Goal: Feedback & Contribution: Submit feedback/report problem

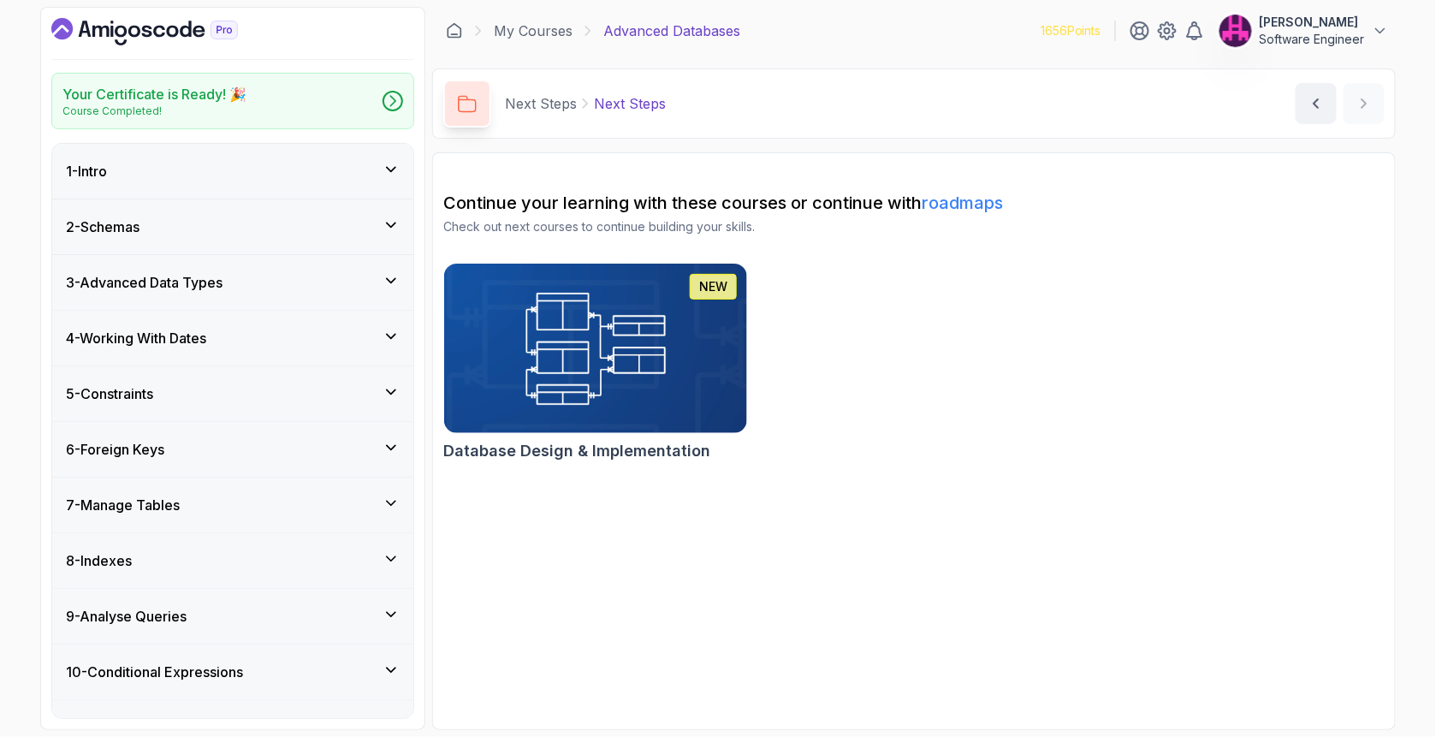
scroll to position [862, 0]
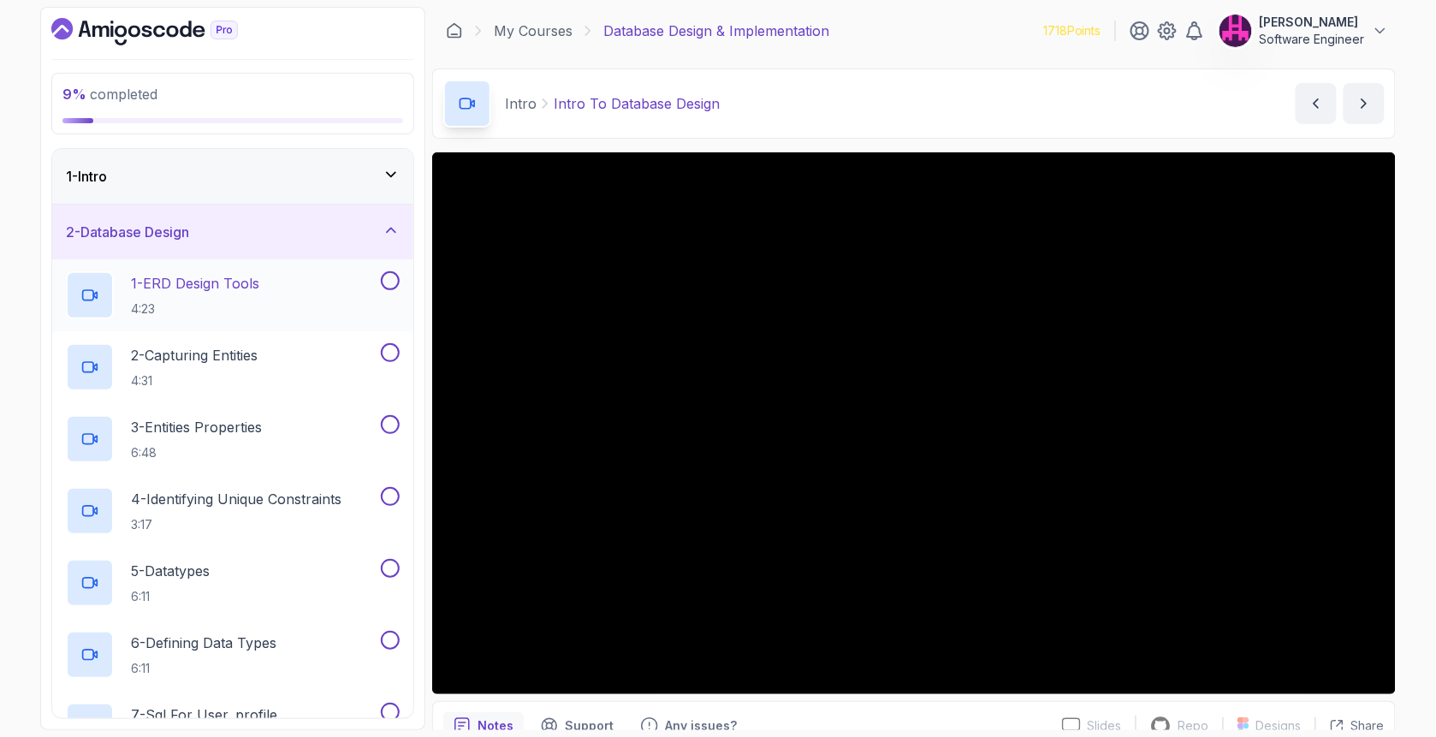
click at [301, 293] on div "1 - ERD Design Tools 4:23" at bounding box center [221, 295] width 311 height 48
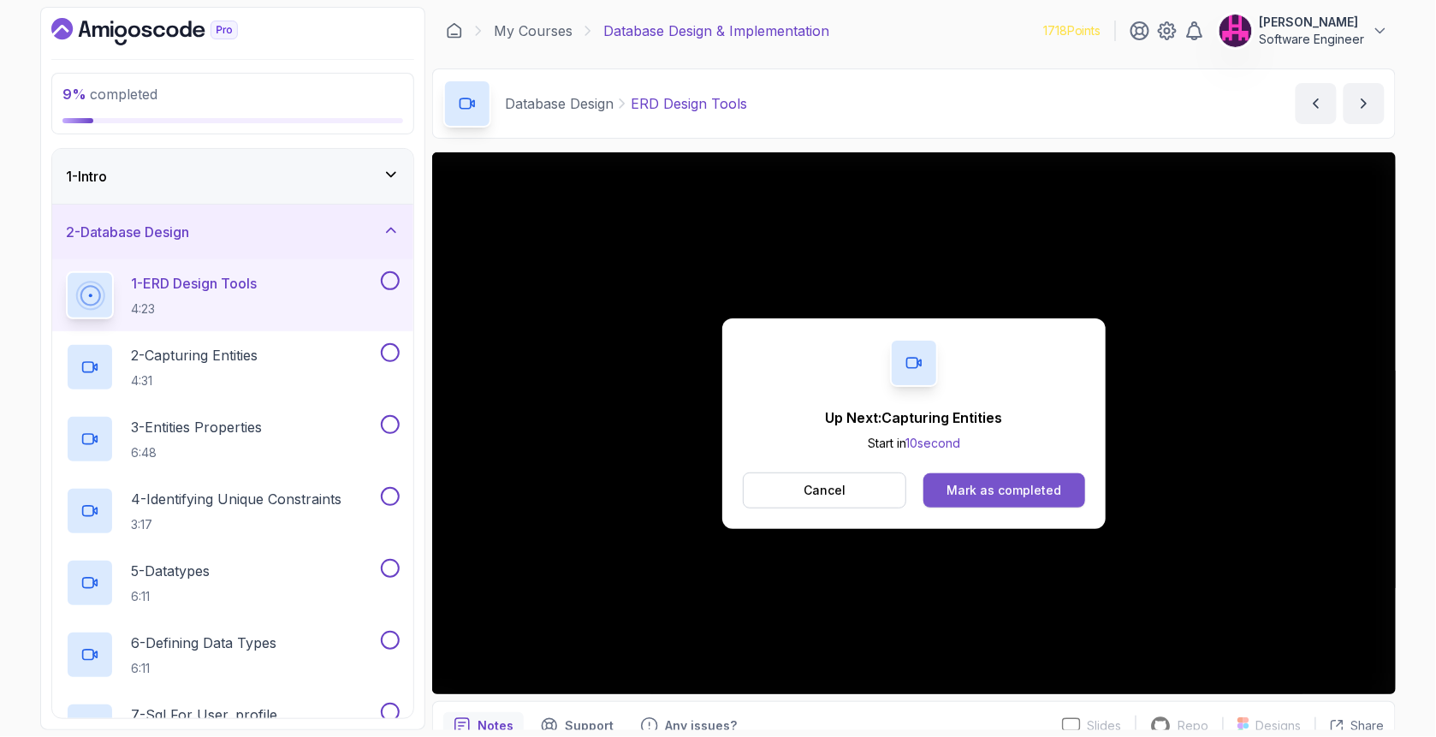
click at [969, 495] on div "Mark as completed" at bounding box center [1003, 490] width 115 height 17
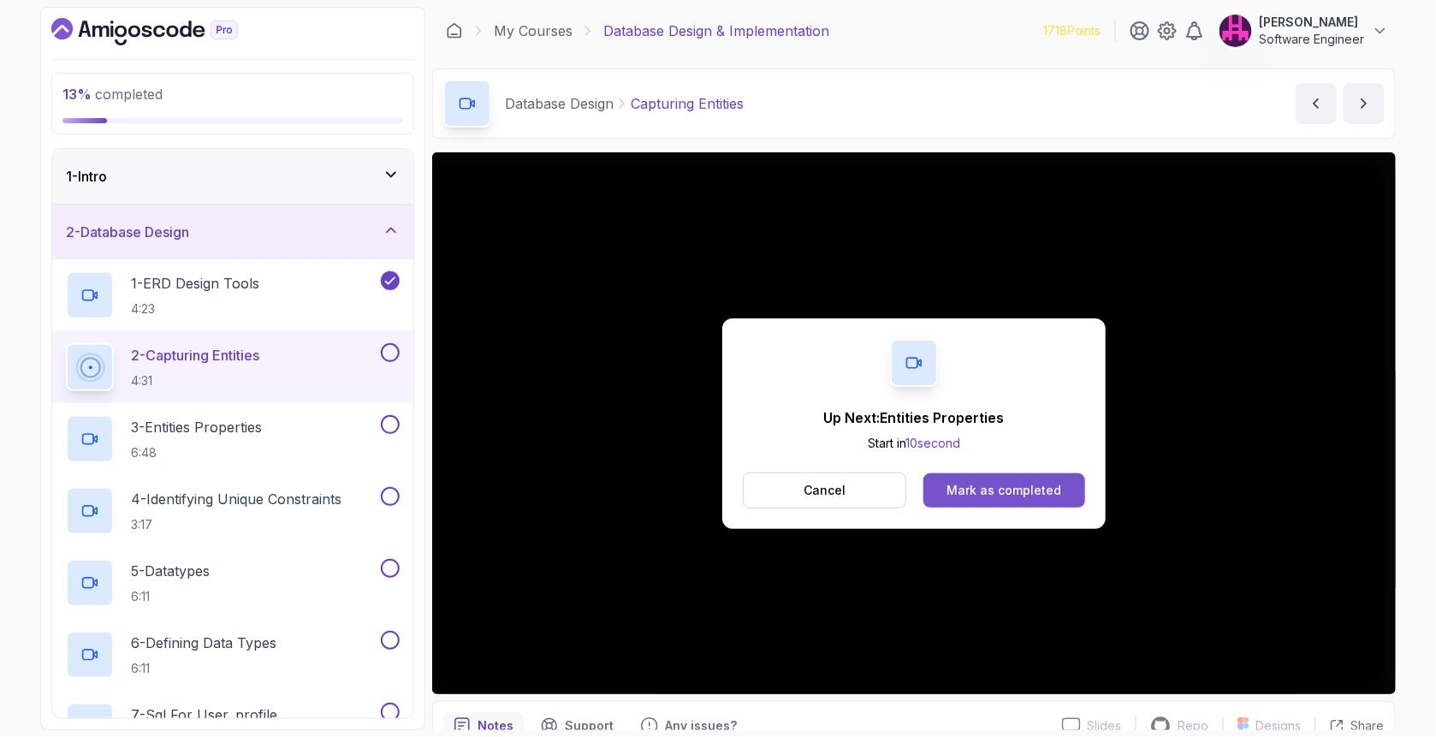
click at [1040, 492] on div "Mark as completed" at bounding box center [1003, 490] width 115 height 17
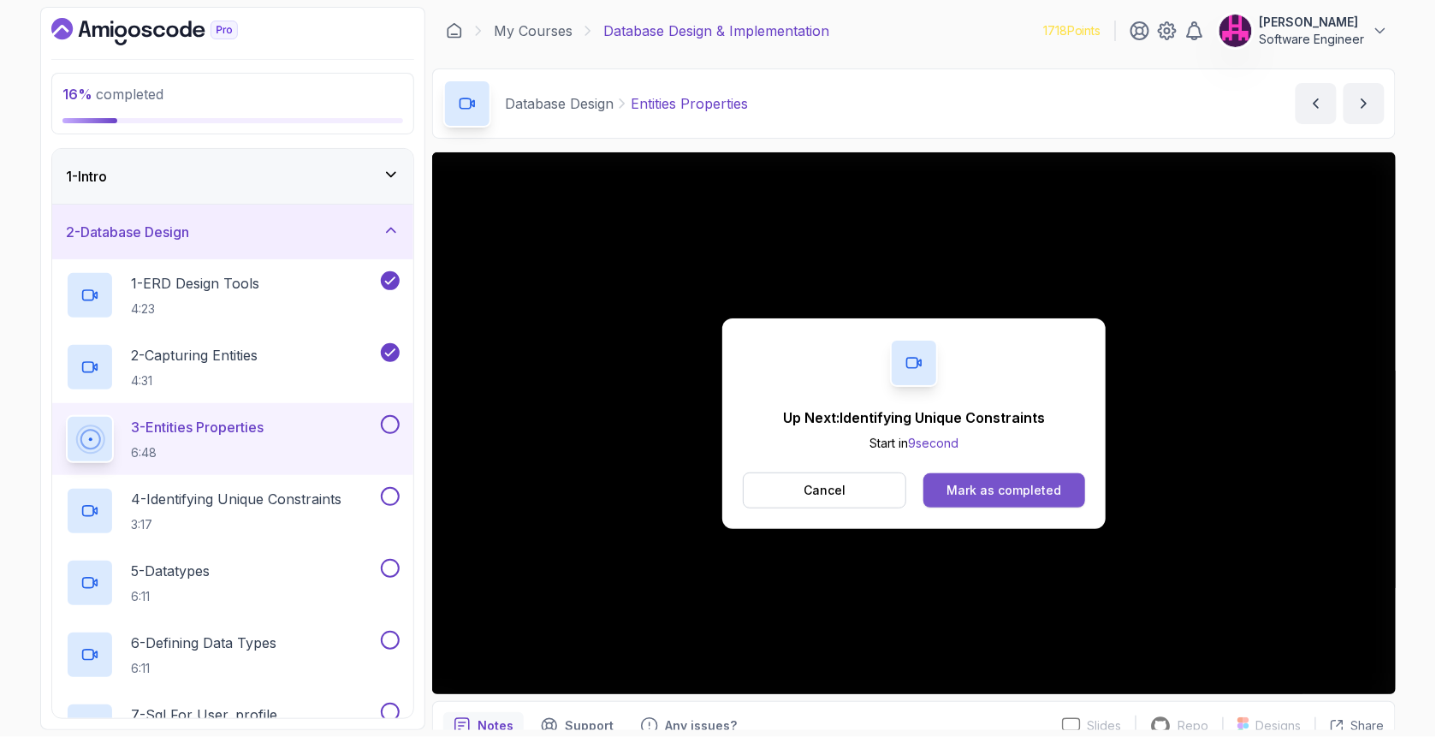
click at [1014, 497] on div "Mark as completed" at bounding box center [1003, 490] width 115 height 17
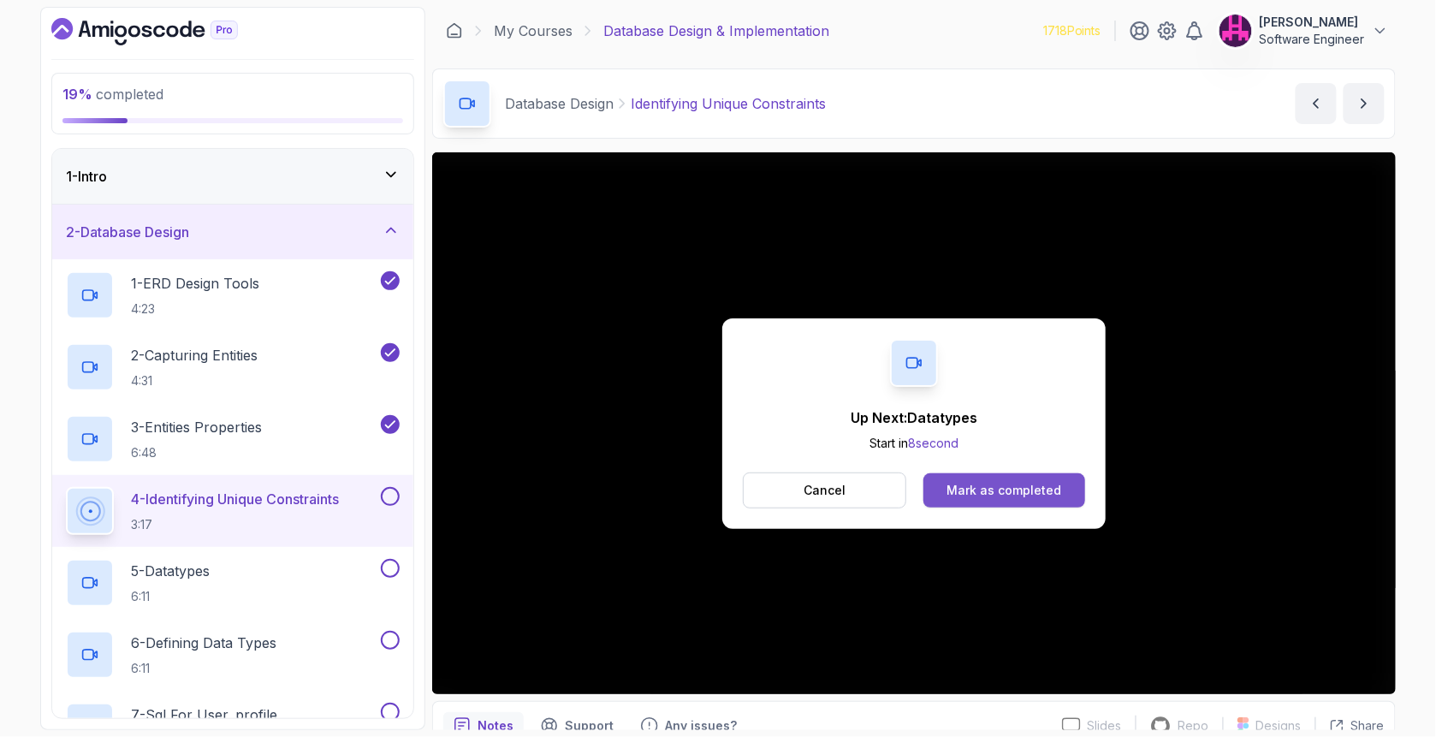
click at [1030, 487] on div "Mark as completed" at bounding box center [1003, 490] width 115 height 17
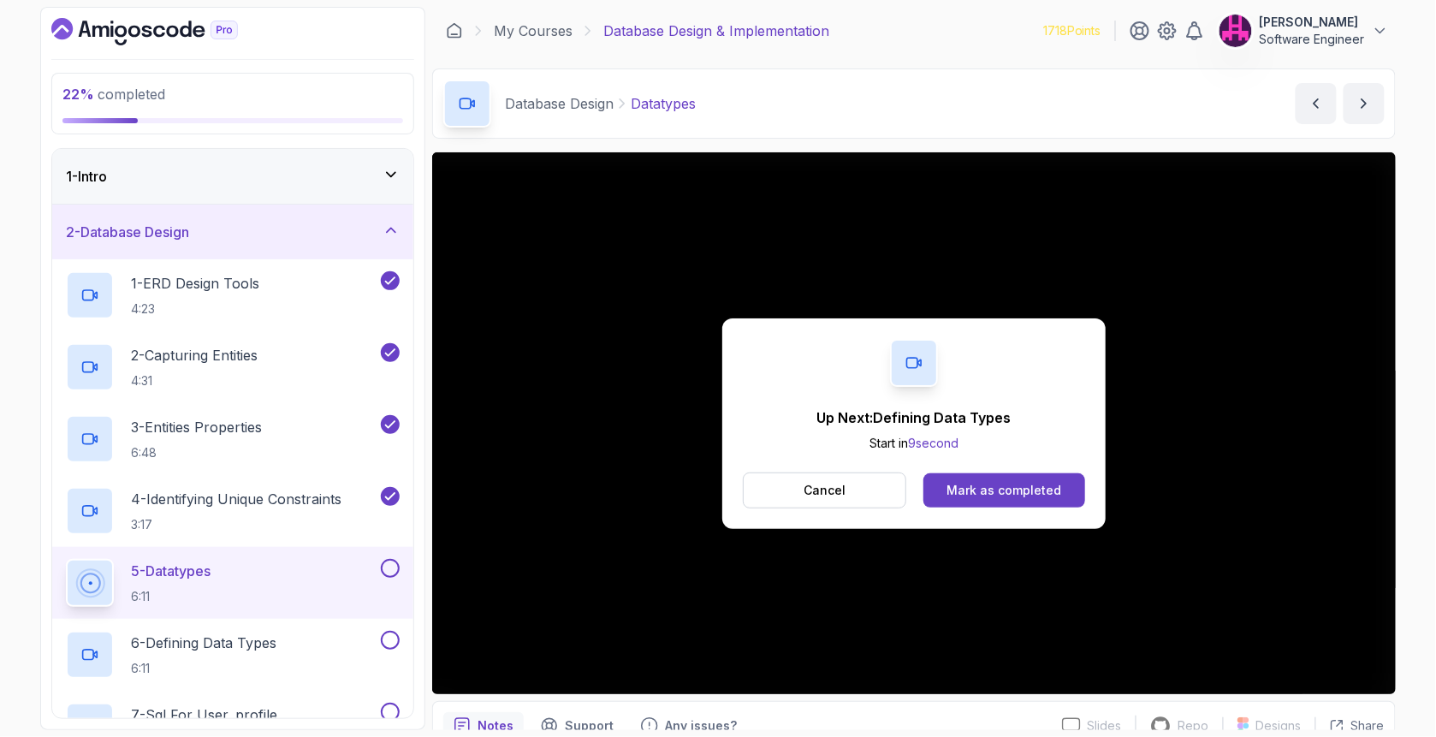
click at [1051, 483] on div "Mark as completed" at bounding box center [1003, 490] width 115 height 17
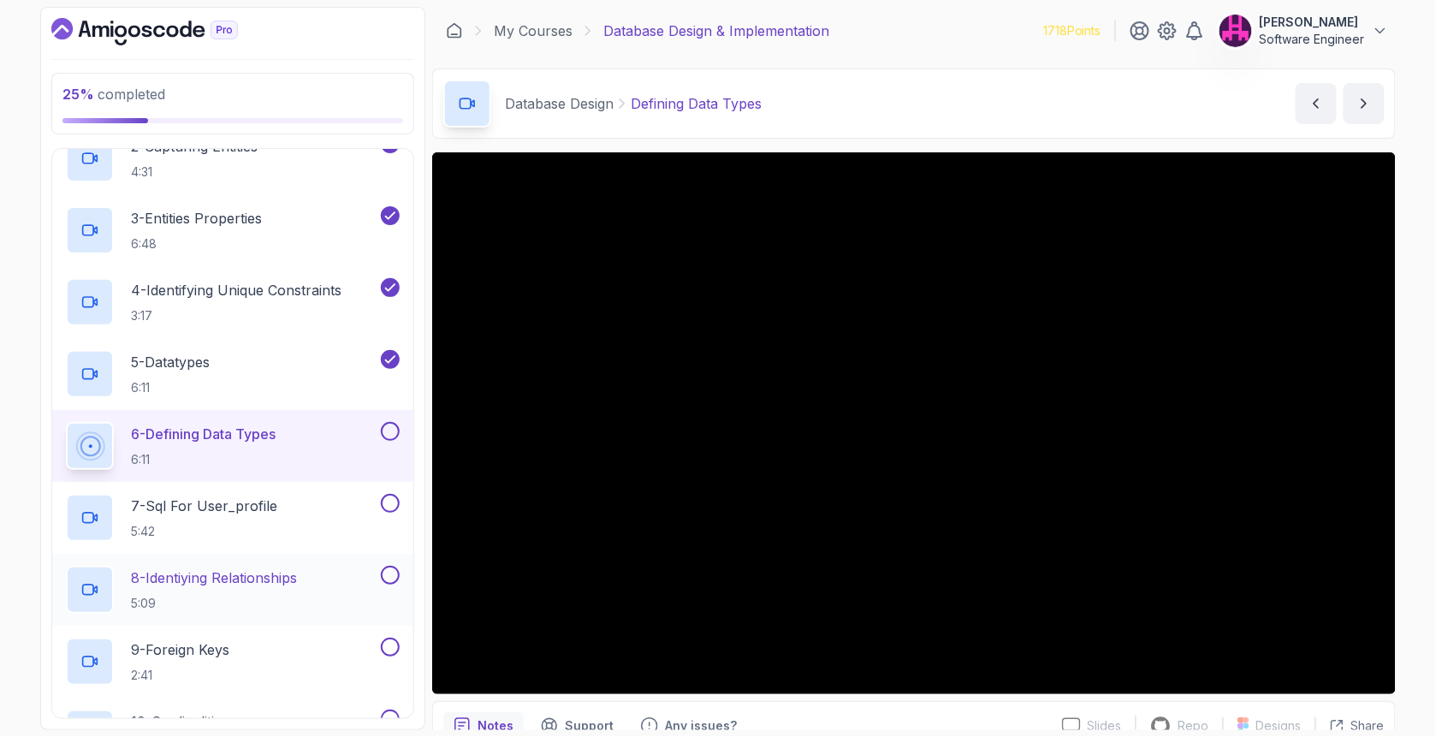
scroll to position [228, 0]
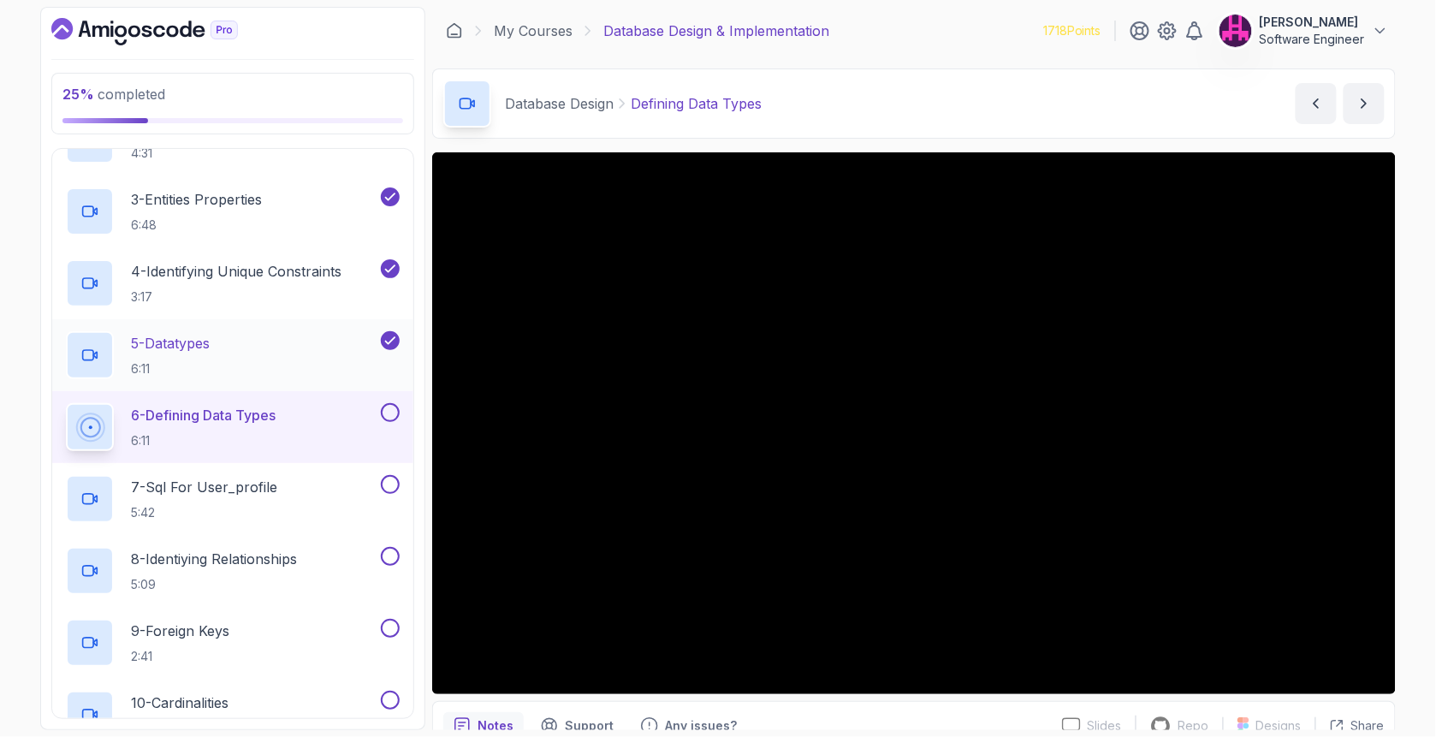
click at [252, 359] on div "5 - Datatypes 6:11" at bounding box center [221, 355] width 311 height 48
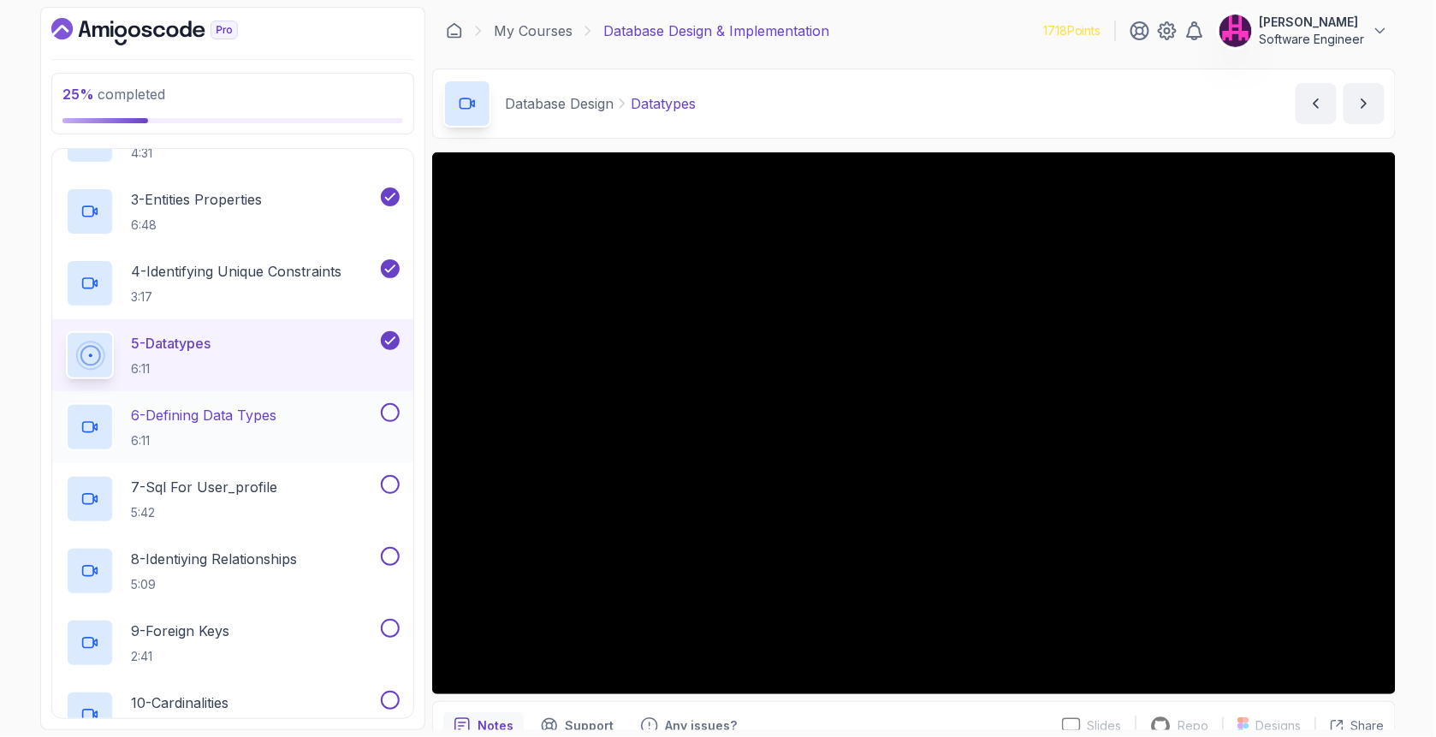
click at [390, 413] on button at bounding box center [390, 412] width 19 height 19
click at [277, 487] on p "7 - Sql For User_profile" at bounding box center [204, 487] width 146 height 21
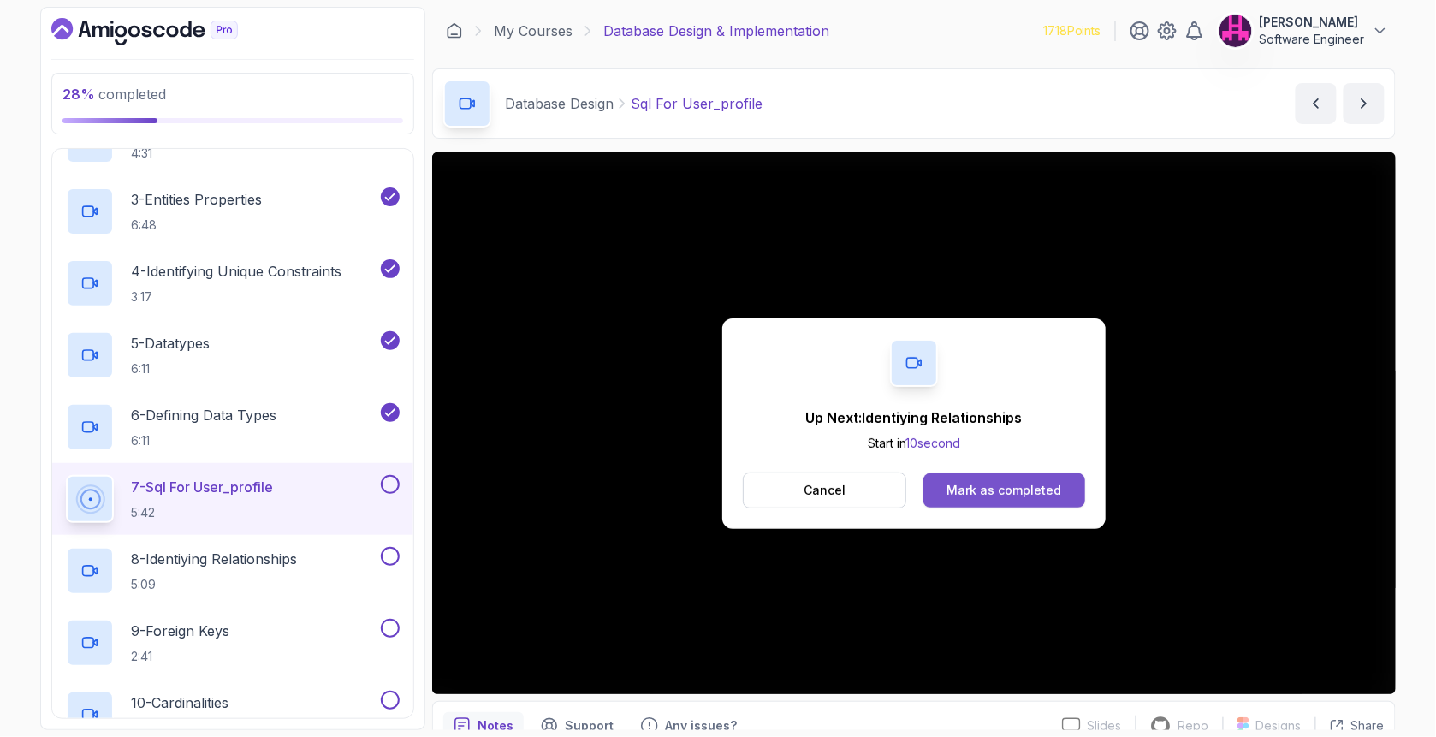
click at [994, 475] on button "Mark as completed" at bounding box center [1004, 490] width 162 height 34
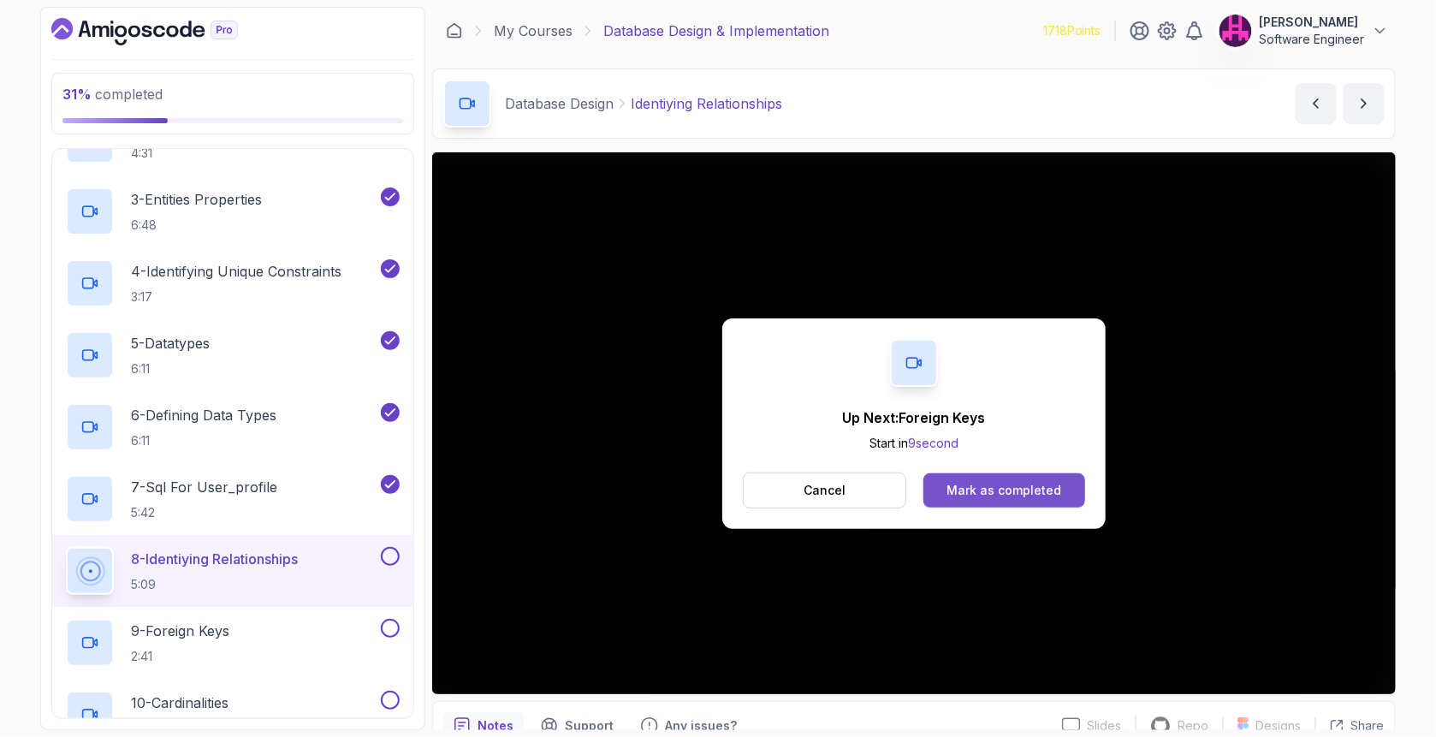
click at [1015, 476] on button "Mark as completed" at bounding box center [1004, 490] width 162 height 34
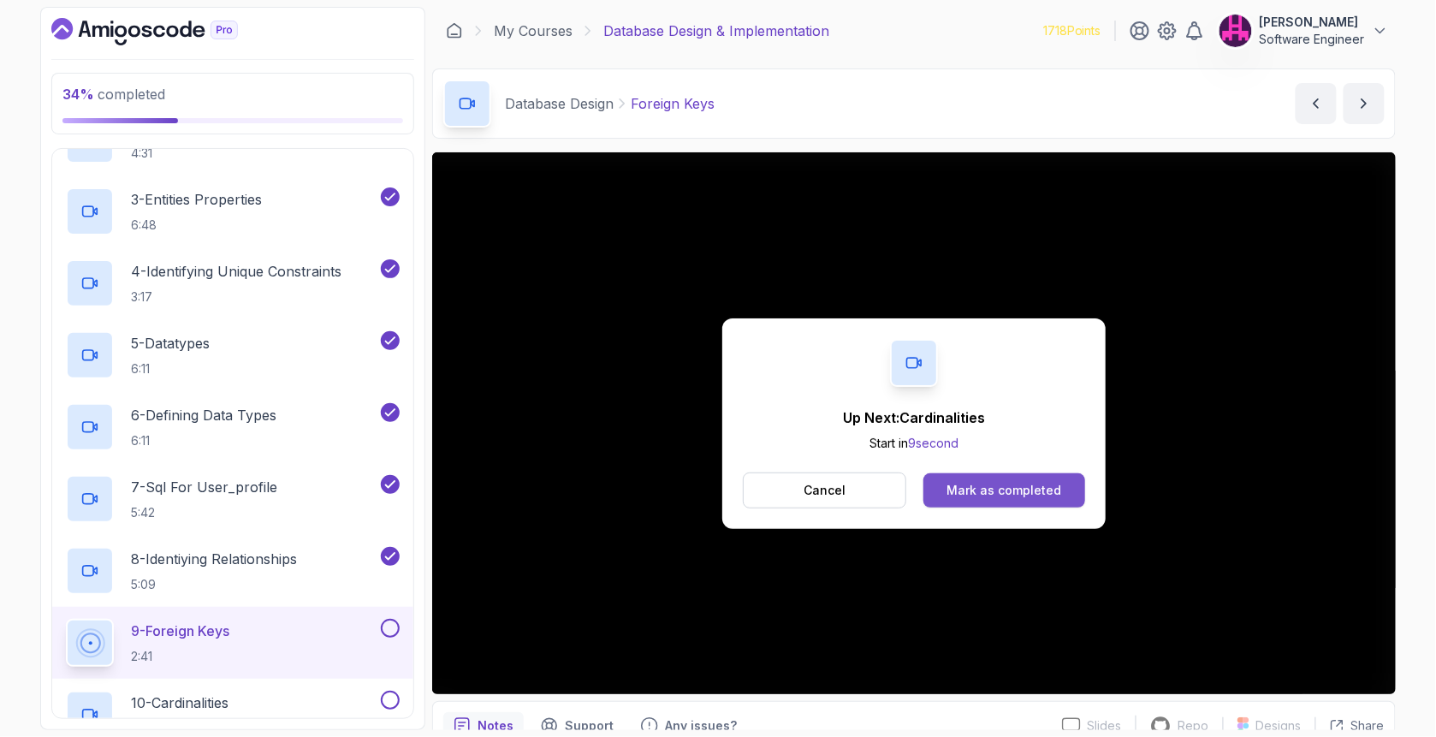
click at [1038, 480] on button "Mark as completed" at bounding box center [1004, 490] width 162 height 34
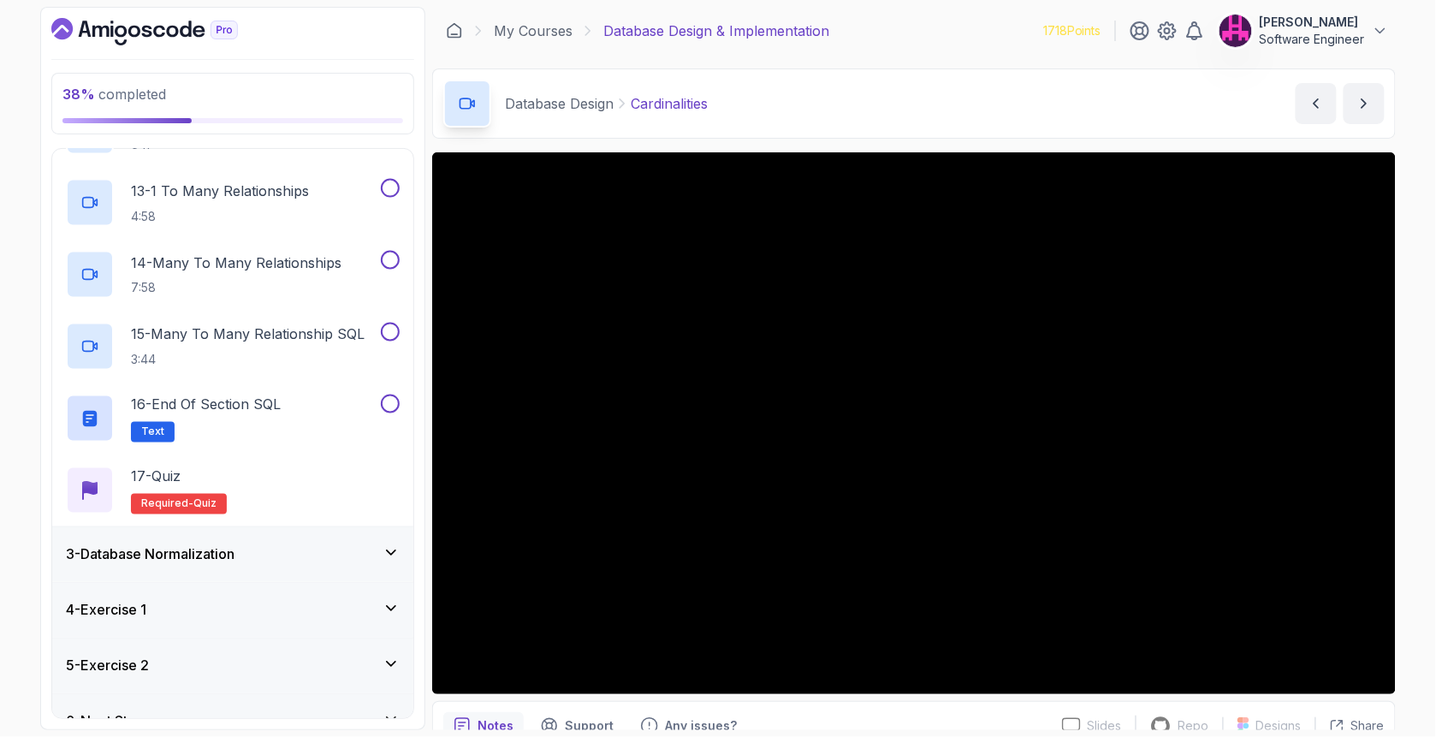
scroll to position [969, 0]
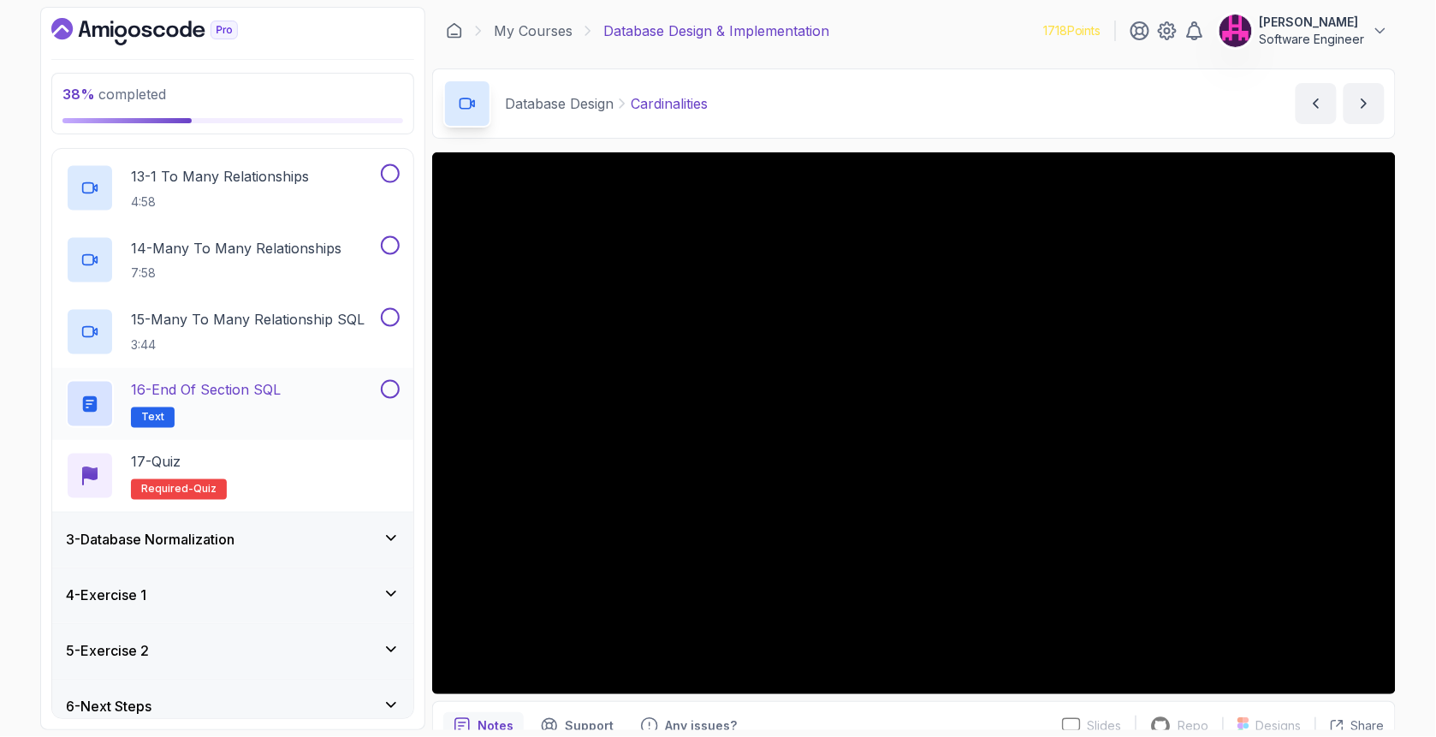
click at [395, 387] on button at bounding box center [390, 389] width 19 height 19
click at [389, 317] on button at bounding box center [390, 317] width 19 height 19
click at [393, 248] on button at bounding box center [390, 245] width 19 height 19
click at [400, 168] on div "13 - 1 To Many Relationships 4:58" at bounding box center [232, 188] width 361 height 72
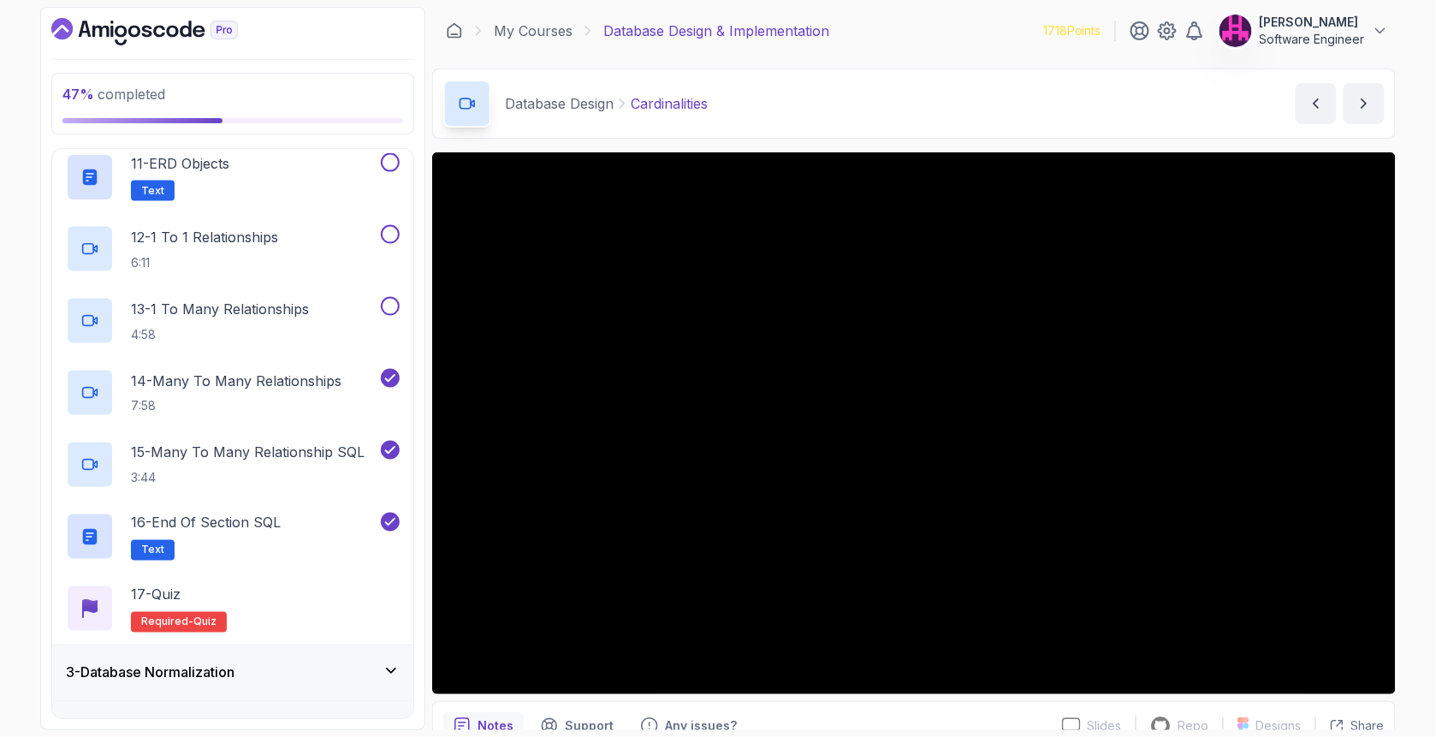
scroll to position [684, 0]
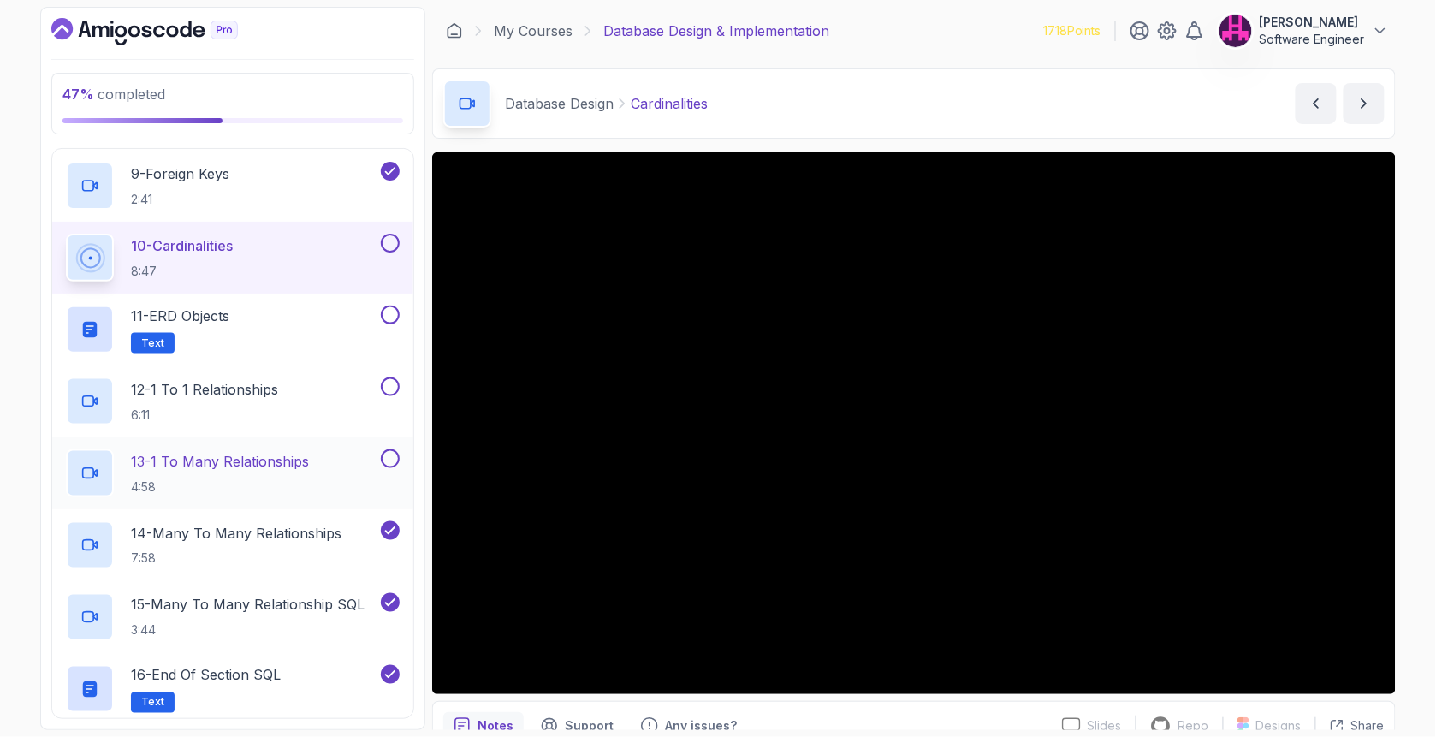
click at [389, 460] on button at bounding box center [390, 458] width 19 height 19
click at [392, 378] on button at bounding box center [390, 386] width 19 height 19
click at [392, 311] on button at bounding box center [390, 314] width 19 height 19
click at [397, 241] on button at bounding box center [390, 243] width 19 height 19
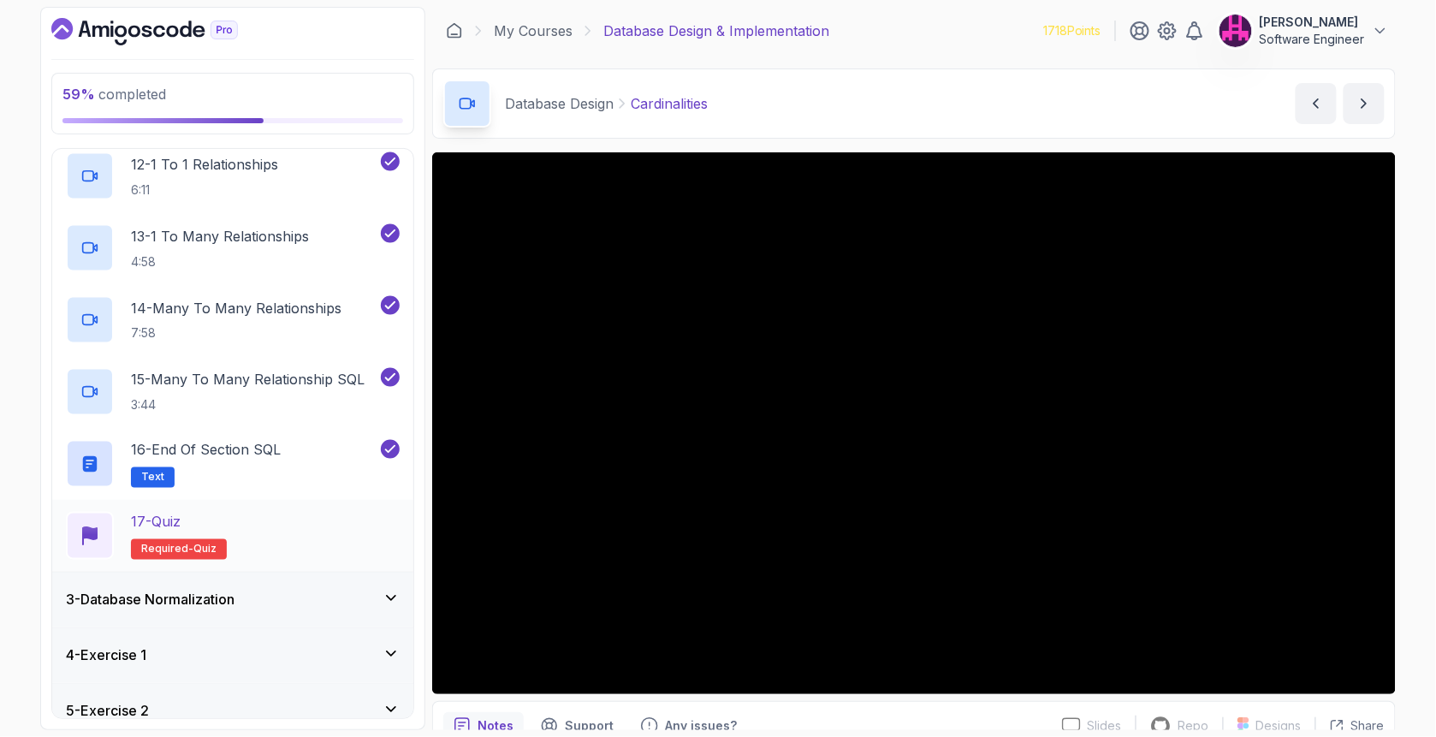
scroll to position [912, 0]
click at [250, 522] on div "17 - Quiz Required- quiz" at bounding box center [233, 533] width 334 height 48
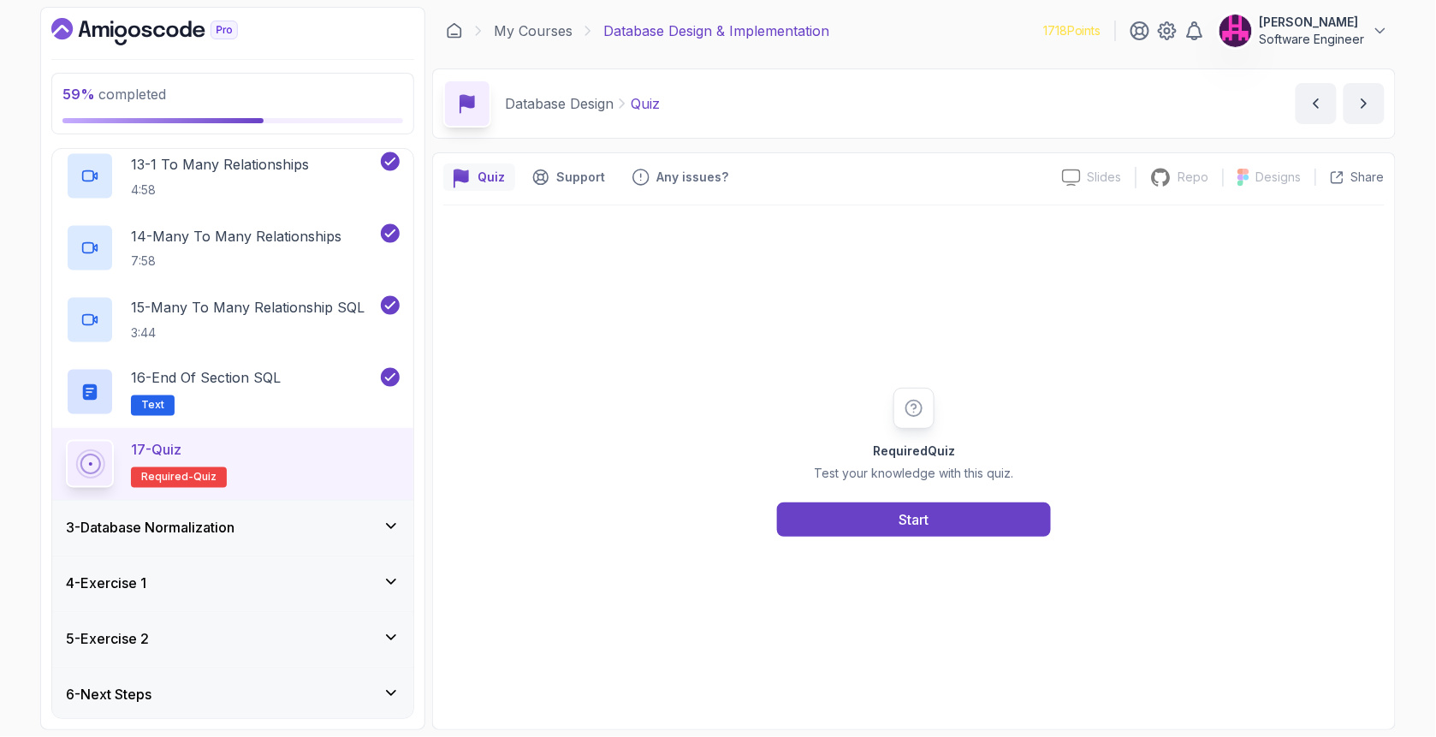
scroll to position [985, 0]
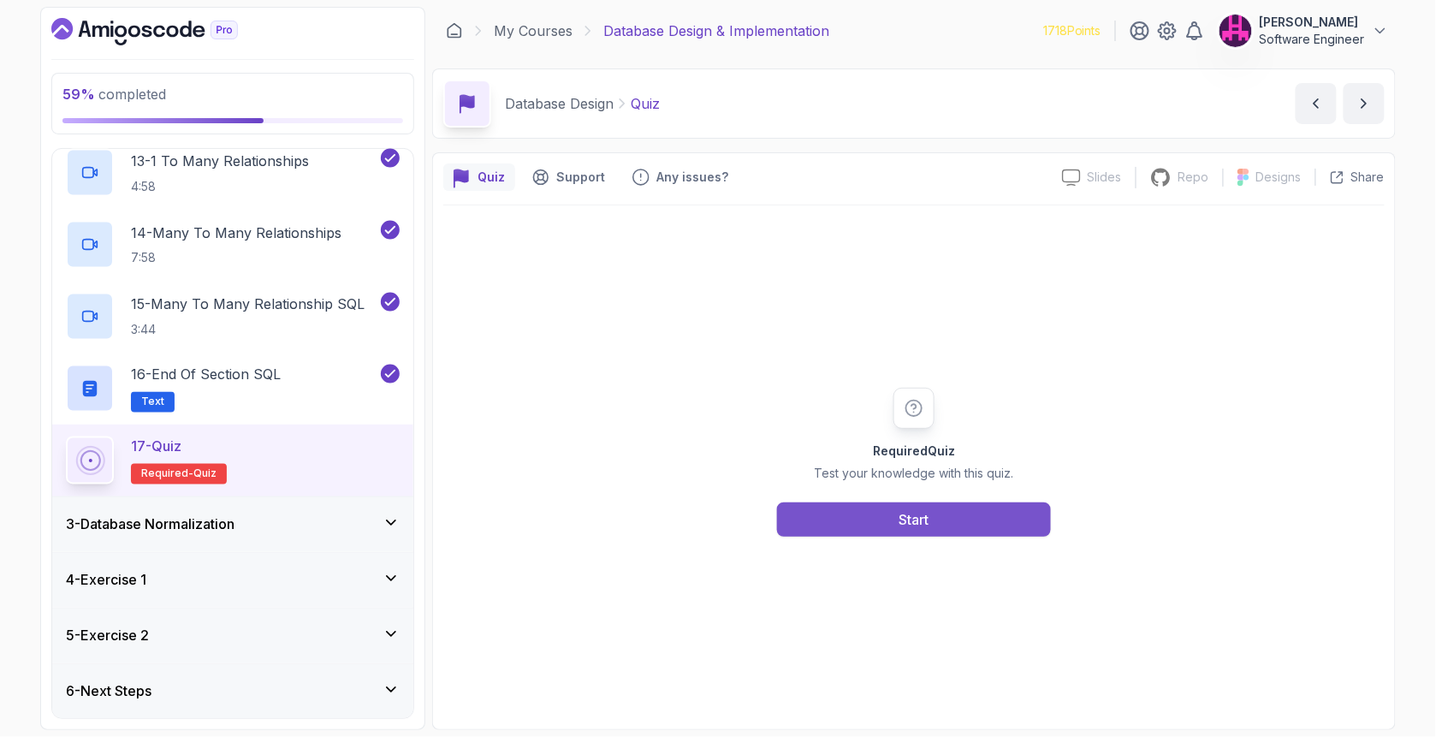
click at [941, 524] on button "Start" at bounding box center [914, 519] width 274 height 34
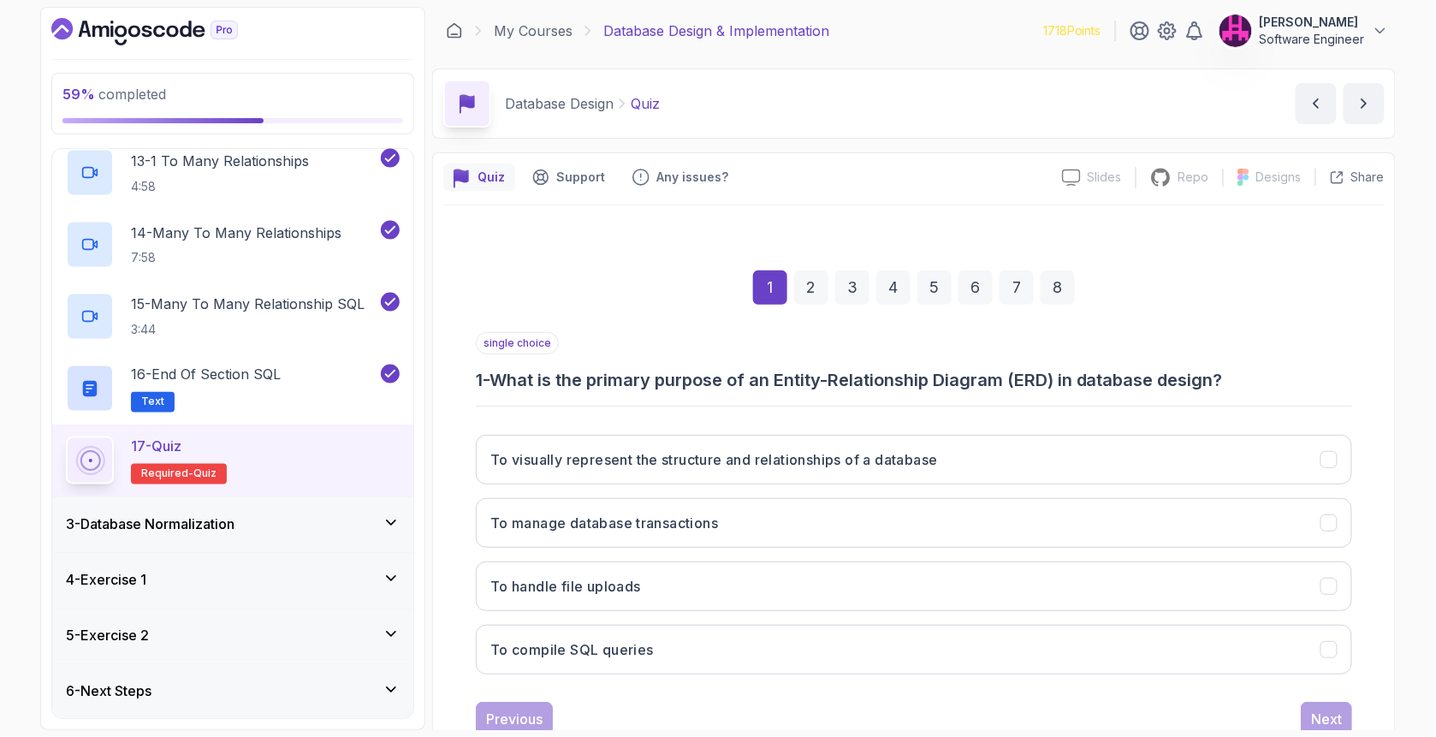
click at [820, 491] on div "To visually represent the structure and relationships of a database To manage d…" at bounding box center [914, 554] width 876 height 267
click at [827, 481] on button "To visually represent the structure and relationships of a database" at bounding box center [914, 460] width 876 height 50
click at [1314, 702] on button "Next" at bounding box center [1325, 719] width 51 height 34
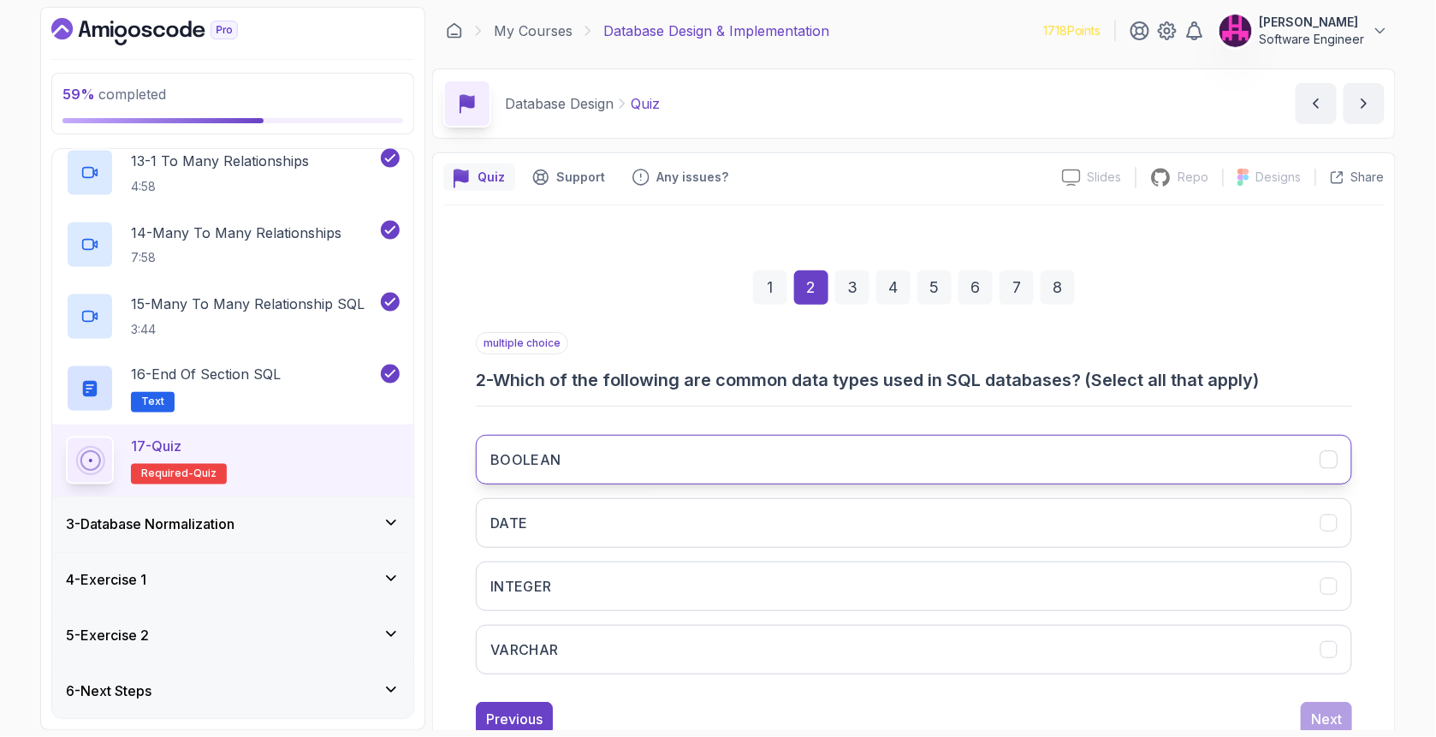
click at [748, 448] on button "BOOLEAN" at bounding box center [914, 460] width 876 height 50
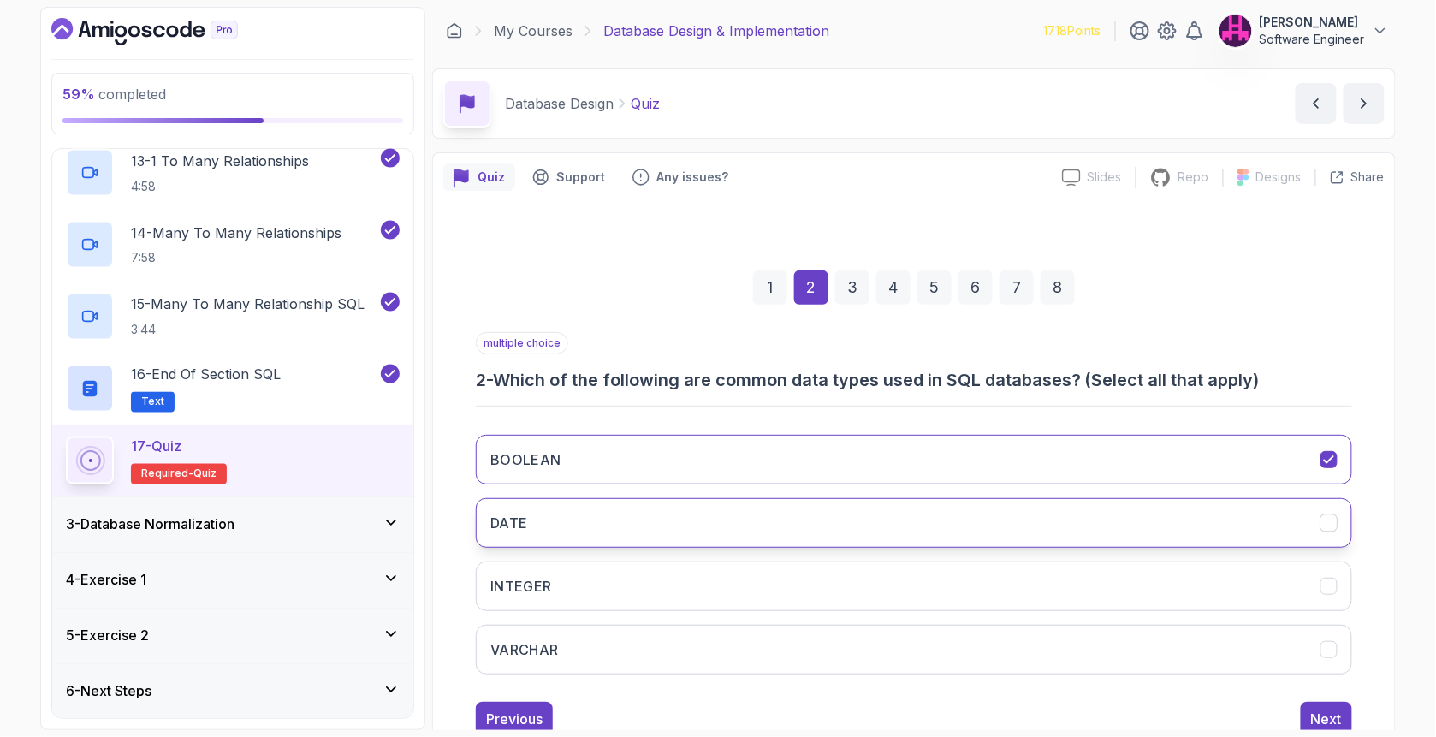
click at [717, 507] on button "DATE" at bounding box center [914, 523] width 876 height 50
click at [695, 553] on div "BOOLEAN DATE INTEGER VARCHAR" at bounding box center [914, 554] width 876 height 267
click at [690, 573] on button "INTEGER" at bounding box center [914, 586] width 876 height 50
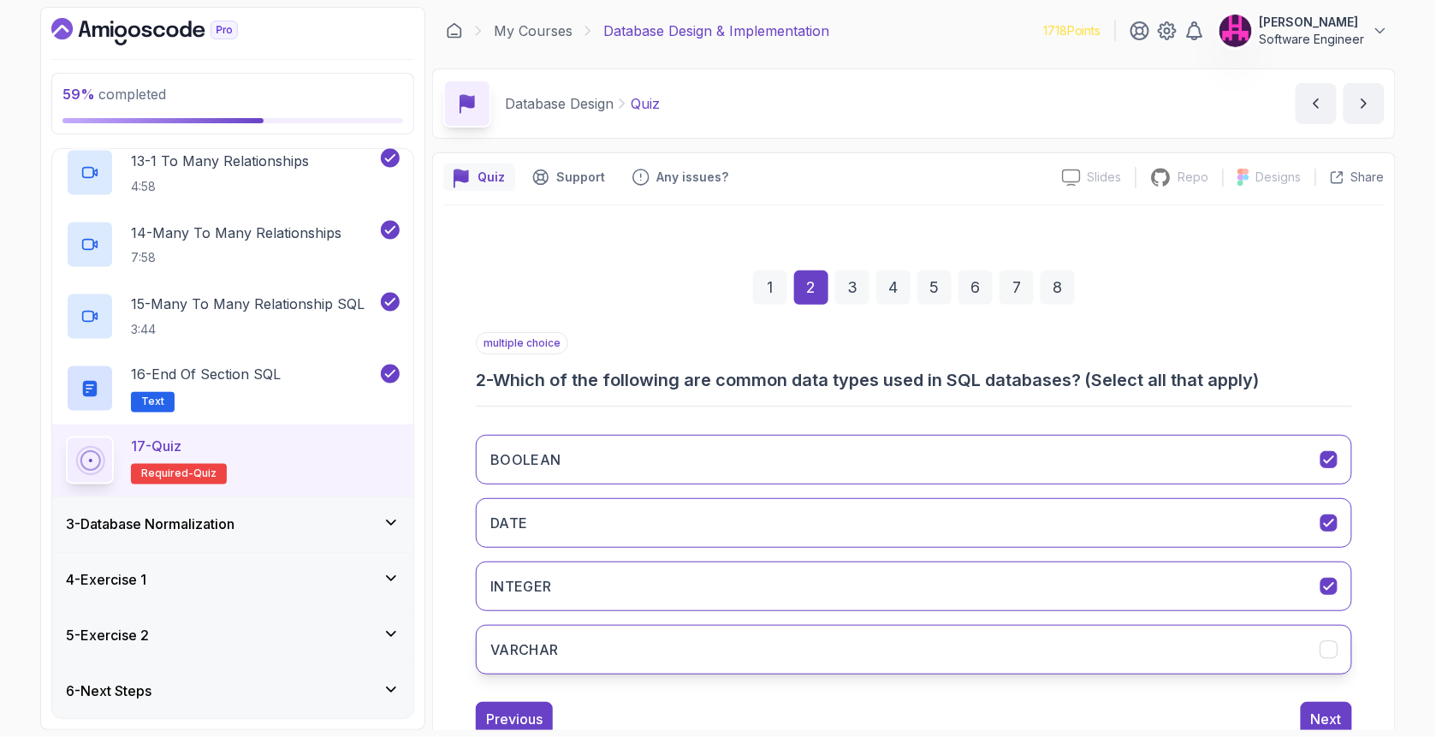
click at [716, 654] on button "VARCHAR" at bounding box center [914, 650] width 876 height 50
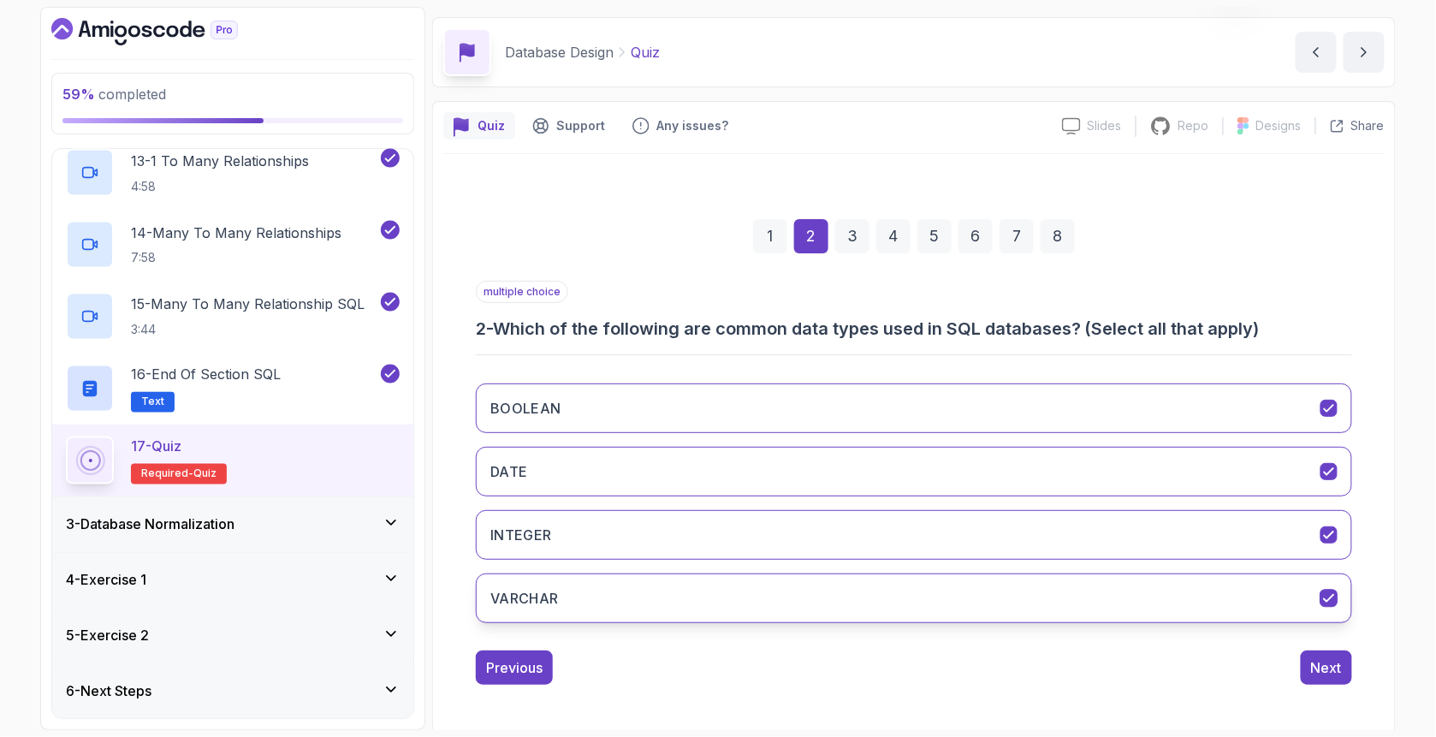
scroll to position [53, 0]
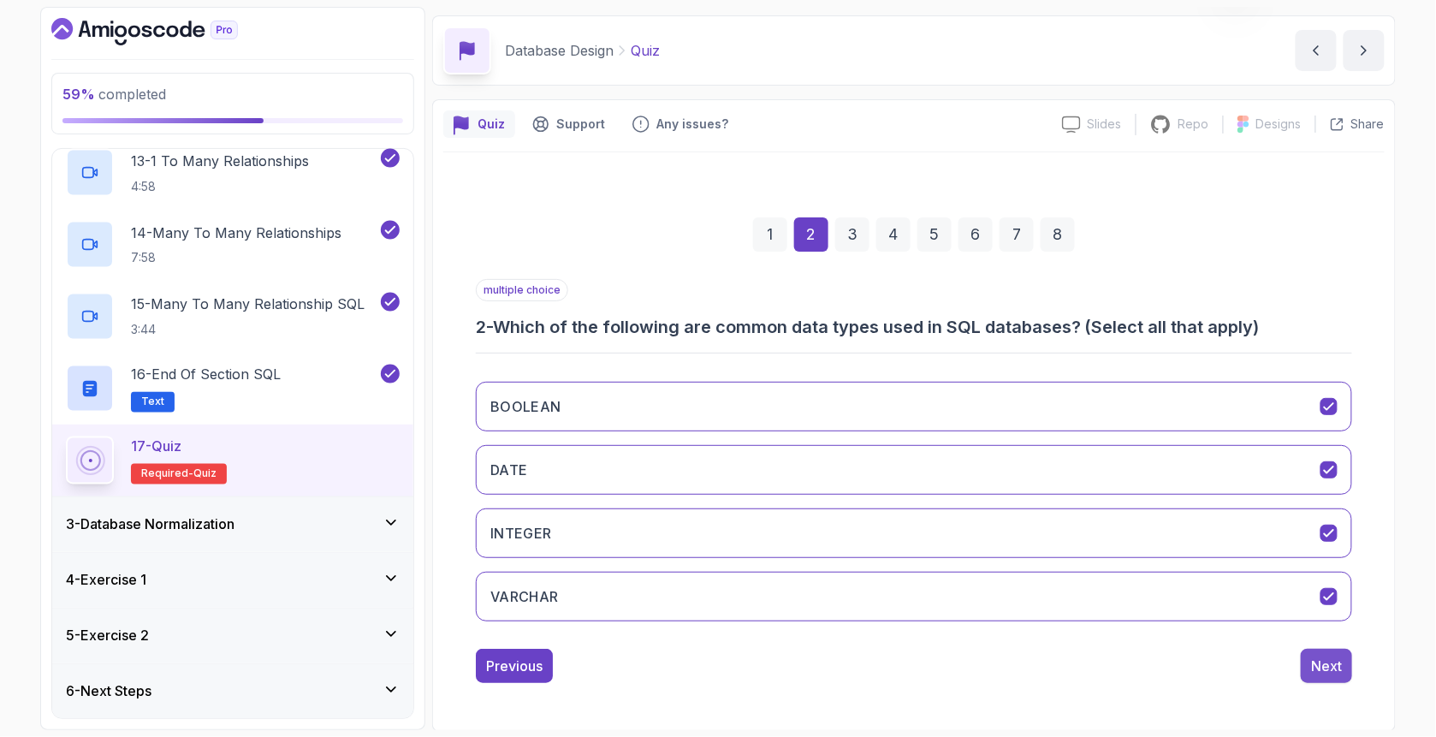
click at [1314, 676] on button "Next" at bounding box center [1325, 665] width 51 height 34
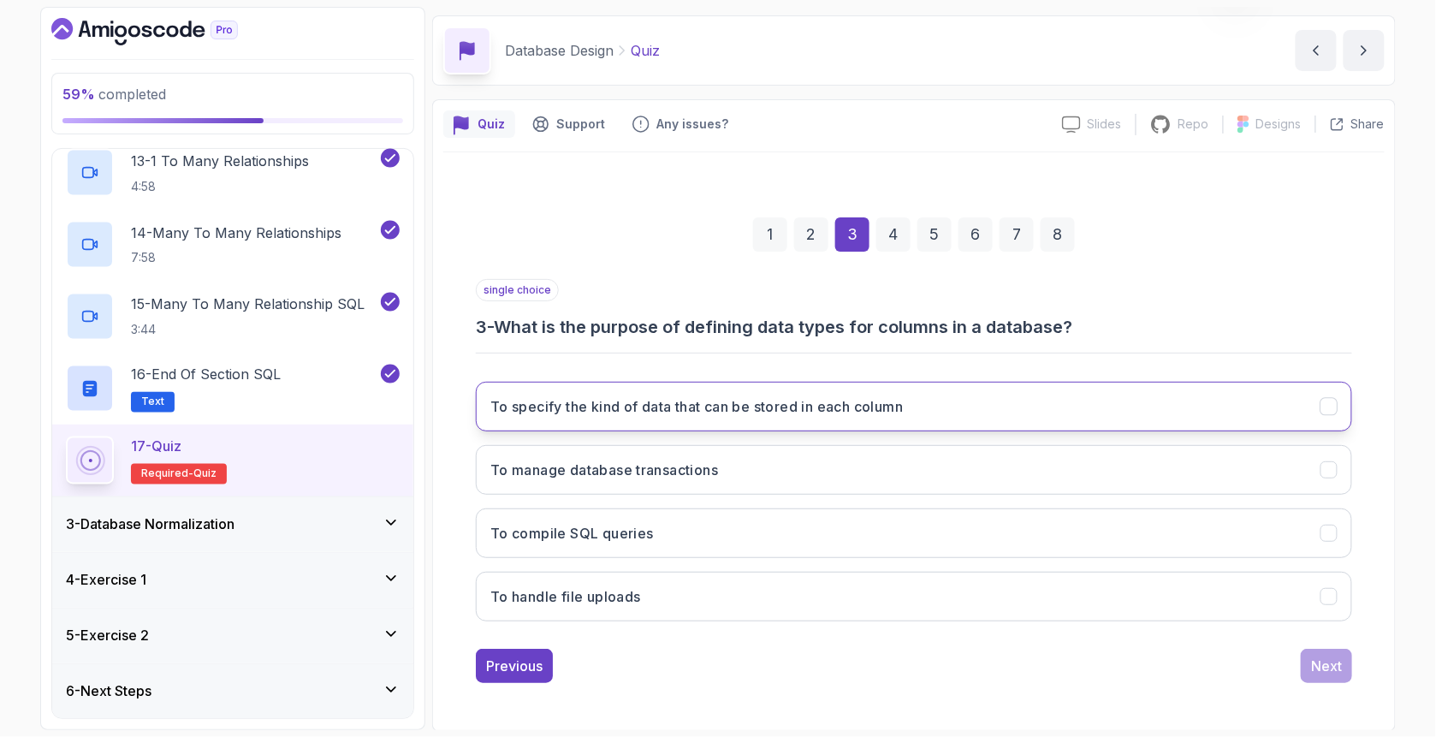
click at [672, 396] on h3 "To specify the kind of data that can be stored in each column" at bounding box center [696, 406] width 412 height 21
click at [1324, 658] on div "Next" at bounding box center [1326, 665] width 31 height 21
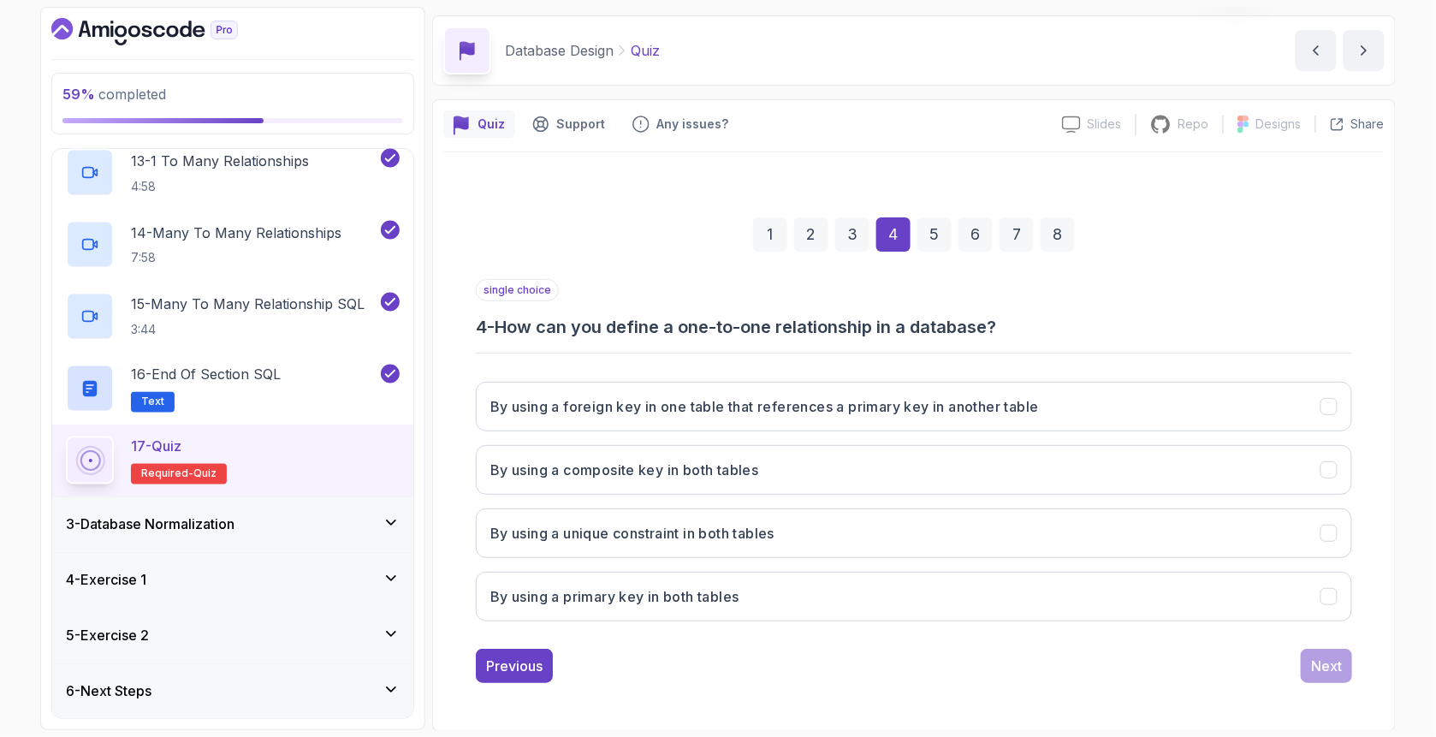
click at [731, 432] on div "By using a foreign key in one table that references a primary key in another ta…" at bounding box center [914, 501] width 876 height 267
click at [752, 423] on button "By using a foreign key in one table that references a primary key in another ta…" at bounding box center [914, 407] width 876 height 50
click at [1343, 667] on button "Next" at bounding box center [1325, 665] width 51 height 34
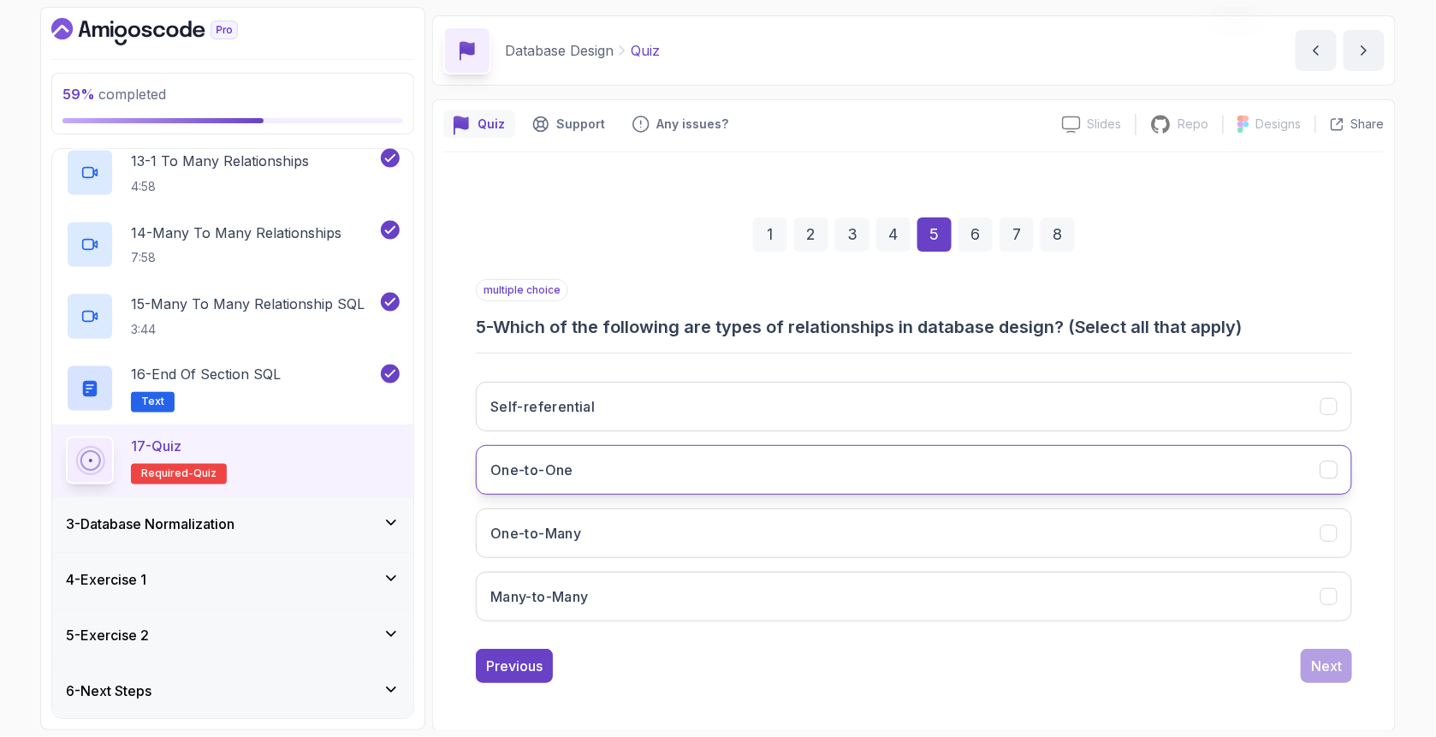
click at [635, 457] on button "One-to-One" at bounding box center [914, 470] width 876 height 50
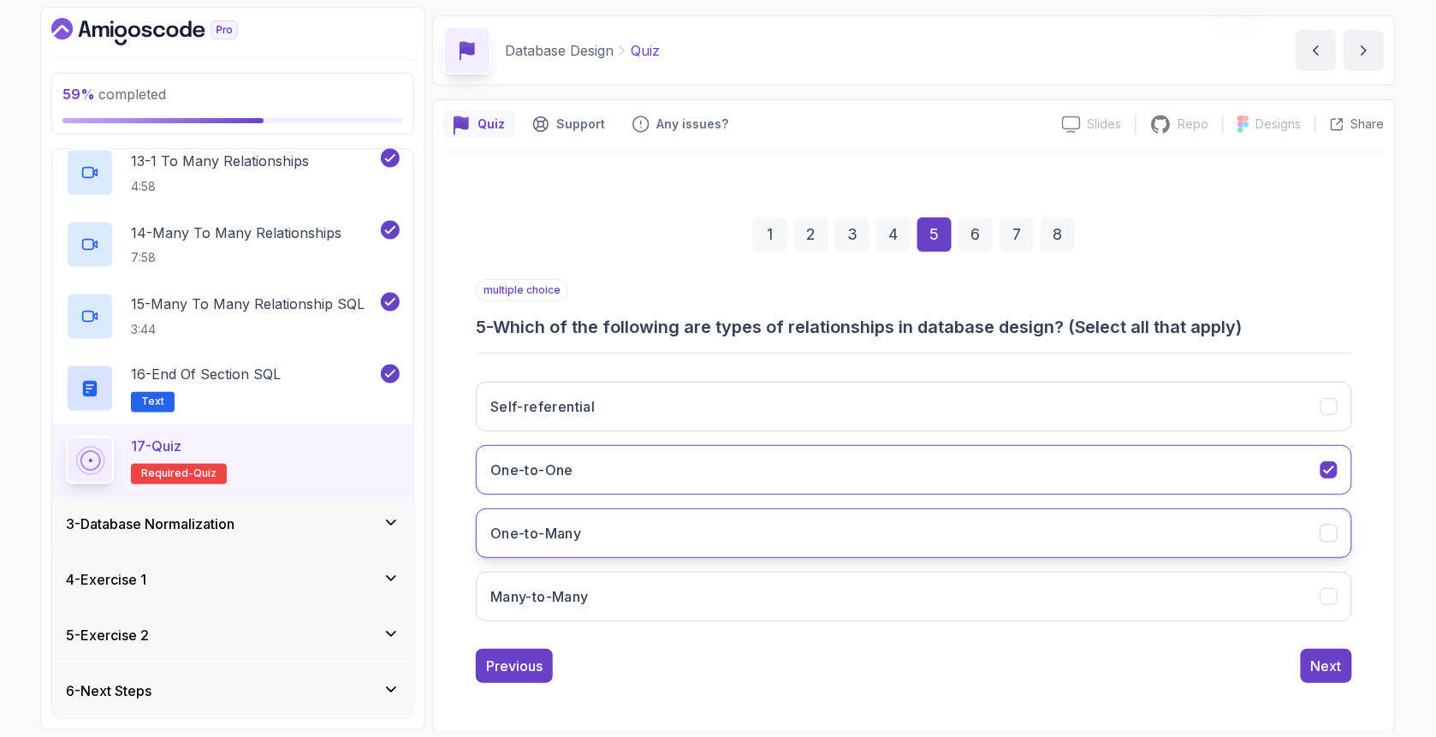
click at [620, 536] on button "One-to-Many" at bounding box center [914, 533] width 876 height 50
click at [637, 594] on button "Many-to-Many" at bounding box center [914, 597] width 876 height 50
click at [607, 402] on button "Self-referential" at bounding box center [914, 407] width 876 height 50
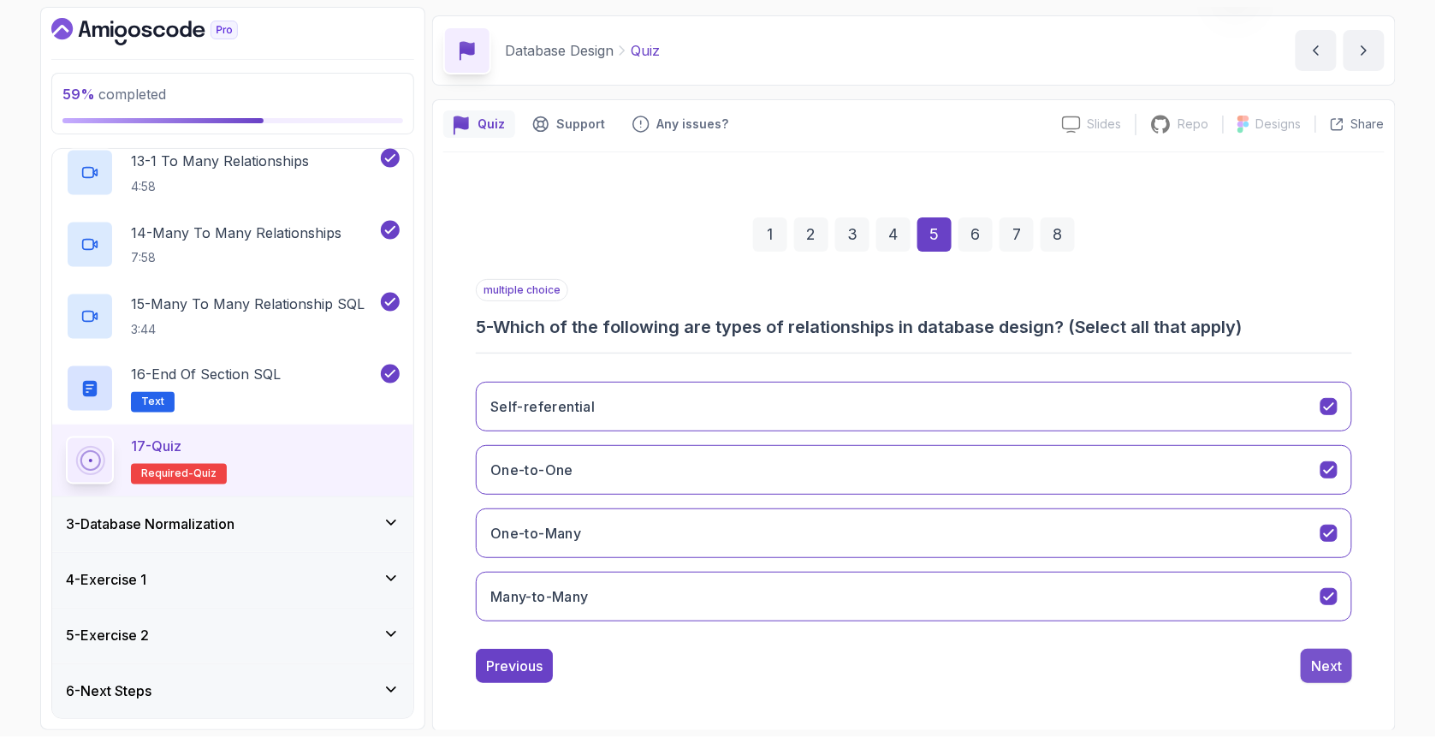
click at [1318, 671] on div "Next" at bounding box center [1326, 665] width 31 height 21
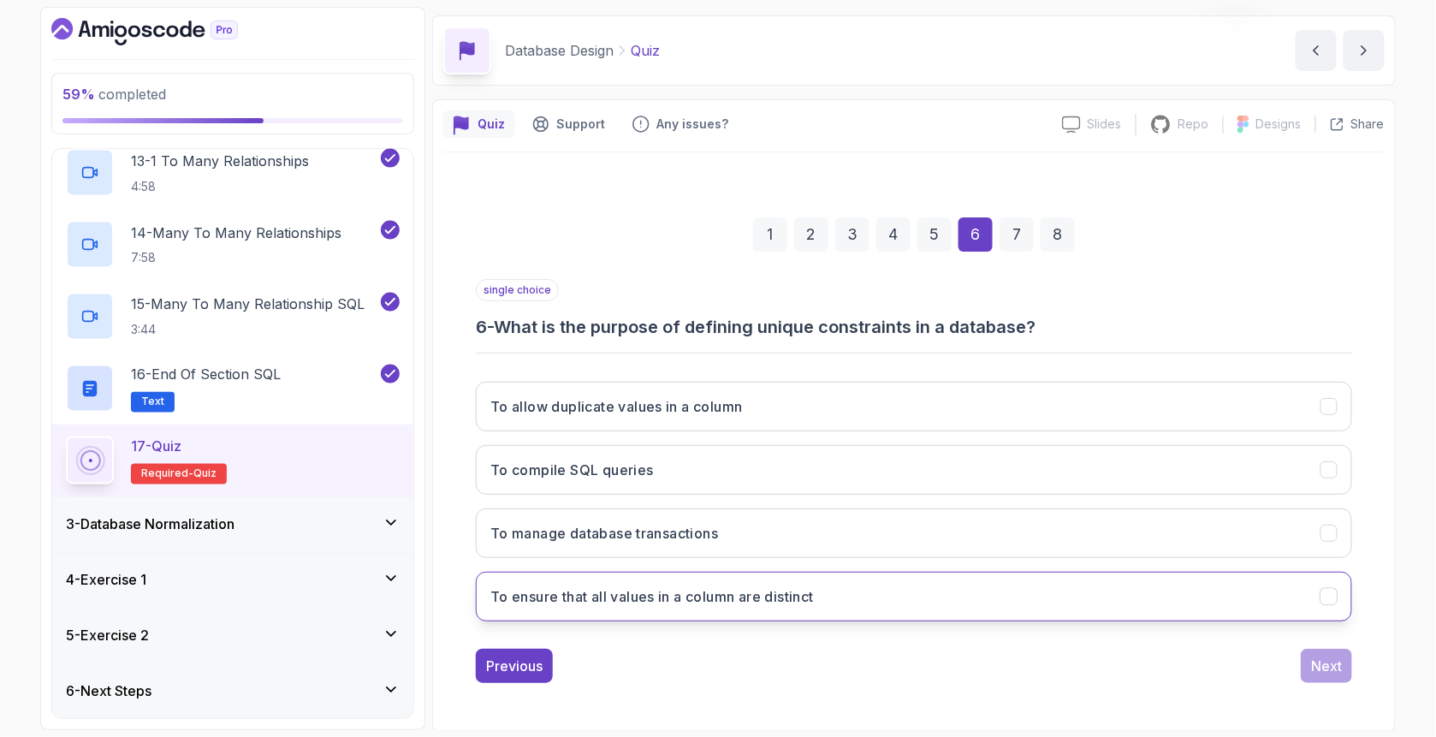
click at [770, 593] on h3 "To ensure that all values in a column are distinct" at bounding box center [651, 596] width 323 height 21
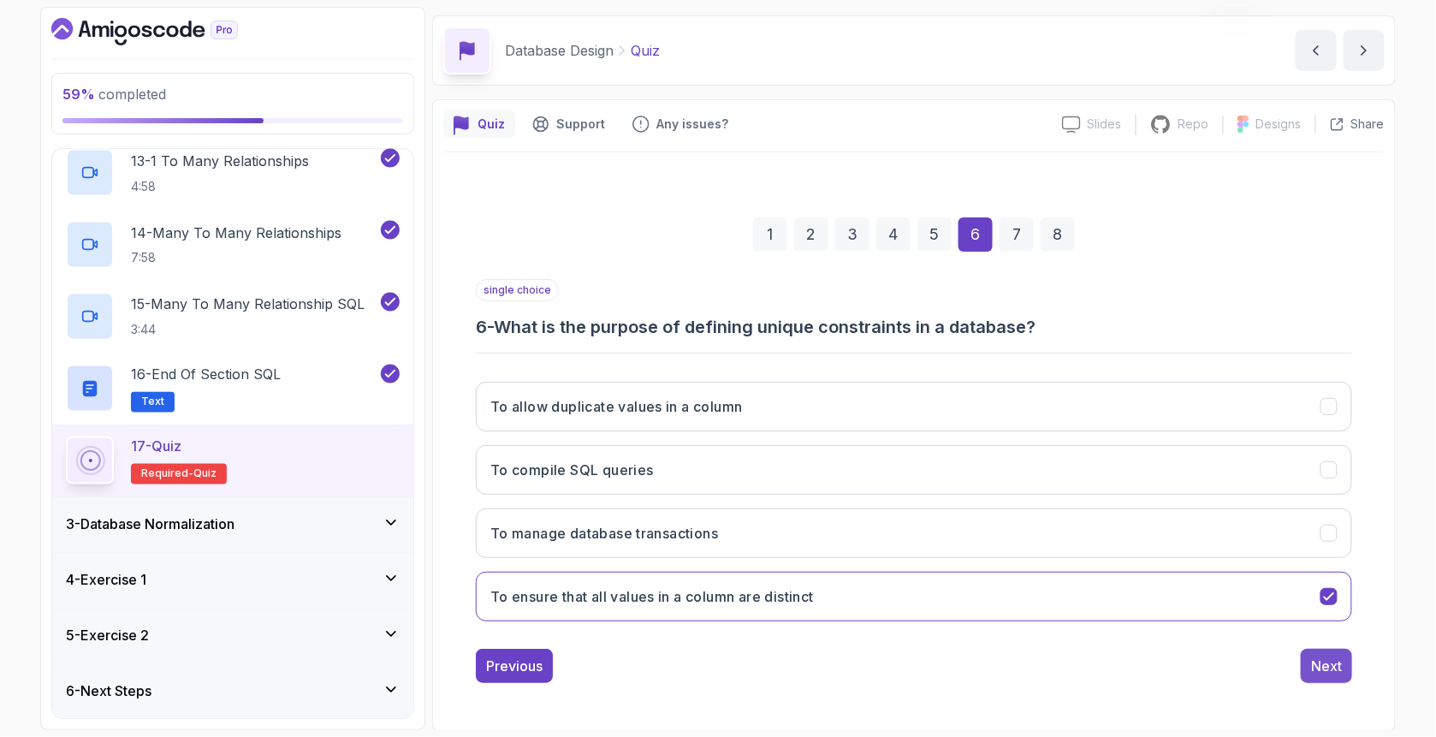
click at [1314, 677] on button "Next" at bounding box center [1325, 665] width 51 height 34
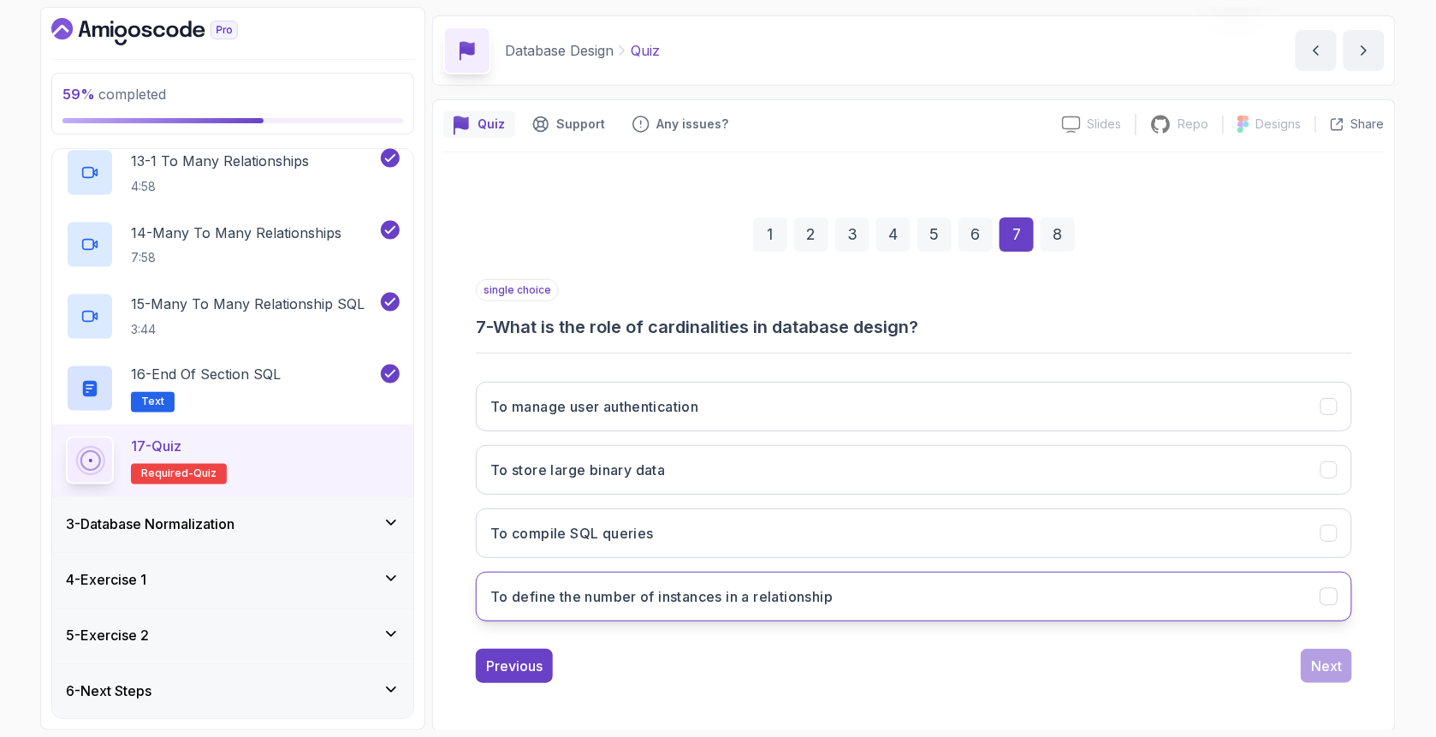
click at [696, 607] on button "To define the number of instances in a relationship" at bounding box center [914, 597] width 876 height 50
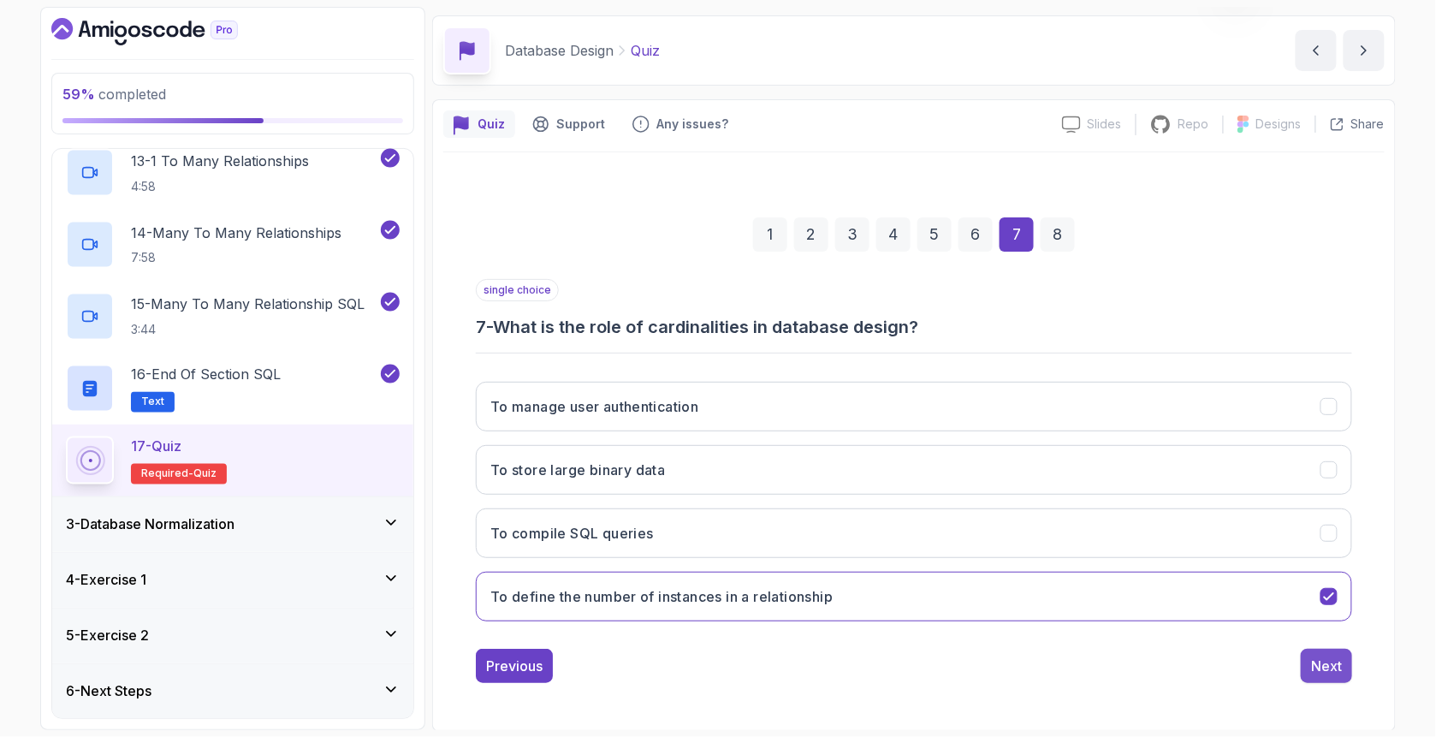
click at [1330, 659] on div "Next" at bounding box center [1326, 665] width 31 height 21
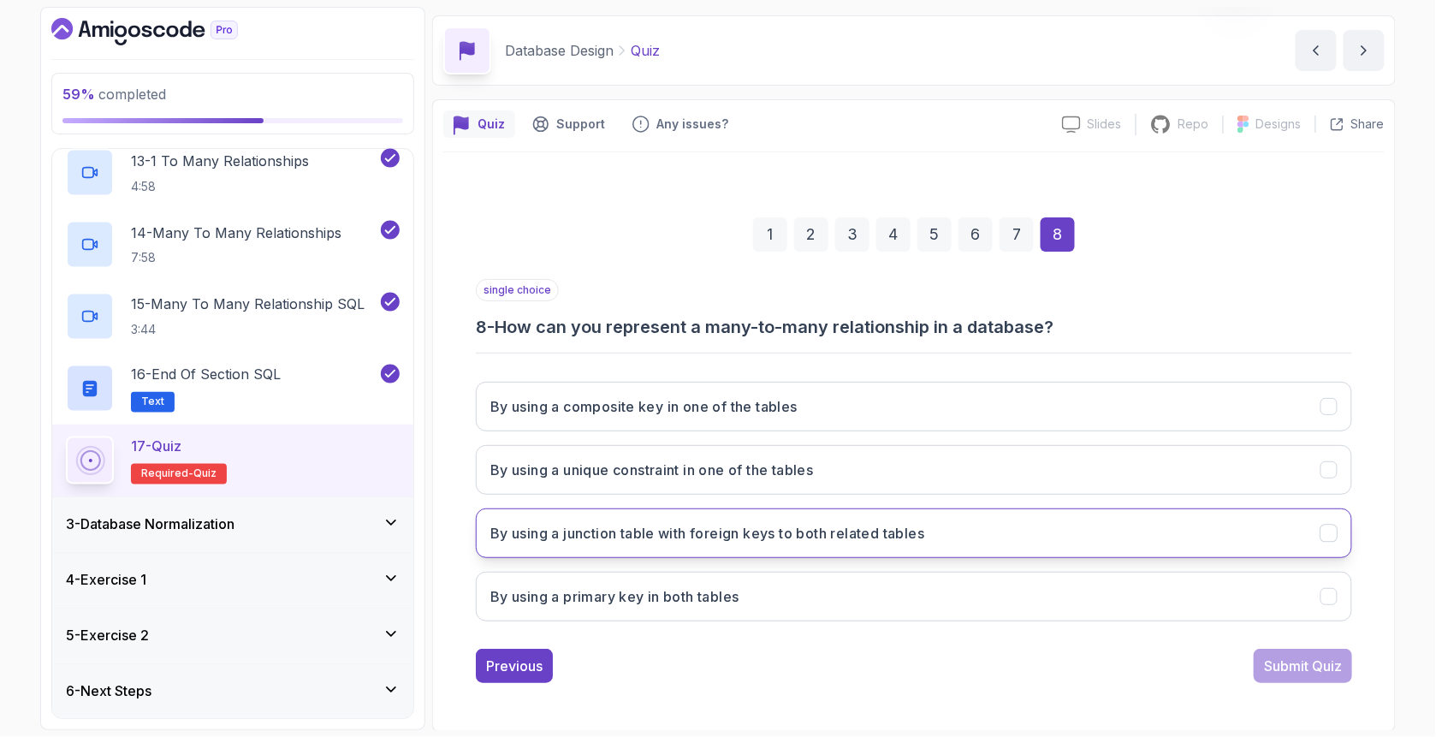
click at [558, 531] on h3 "By using a junction table with foreign keys to both related tables" at bounding box center [707, 533] width 434 height 21
click at [1318, 655] on div "Submit Quiz" at bounding box center [1303, 665] width 78 height 21
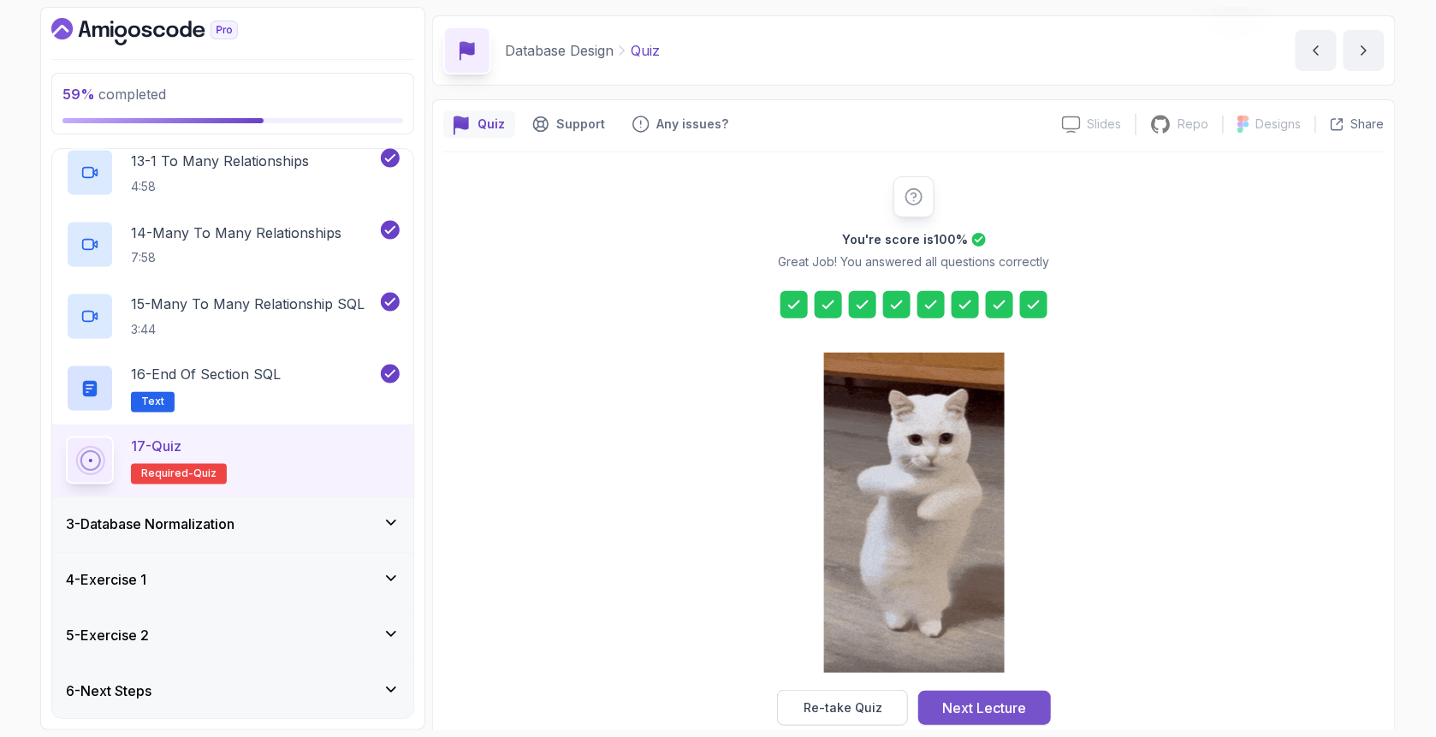
click at [997, 704] on div "Next Lecture" at bounding box center [985, 707] width 84 height 21
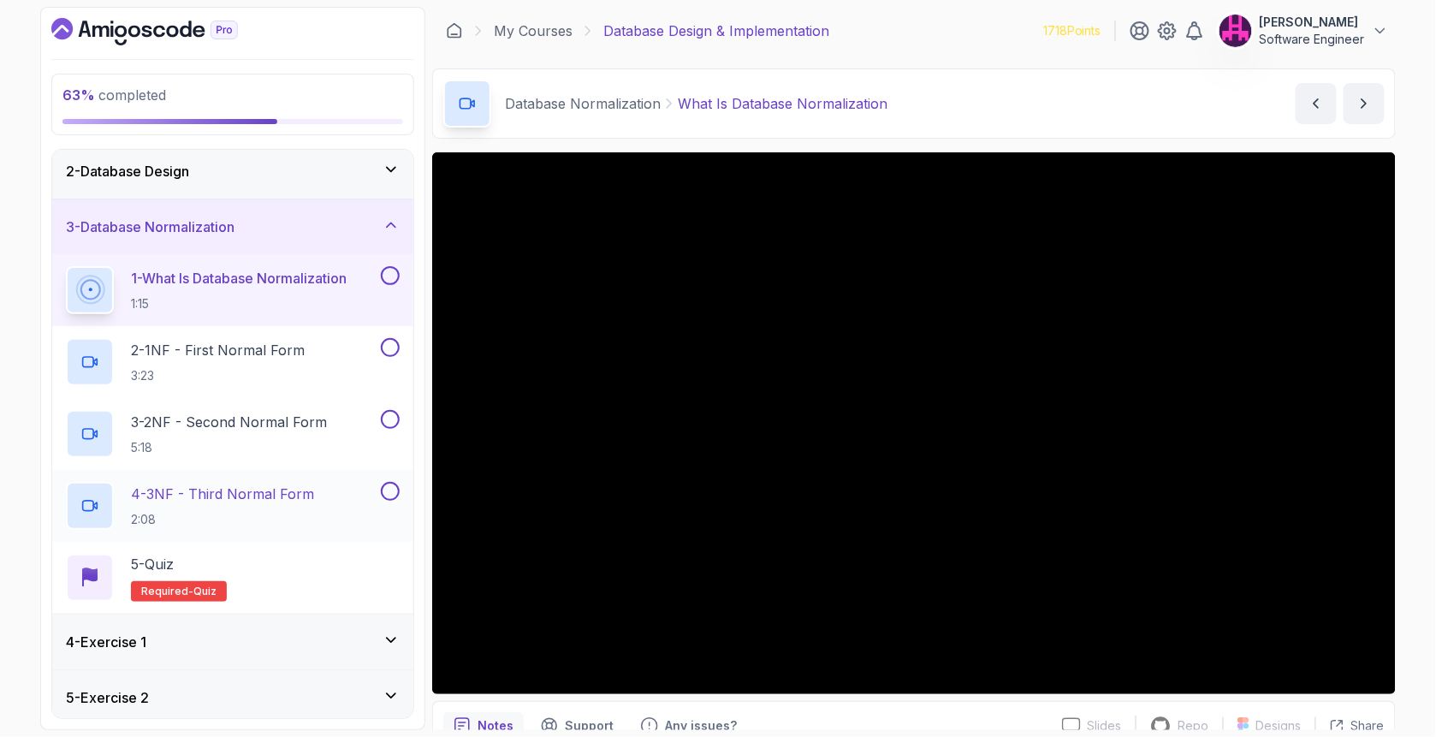
scroll to position [122, 0]
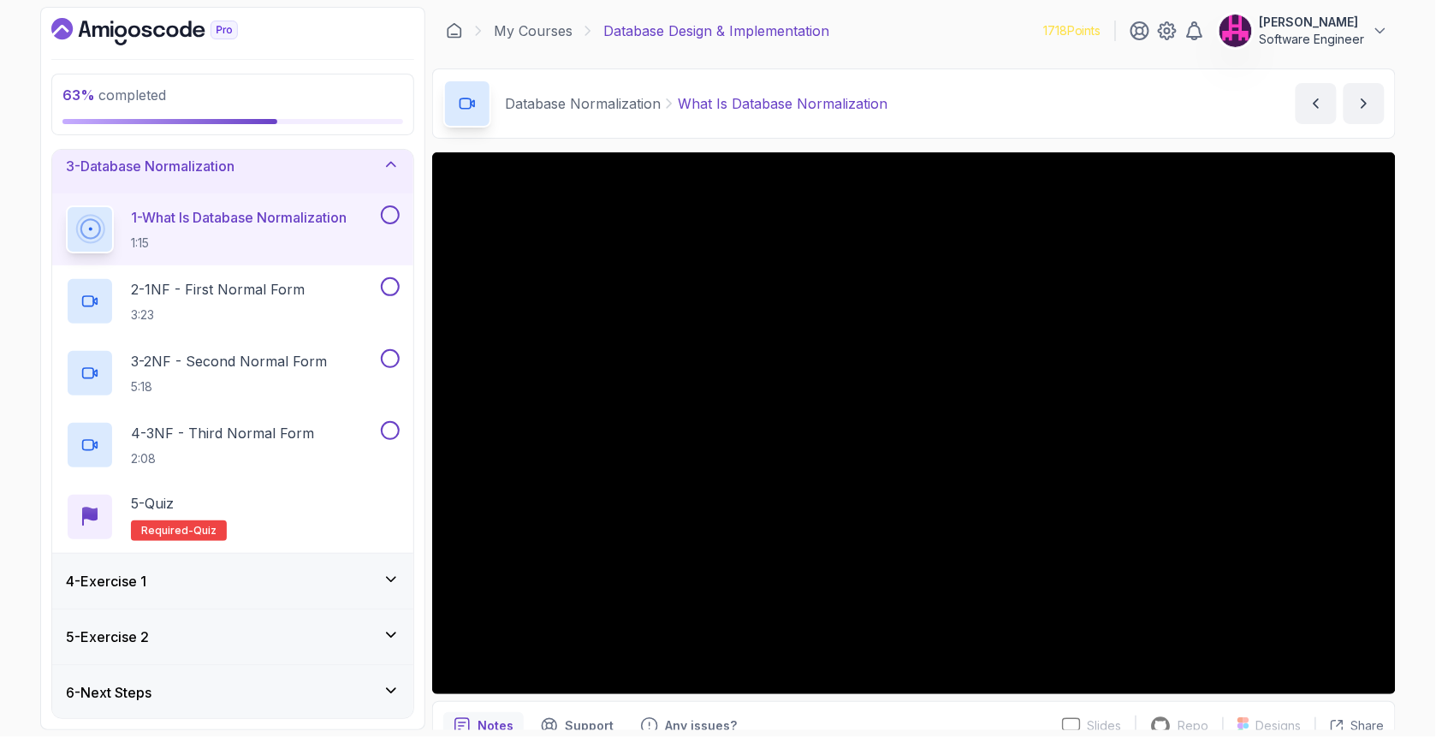
click at [224, 583] on div "4 - Exercise 1" at bounding box center [233, 581] width 334 height 21
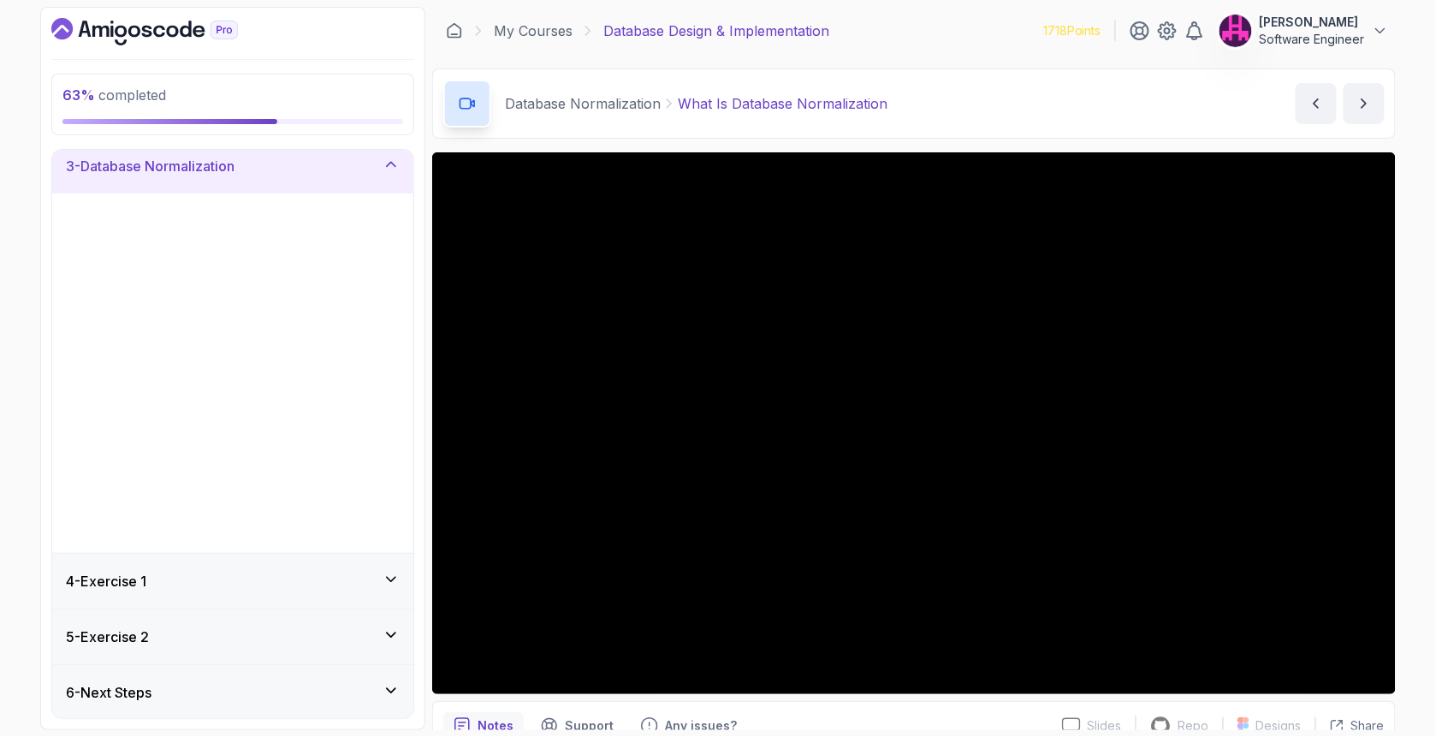
scroll to position [0, 0]
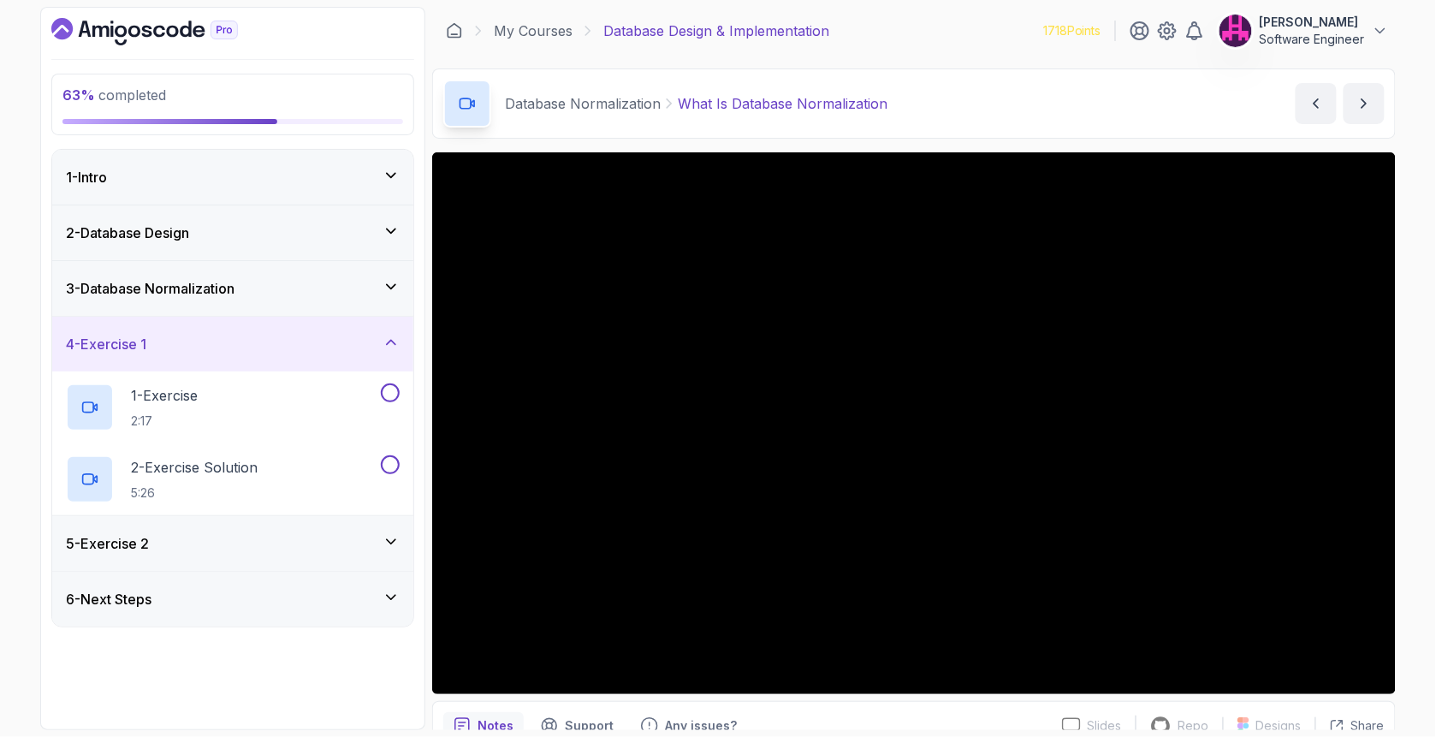
click at [207, 552] on div "5 - Exercise 2" at bounding box center [233, 543] width 334 height 21
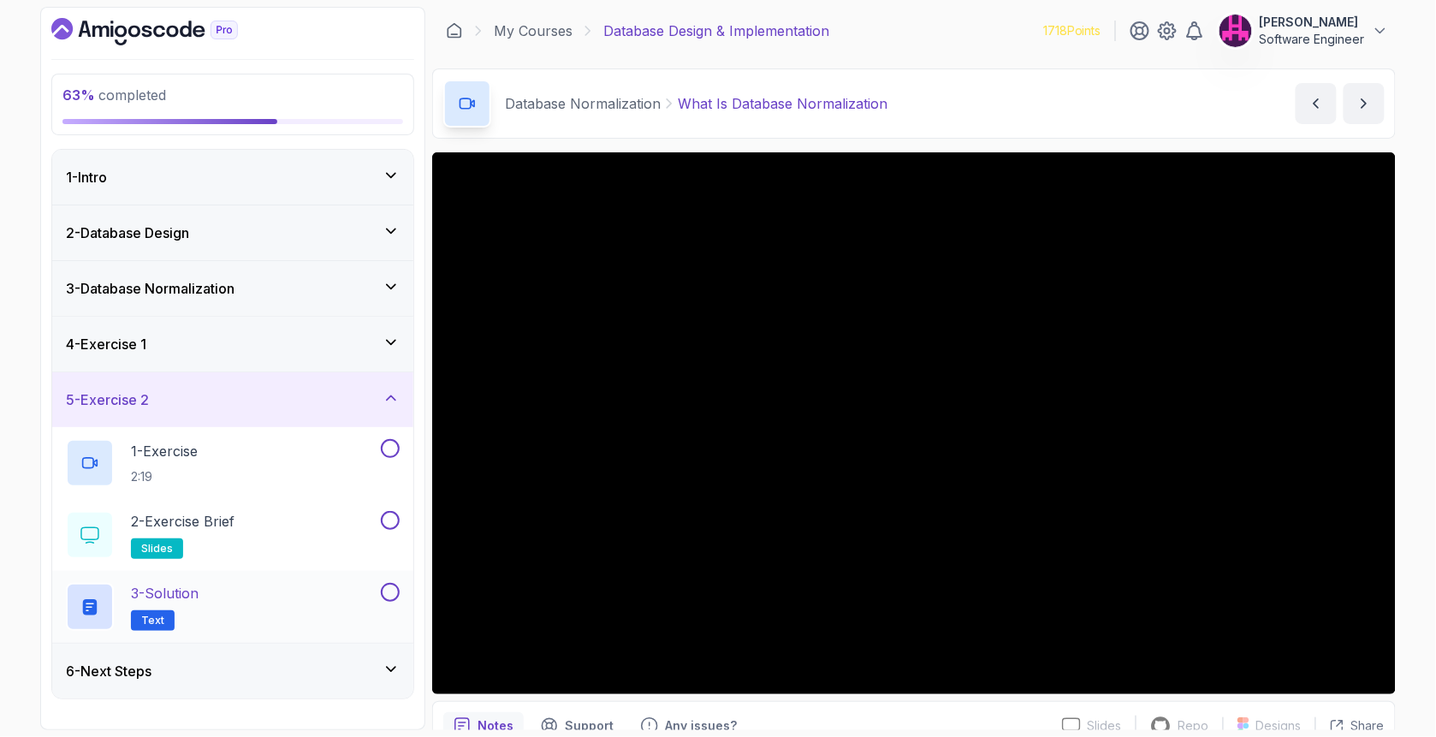
click at [386, 594] on button at bounding box center [390, 592] width 19 height 19
click at [390, 522] on button at bounding box center [390, 520] width 19 height 19
click at [384, 457] on button "1 - Exercise 2:19" at bounding box center [233, 463] width 334 height 48
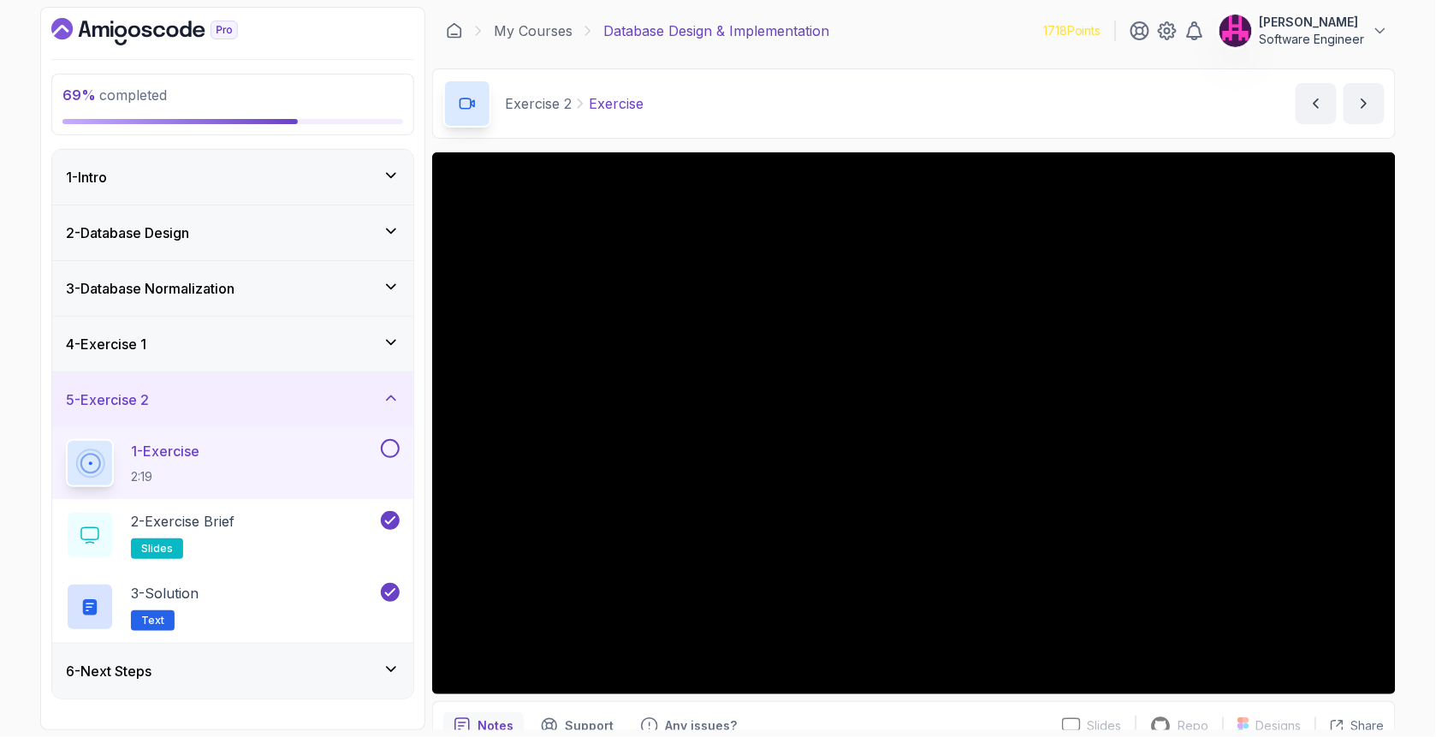
click at [388, 444] on button at bounding box center [390, 448] width 19 height 19
click at [271, 279] on div "3 - Database Normalization" at bounding box center [233, 288] width 334 height 21
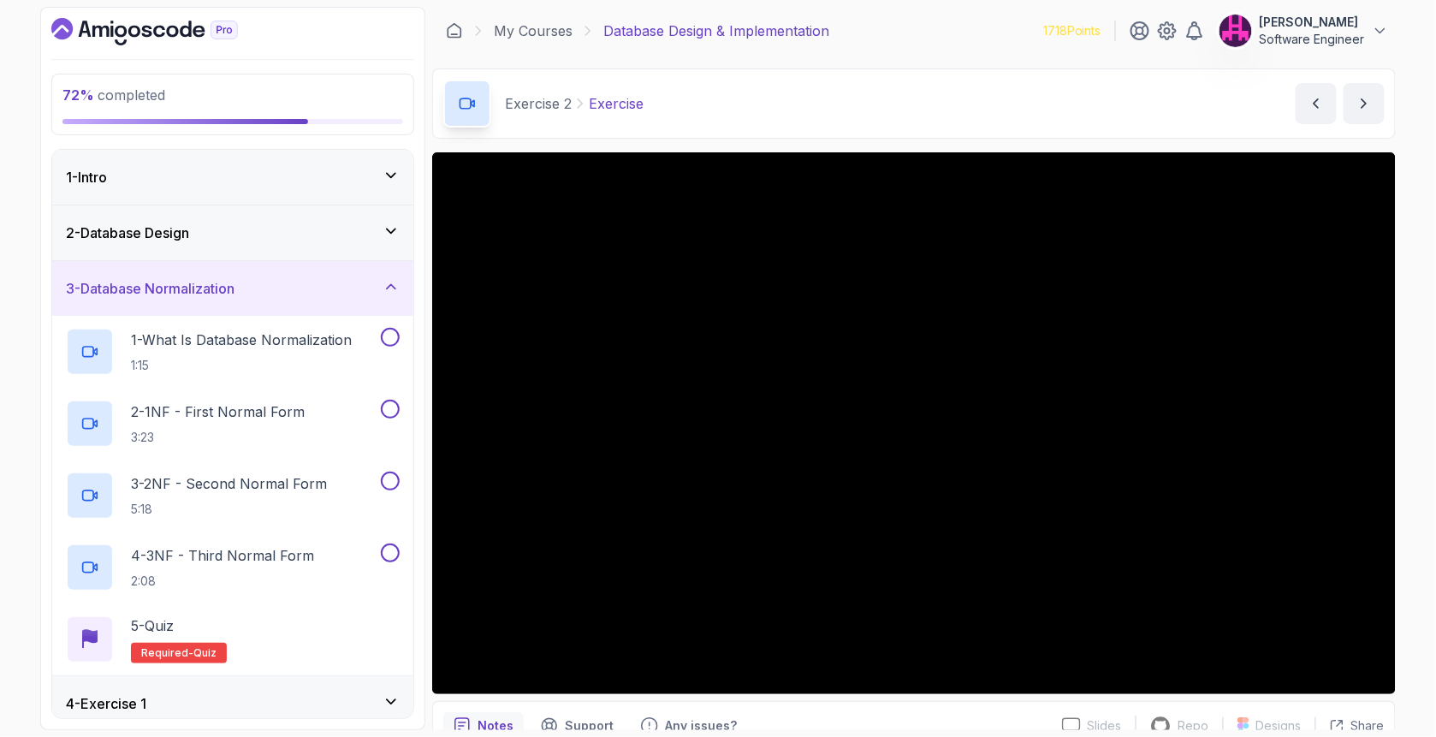
click at [398, 289] on icon at bounding box center [390, 286] width 17 height 17
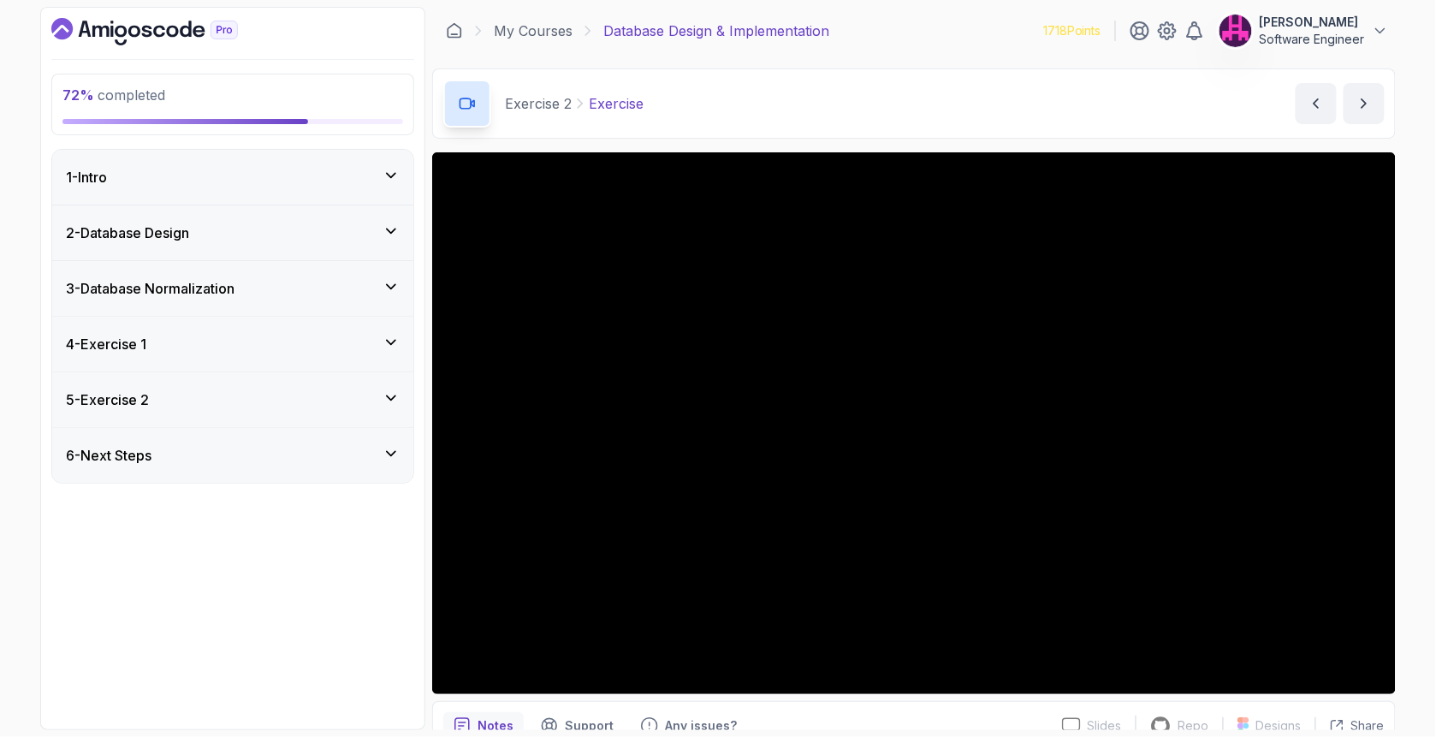
click at [386, 340] on icon at bounding box center [390, 342] width 17 height 17
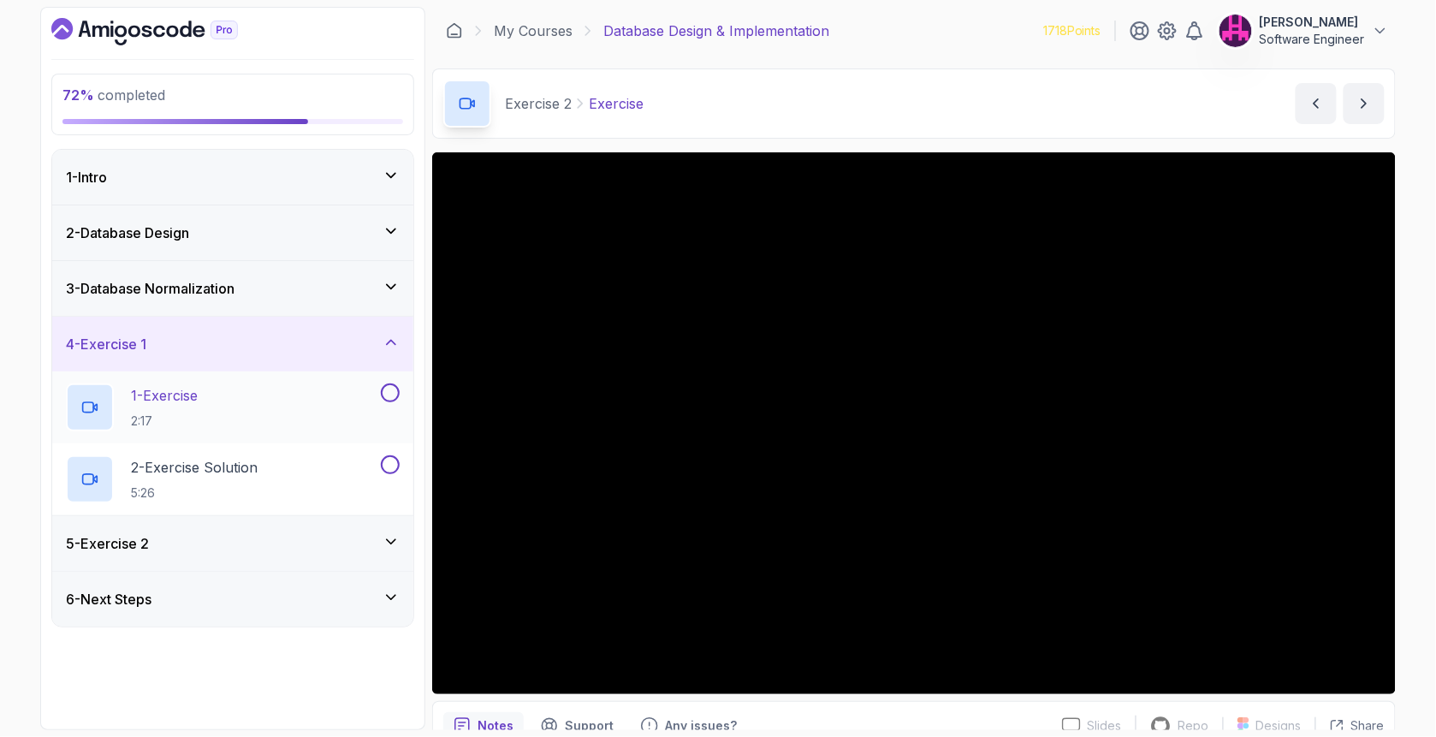
click at [387, 394] on button at bounding box center [390, 392] width 19 height 19
click at [394, 464] on button at bounding box center [390, 464] width 19 height 19
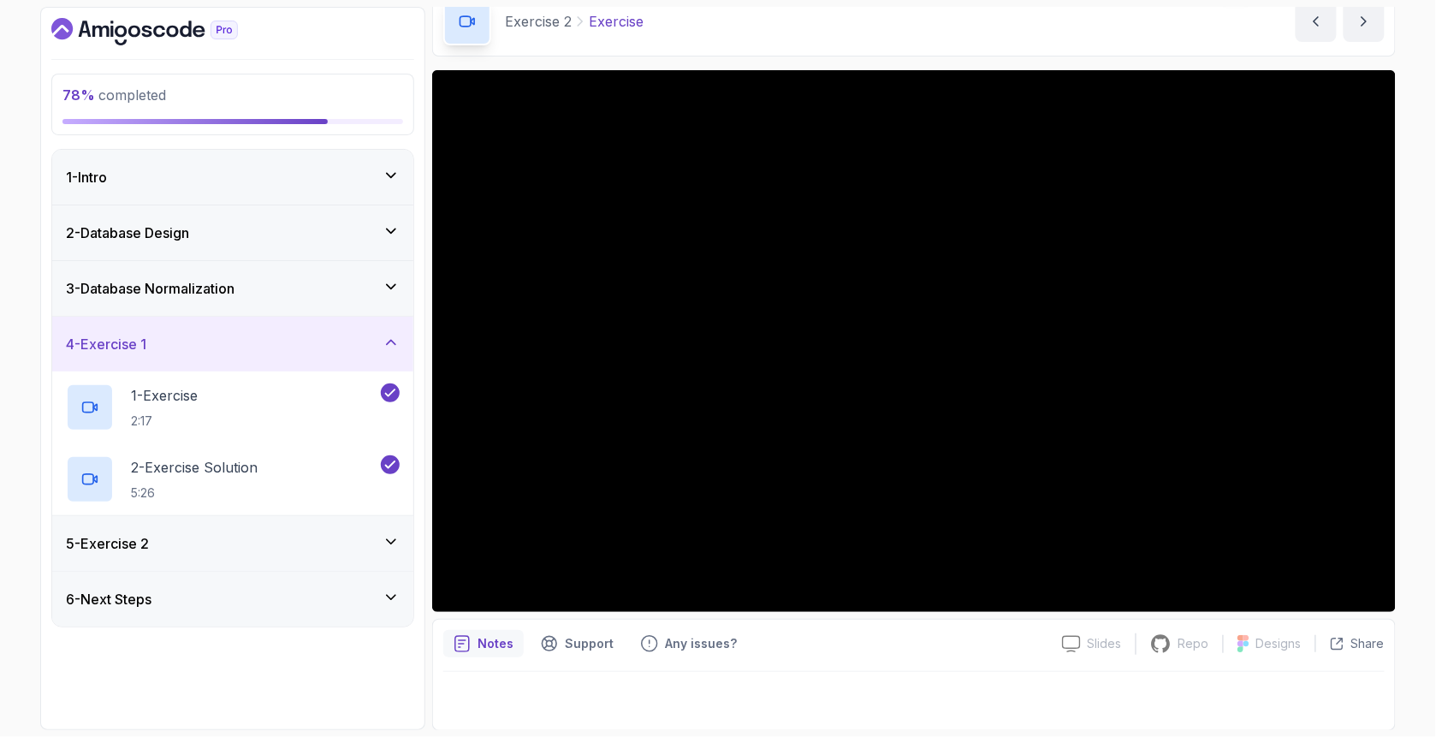
click at [226, 604] on div "6 - Next Steps" at bounding box center [233, 599] width 334 height 21
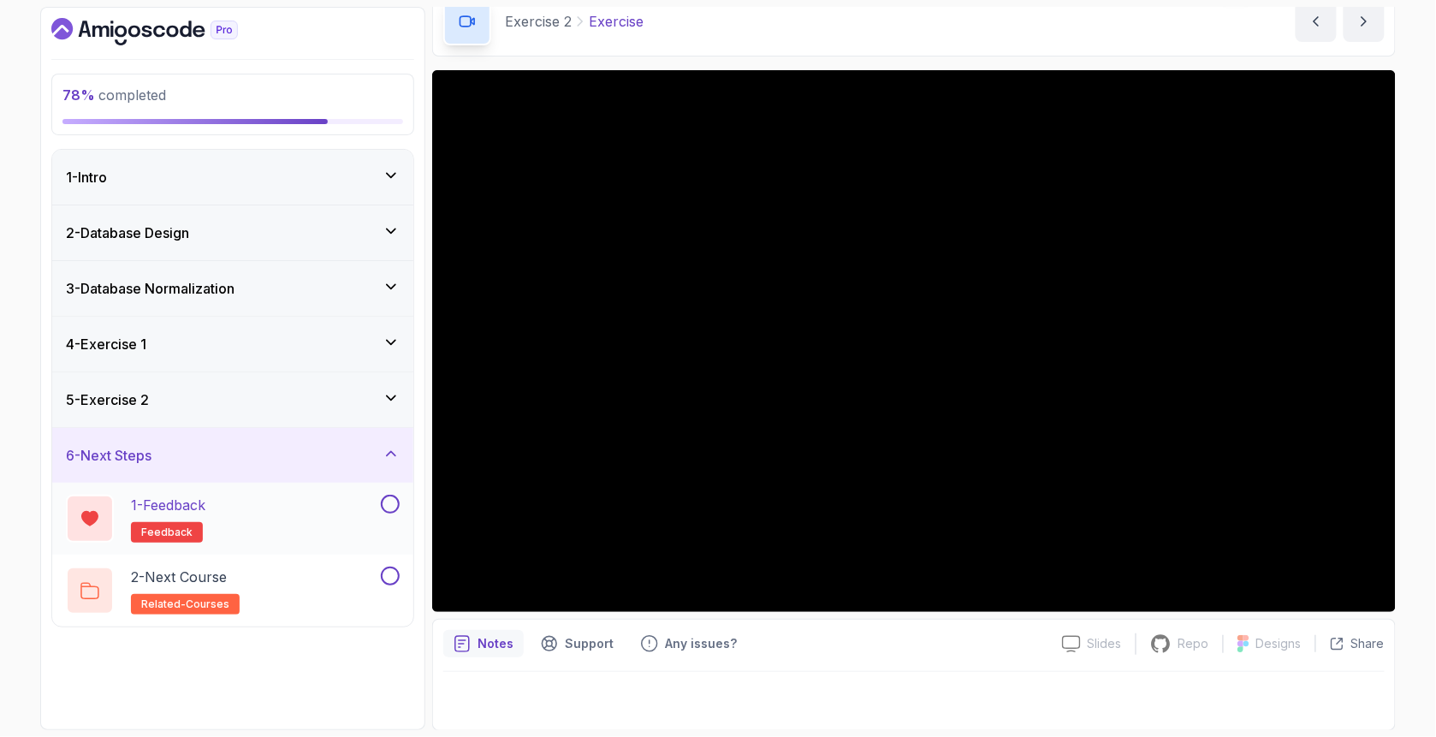
click at [391, 503] on button at bounding box center [390, 504] width 19 height 19
click at [281, 515] on div "1 - Feedback feedback" at bounding box center [221, 519] width 311 height 48
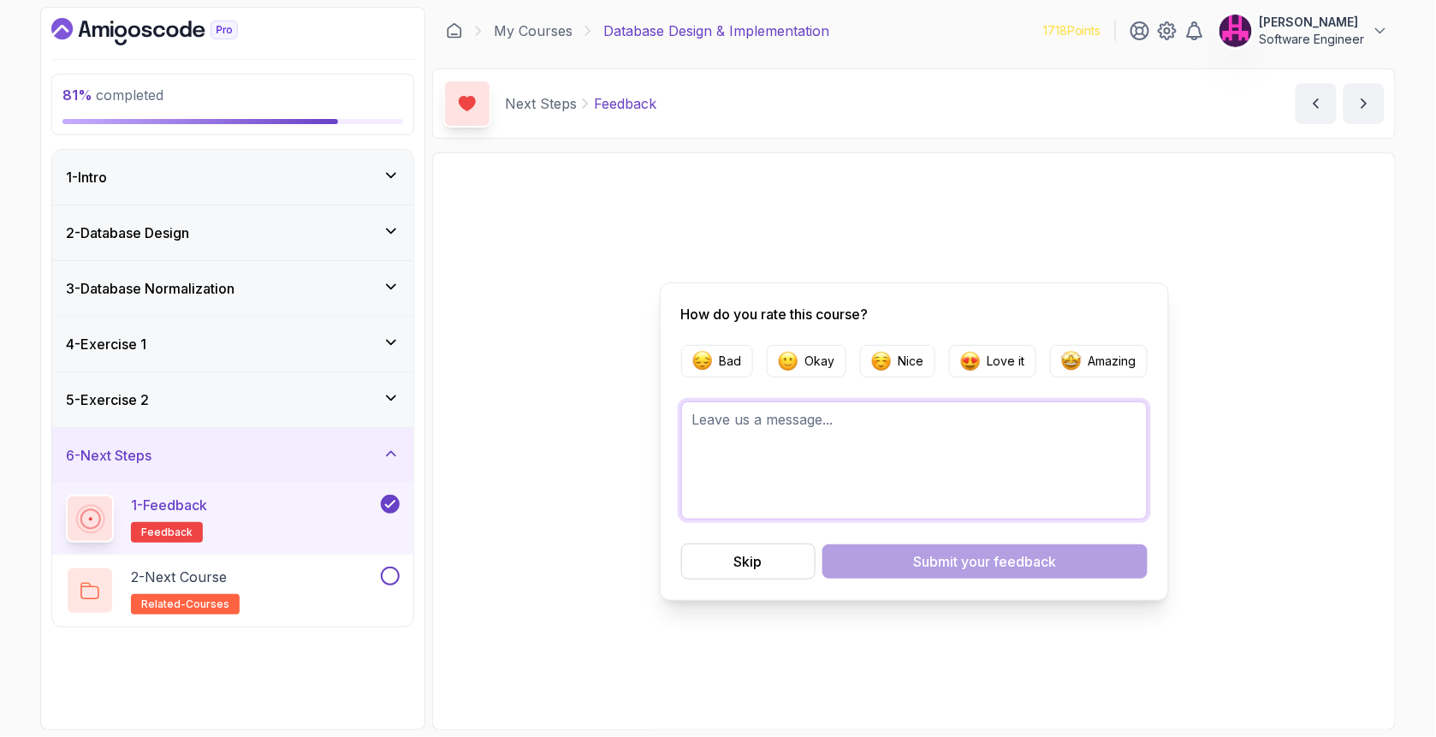
click at [750, 462] on textarea at bounding box center [914, 460] width 466 height 118
click at [736, 361] on p "Bad" at bounding box center [731, 360] width 22 height 17
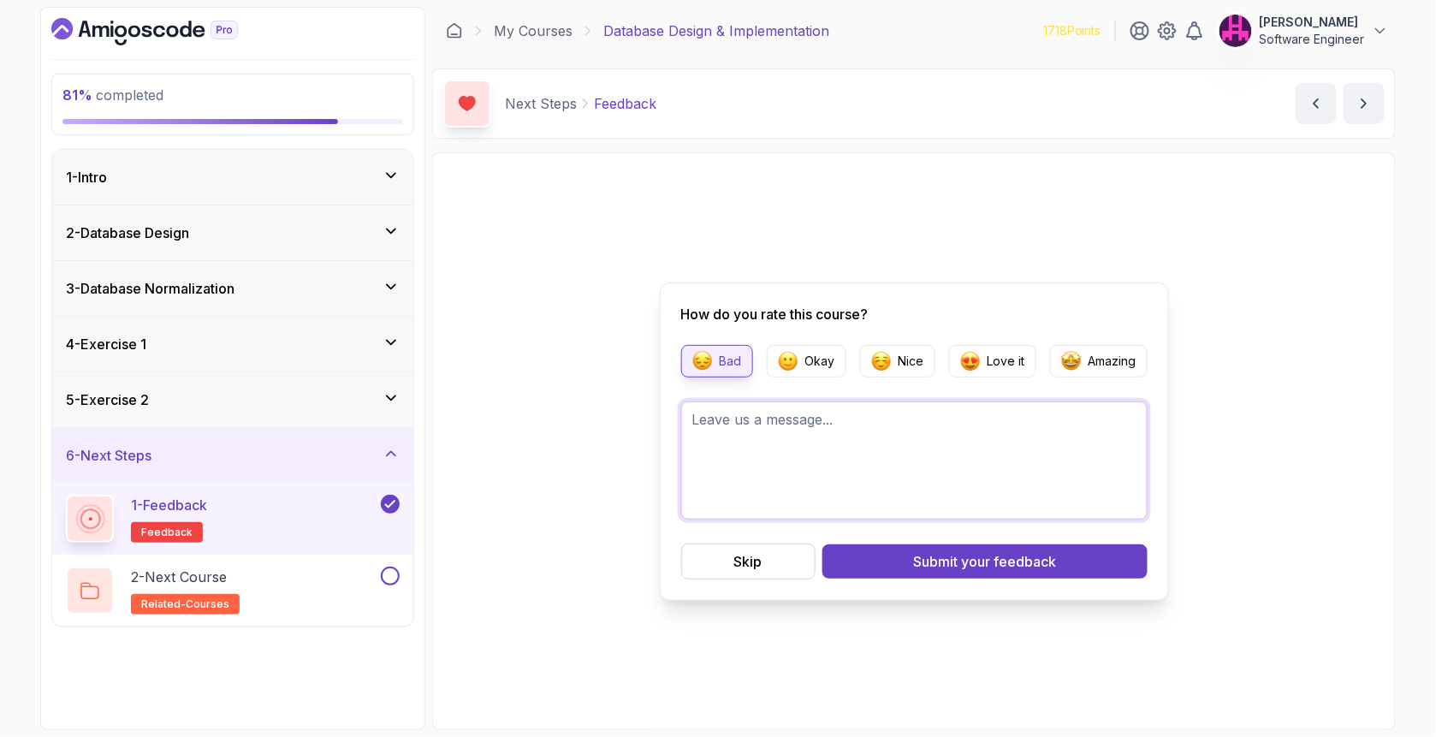
click at [744, 453] on textarea at bounding box center [914, 460] width 466 height 118
type textarea "more detailed please."
drag, startPoint x: 224, startPoint y: 281, endPoint x: 232, endPoint y: 286, distance: 8.8
click at [224, 281] on h3 "3 - Database Normalization" at bounding box center [150, 288] width 169 height 21
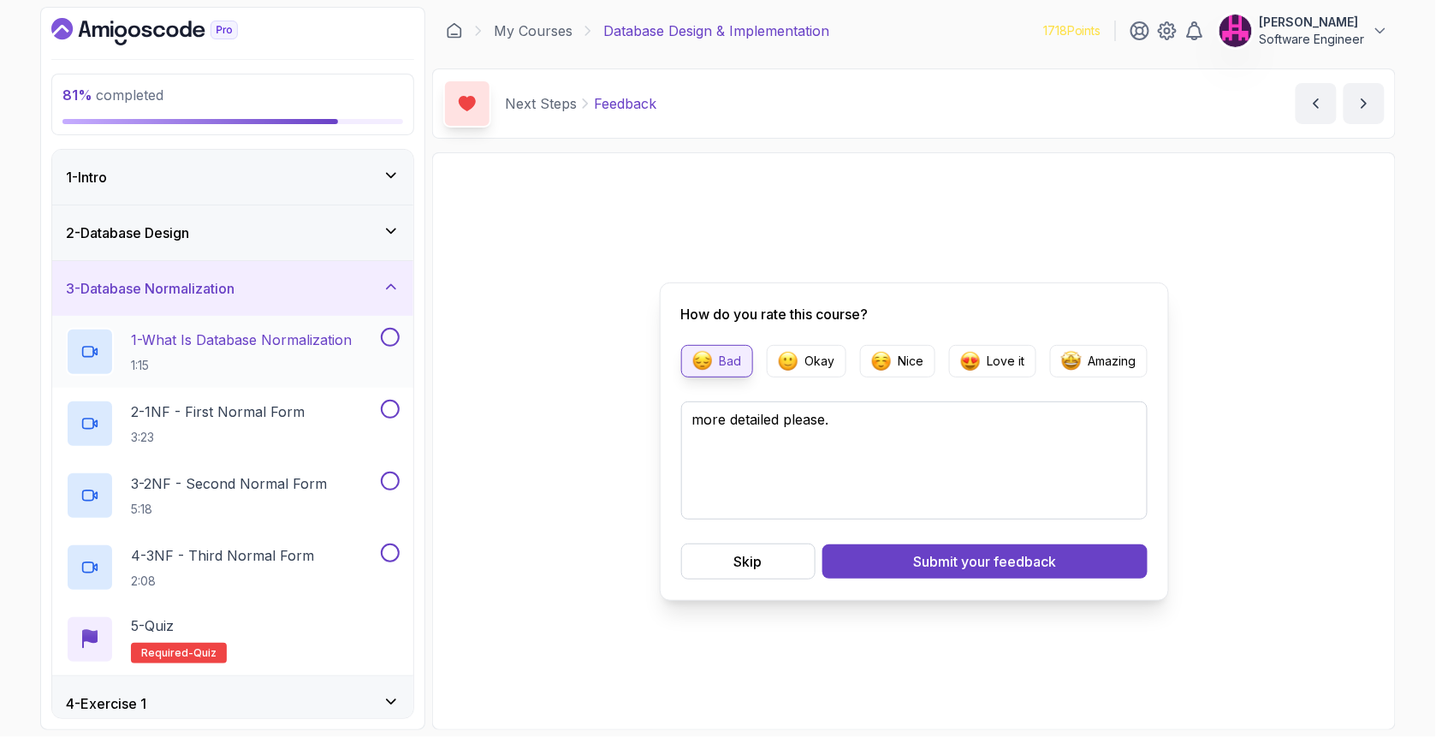
click at [305, 352] on h2 "1 - What Is Database Normalization 1:15" at bounding box center [241, 351] width 221 height 44
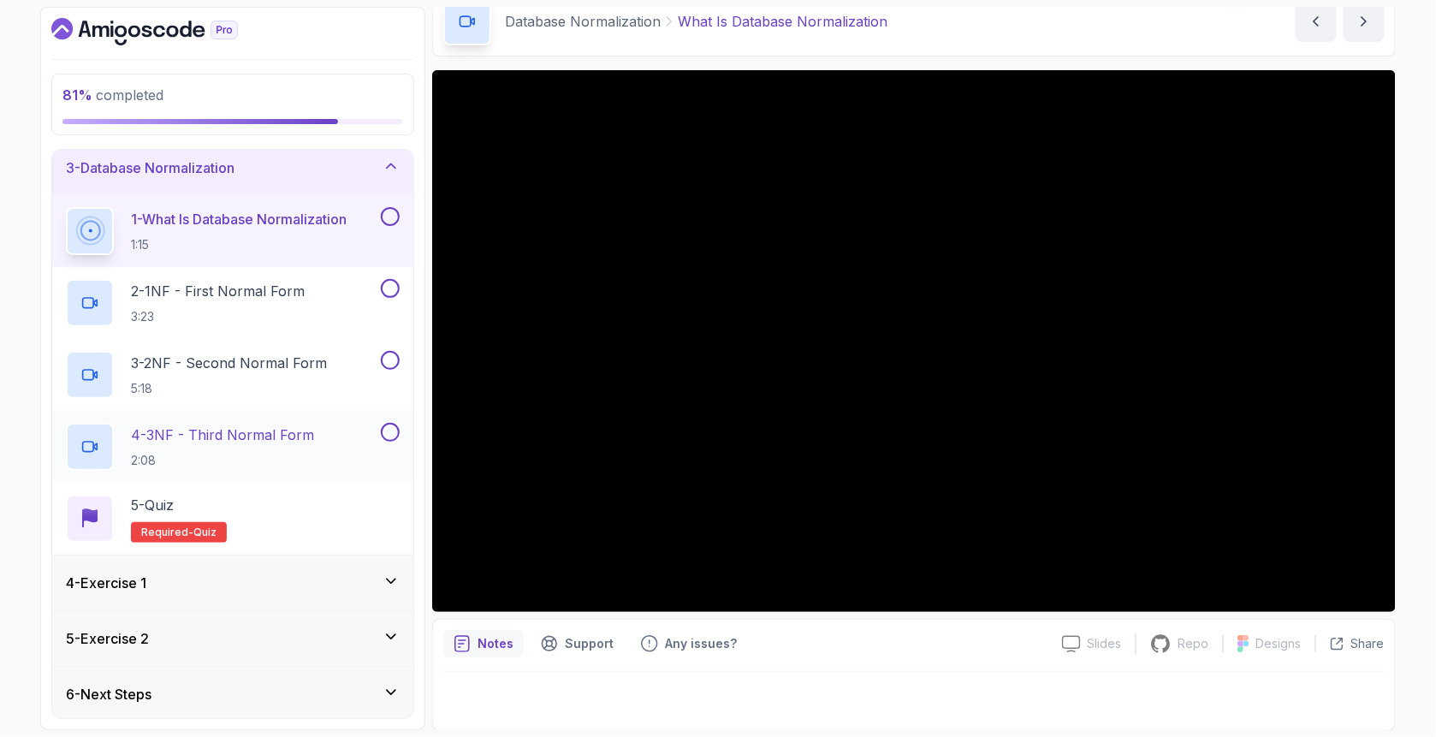
scroll to position [122, 0]
click at [283, 684] on div "6 - Next Steps" at bounding box center [233, 692] width 334 height 21
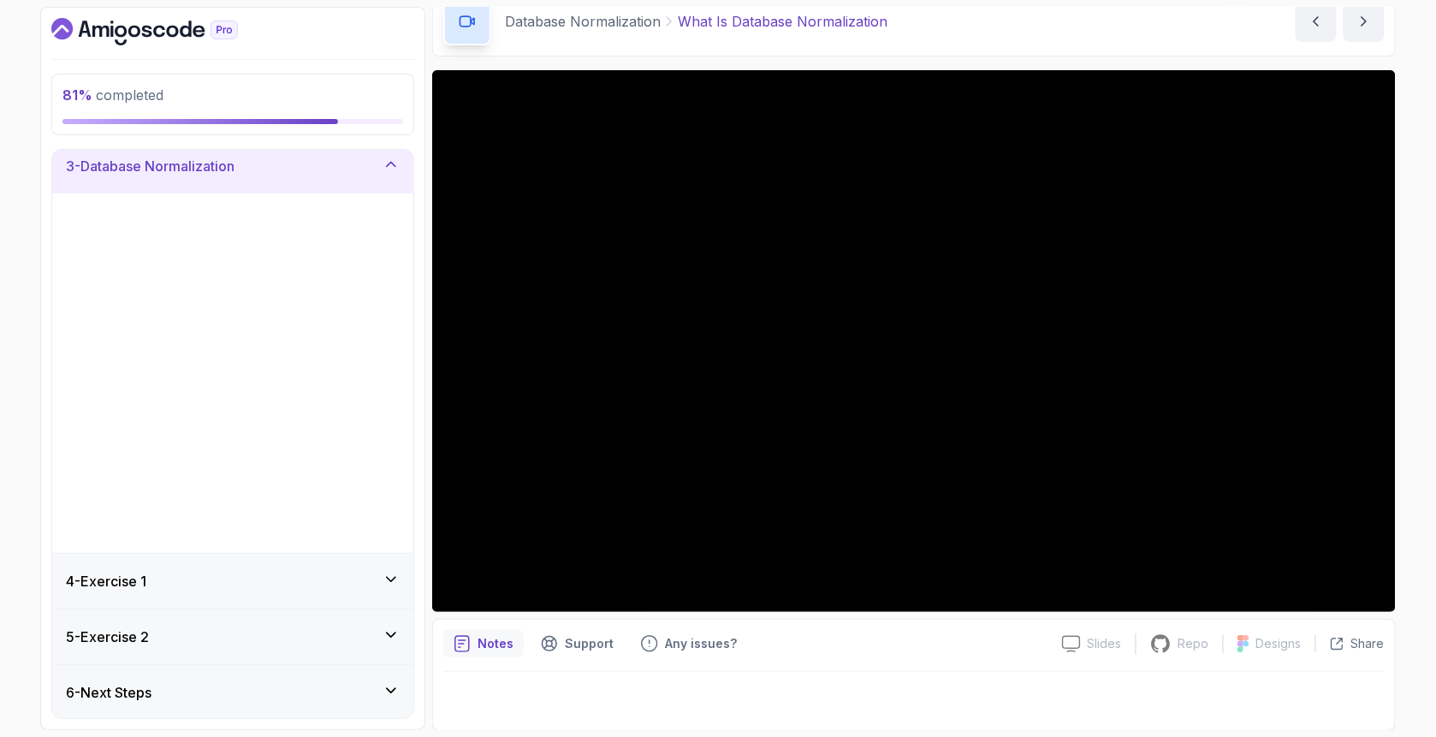
scroll to position [0, 0]
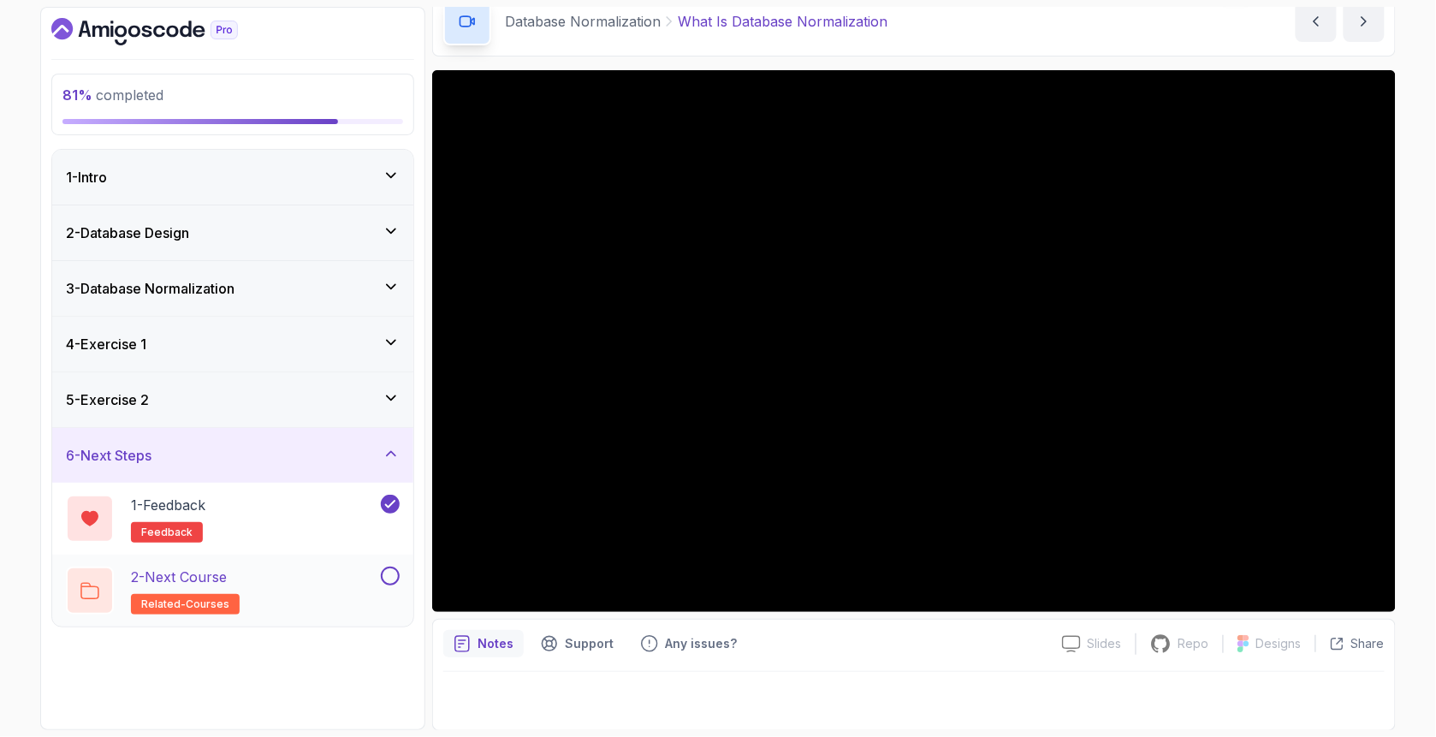
click at [264, 580] on div "2 - Next Course related-courses" at bounding box center [221, 590] width 311 height 48
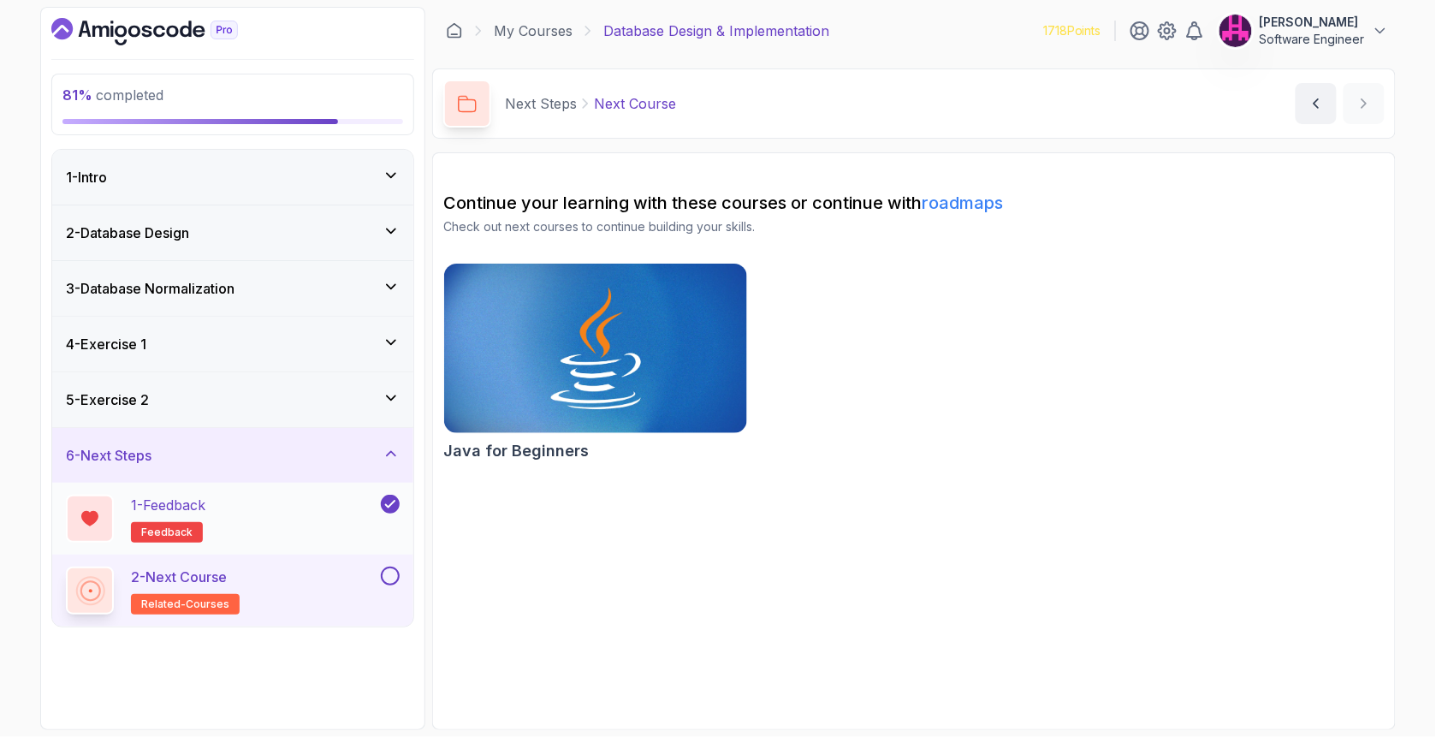
click at [227, 500] on div "1 - Feedback feedback" at bounding box center [221, 519] width 311 height 48
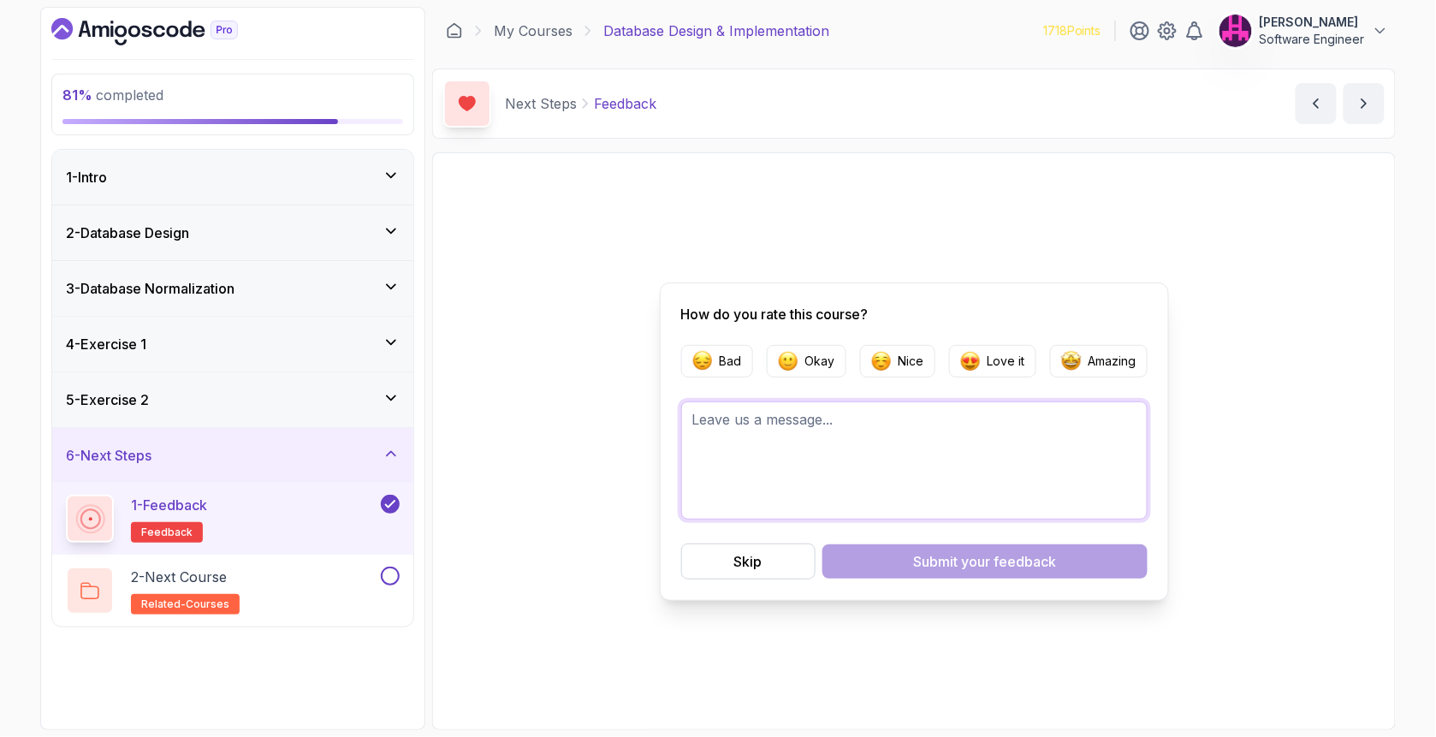
click at [737, 435] on textarea at bounding box center [914, 460] width 466 height 118
click at [723, 359] on p "Bad" at bounding box center [731, 360] width 22 height 17
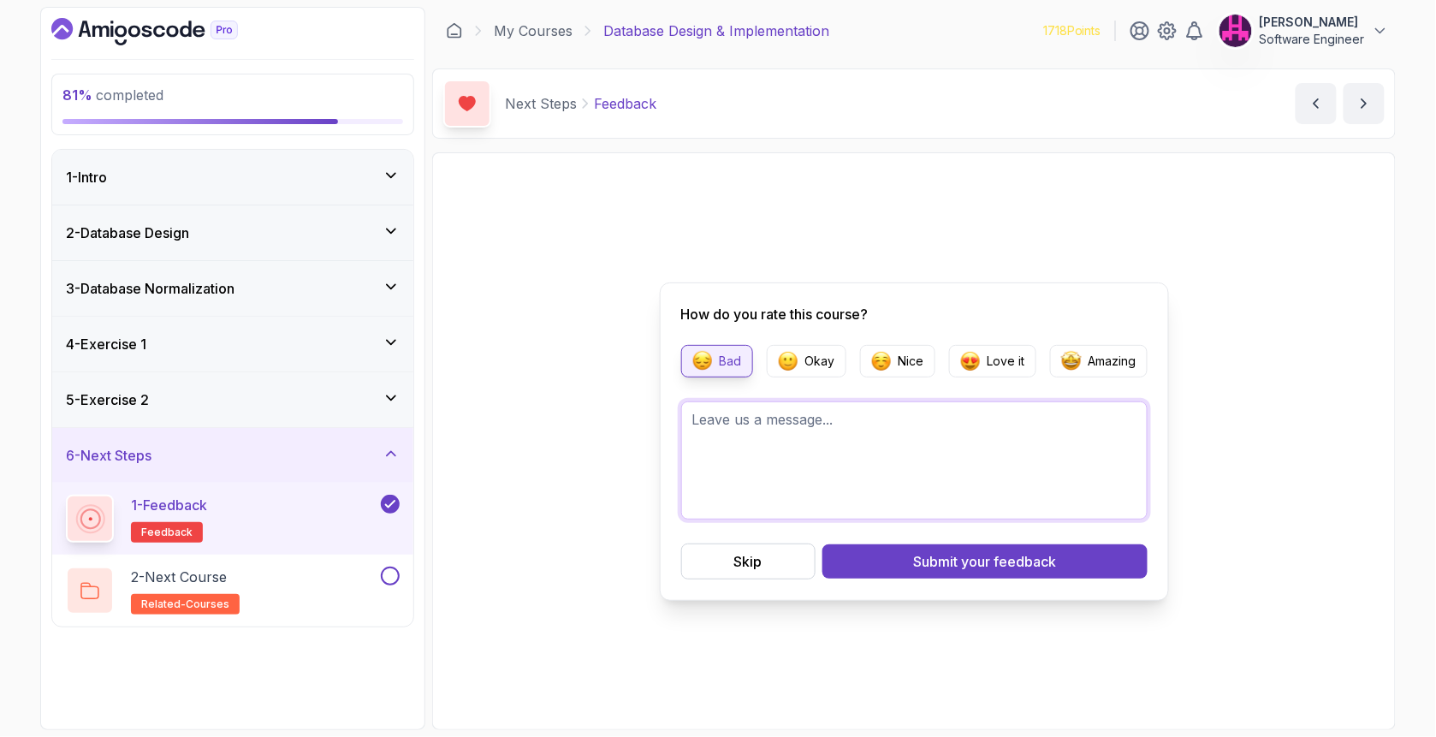
click at [784, 434] on textarea at bounding box center [914, 460] width 466 height 118
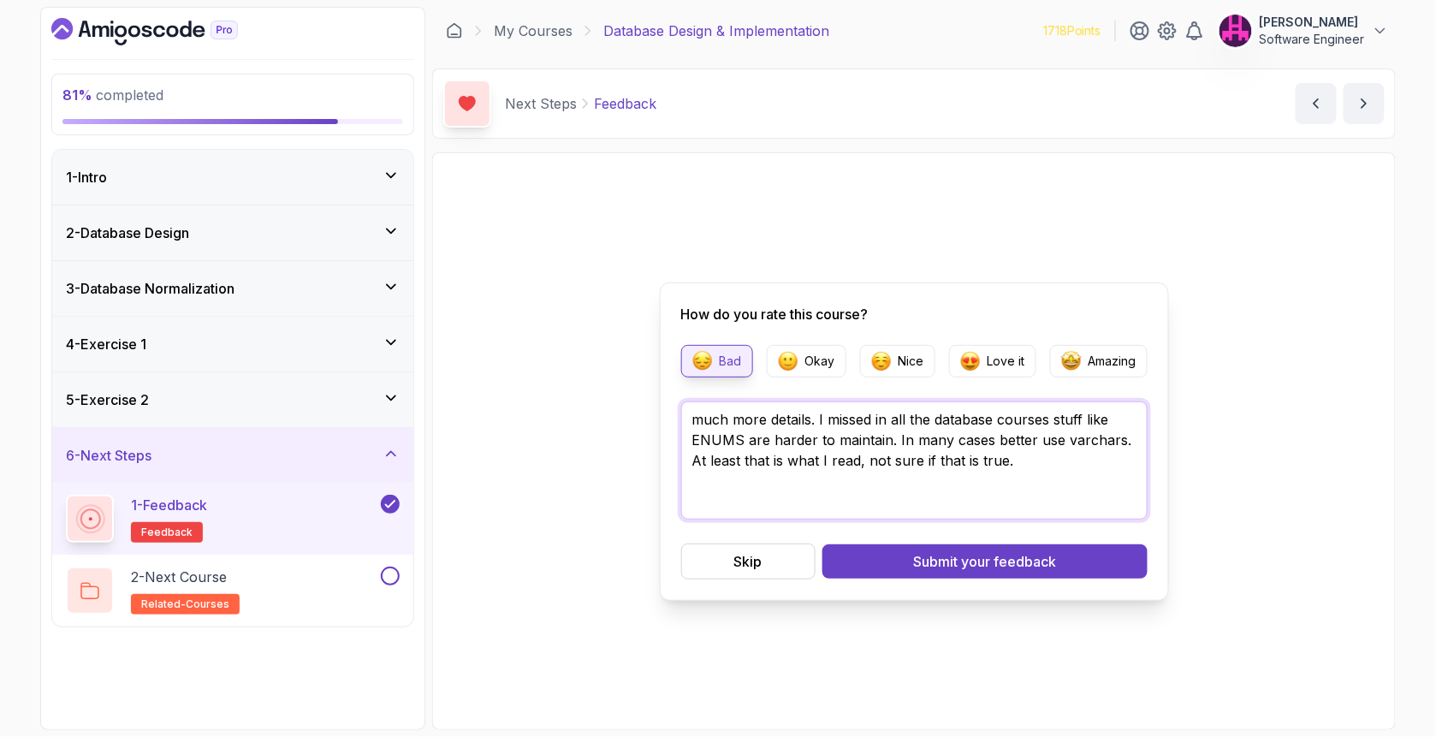
click at [692, 434] on textarea "much more details. I missed in all the database courses stuff like ENUMS are ha…" at bounding box center [914, 460] width 466 height 118
click at [777, 477] on textarea "much more details. I missed in all the database courses stuff like -ENUMS are h…" at bounding box center [914, 460] width 466 height 118
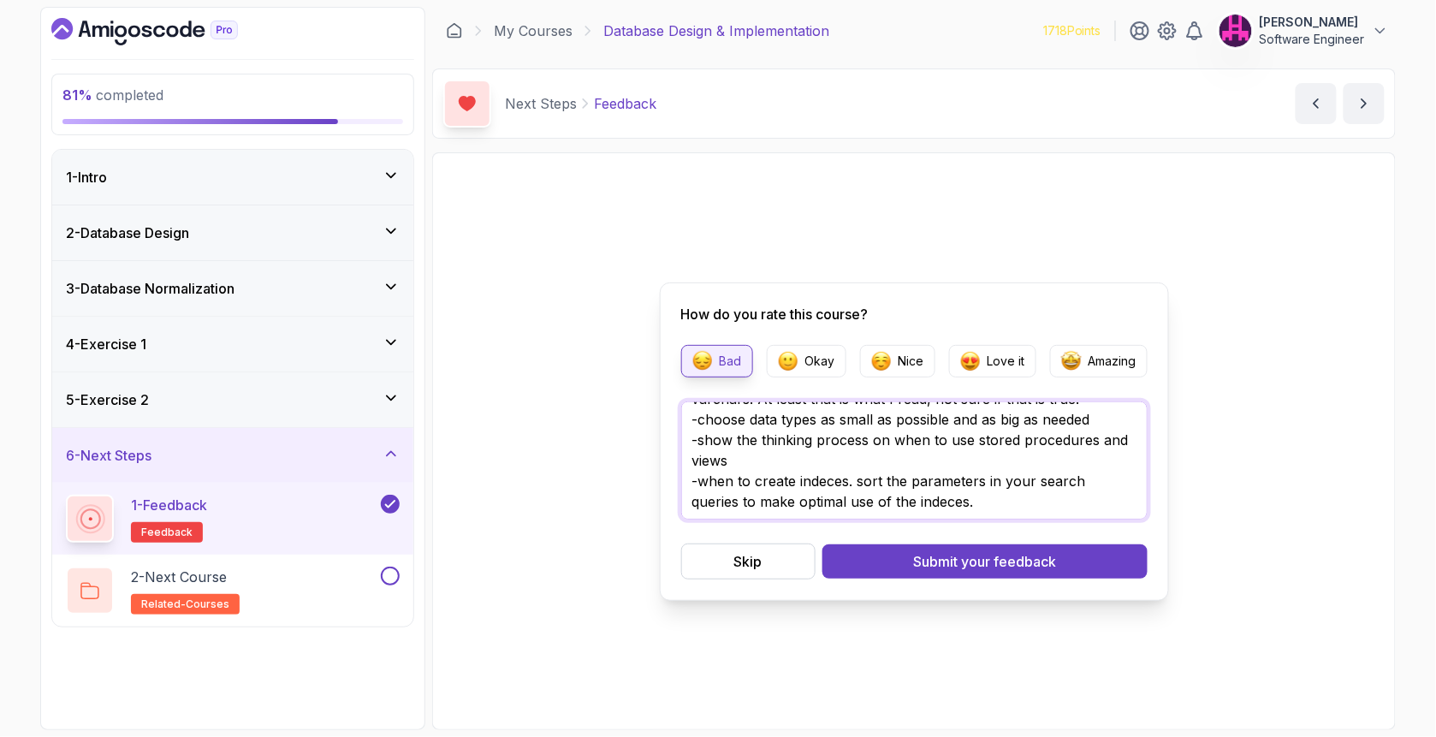
scroll to position [93, 0]
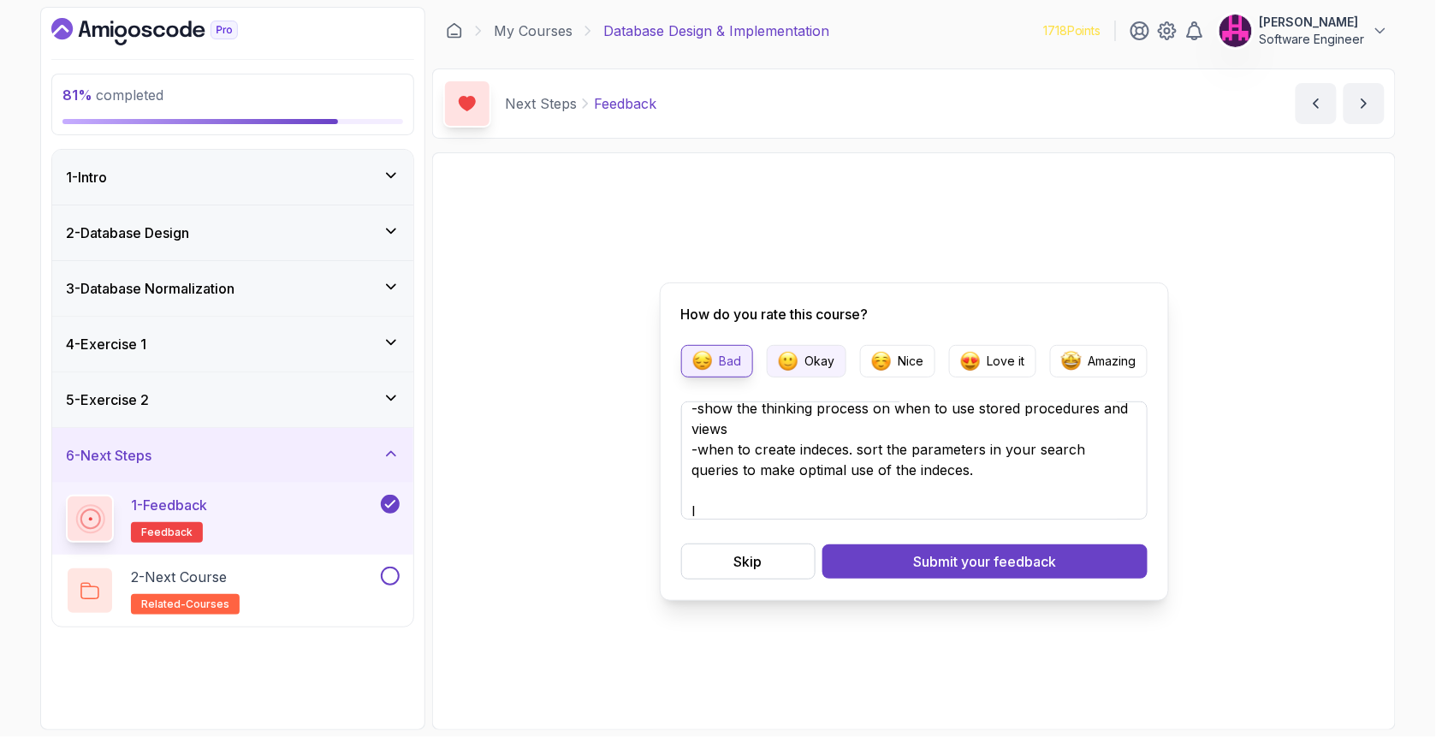
click at [791, 370] on img "button" at bounding box center [788, 361] width 21 height 21
click at [755, 515] on textarea "much more details. I missed in all the database courses stuff like -ENUMS are h…" at bounding box center [914, 460] width 466 height 118
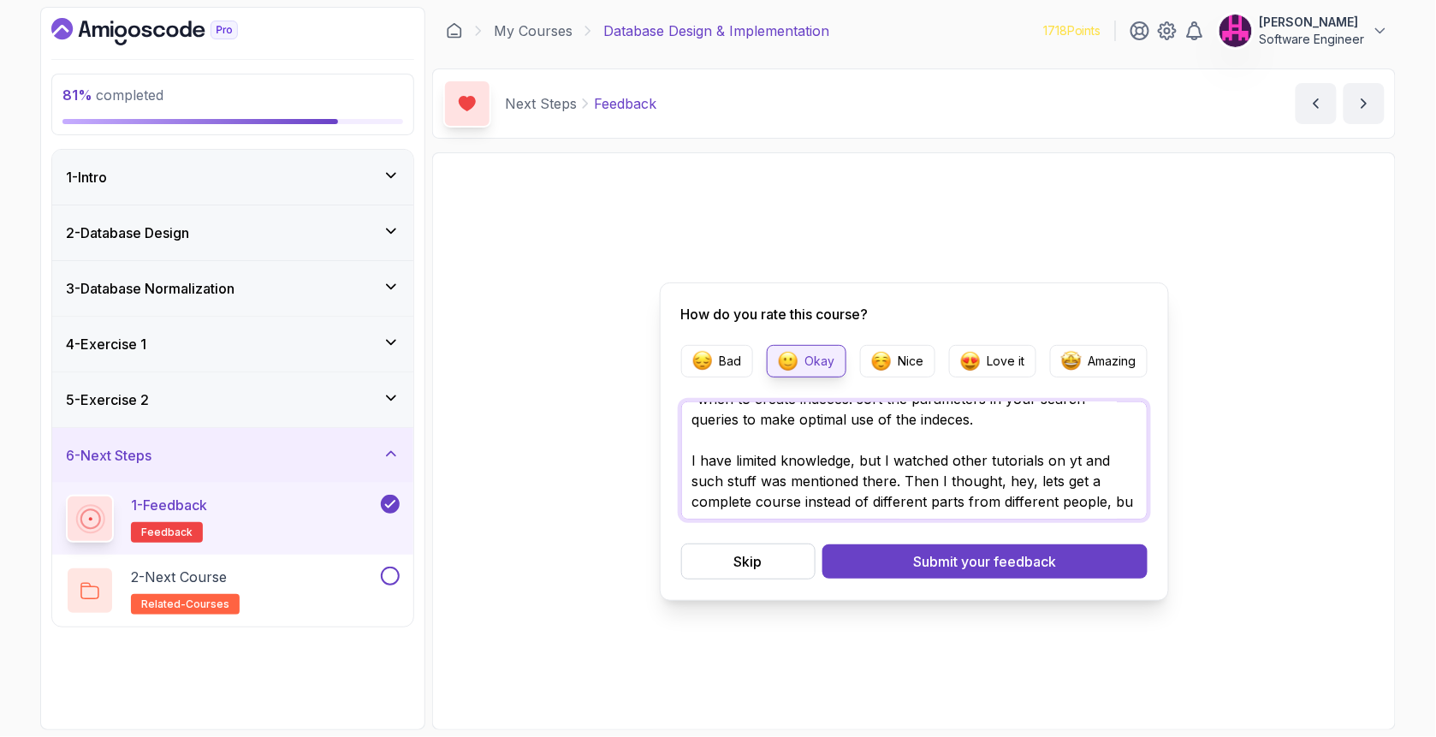
scroll to position [155, 0]
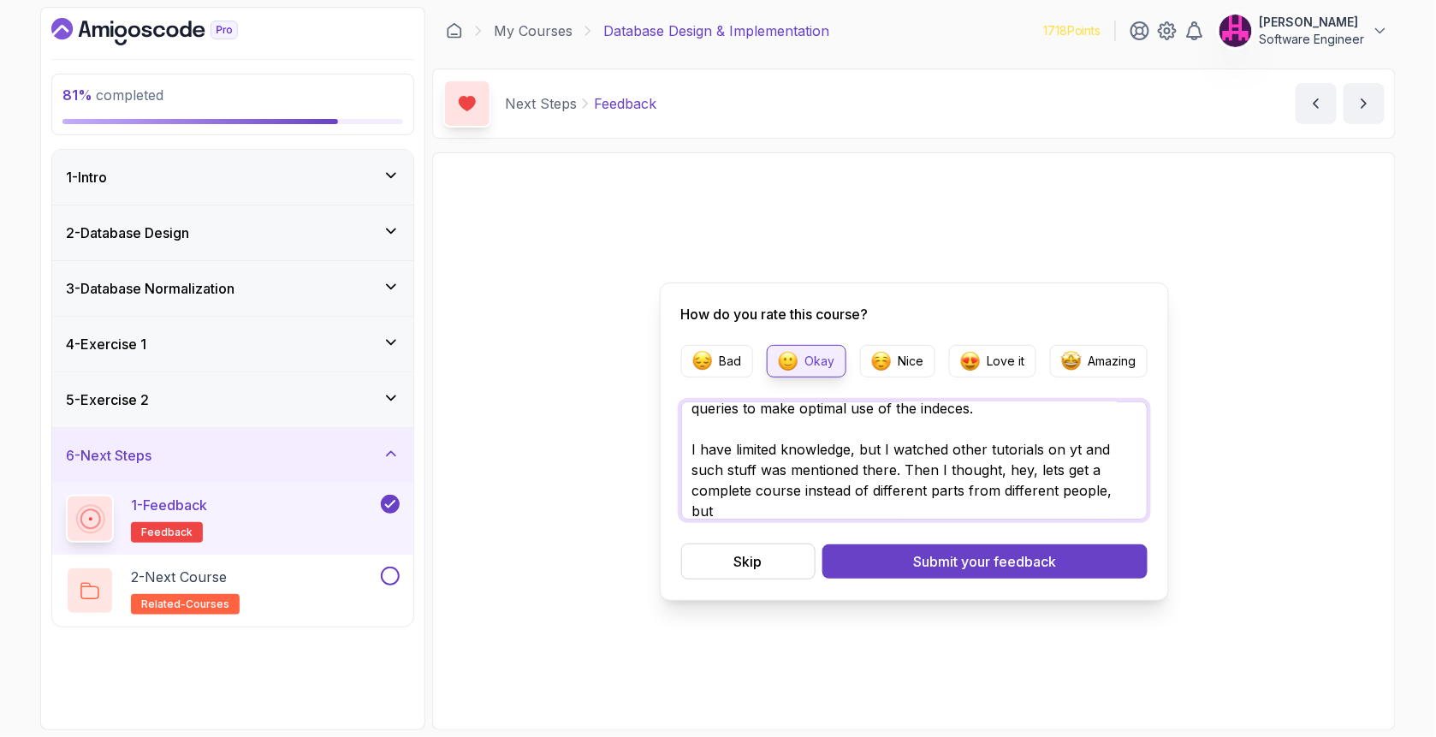
click at [948, 494] on textarea "much more details. I missed in all the database courses stuff like -ENUMS are h…" at bounding box center [914, 460] width 466 height 118
click at [1128, 492] on textarea "much more details. I missed in all the database courses stuff like -ENUMS are h…" at bounding box center [914, 460] width 466 height 118
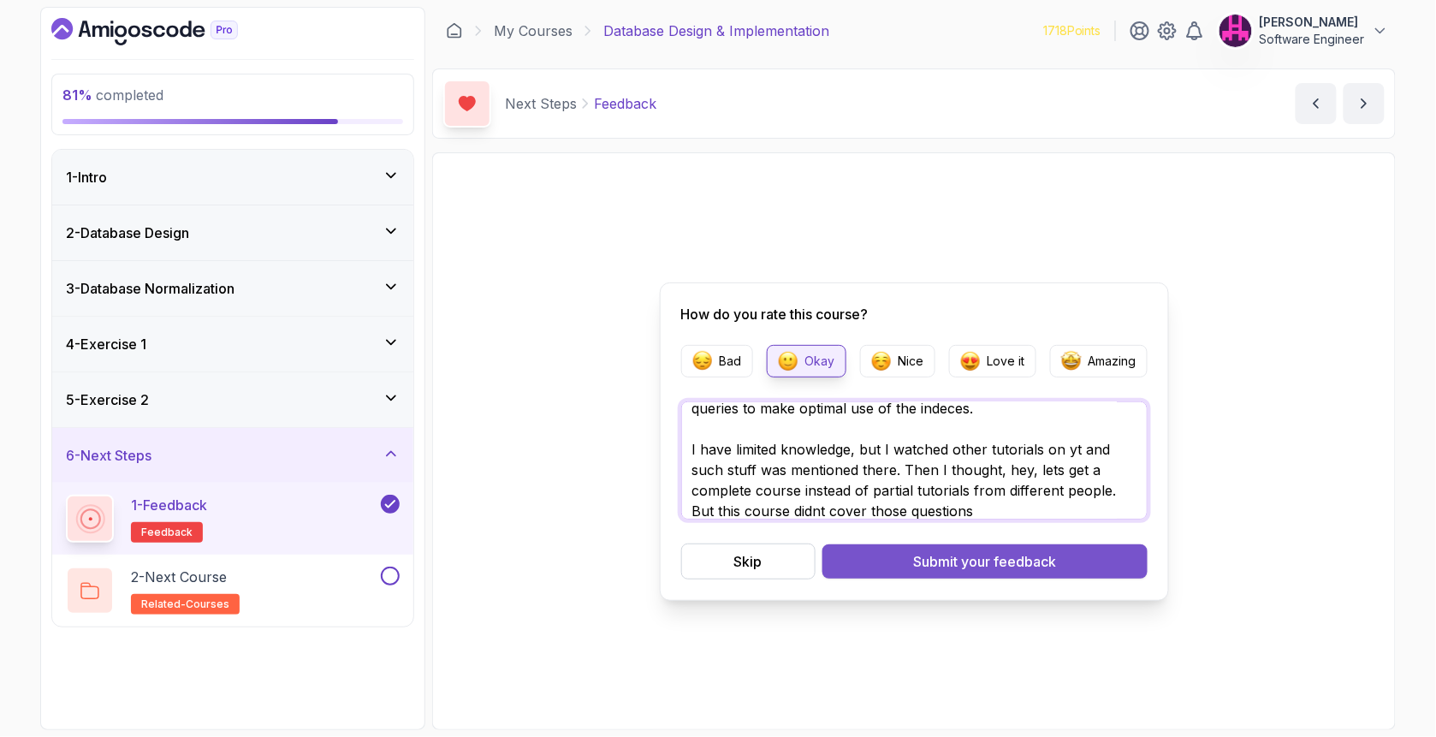
type textarea "much more details. I missed in all the database courses stuff like -ENUMS are h…"
click at [1099, 572] on button "Submit your feedback" at bounding box center [984, 561] width 325 height 34
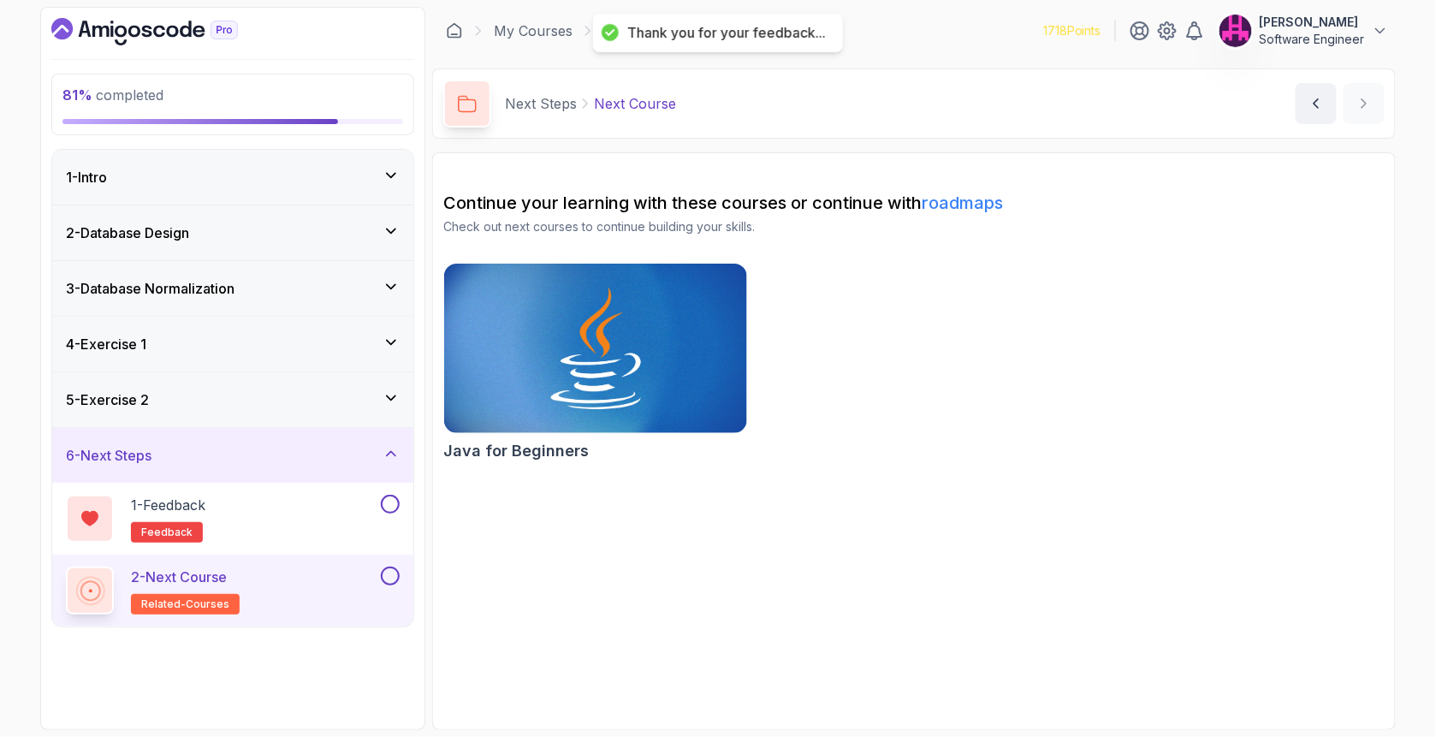
click at [257, 314] on div "3 - Database Normalization" at bounding box center [232, 288] width 361 height 55
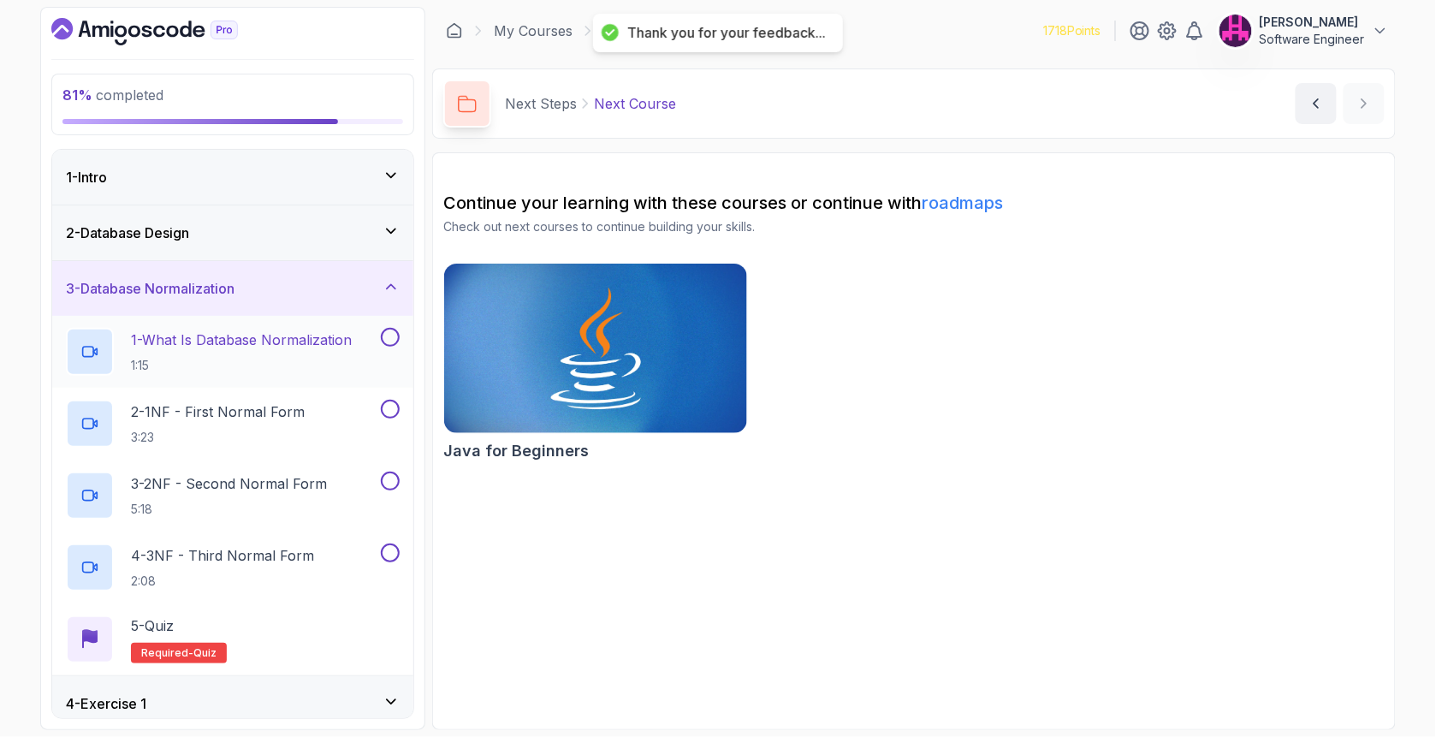
click at [390, 340] on button at bounding box center [390, 337] width 19 height 19
click at [393, 392] on div "2 - 1NF - First Normal Form 3:23" at bounding box center [232, 424] width 361 height 72
click at [388, 412] on button at bounding box center [390, 409] width 19 height 19
click at [390, 474] on button at bounding box center [390, 480] width 19 height 19
click at [388, 542] on div "4 - 3NF - Third Normal Form 2:08" at bounding box center [232, 567] width 361 height 72
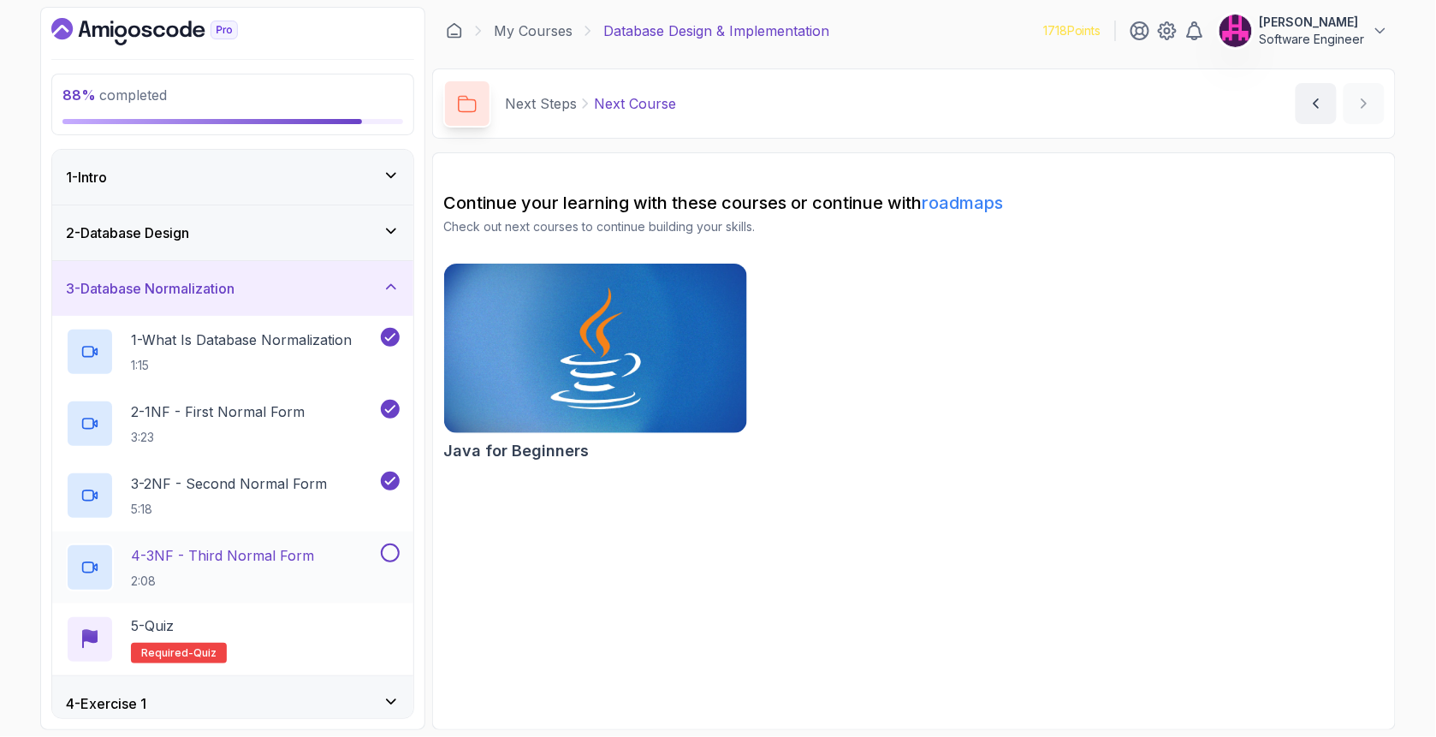
click at [386, 551] on button at bounding box center [390, 552] width 19 height 19
click at [219, 417] on p "2 - 1NF - First Normal Form" at bounding box center [218, 411] width 174 height 21
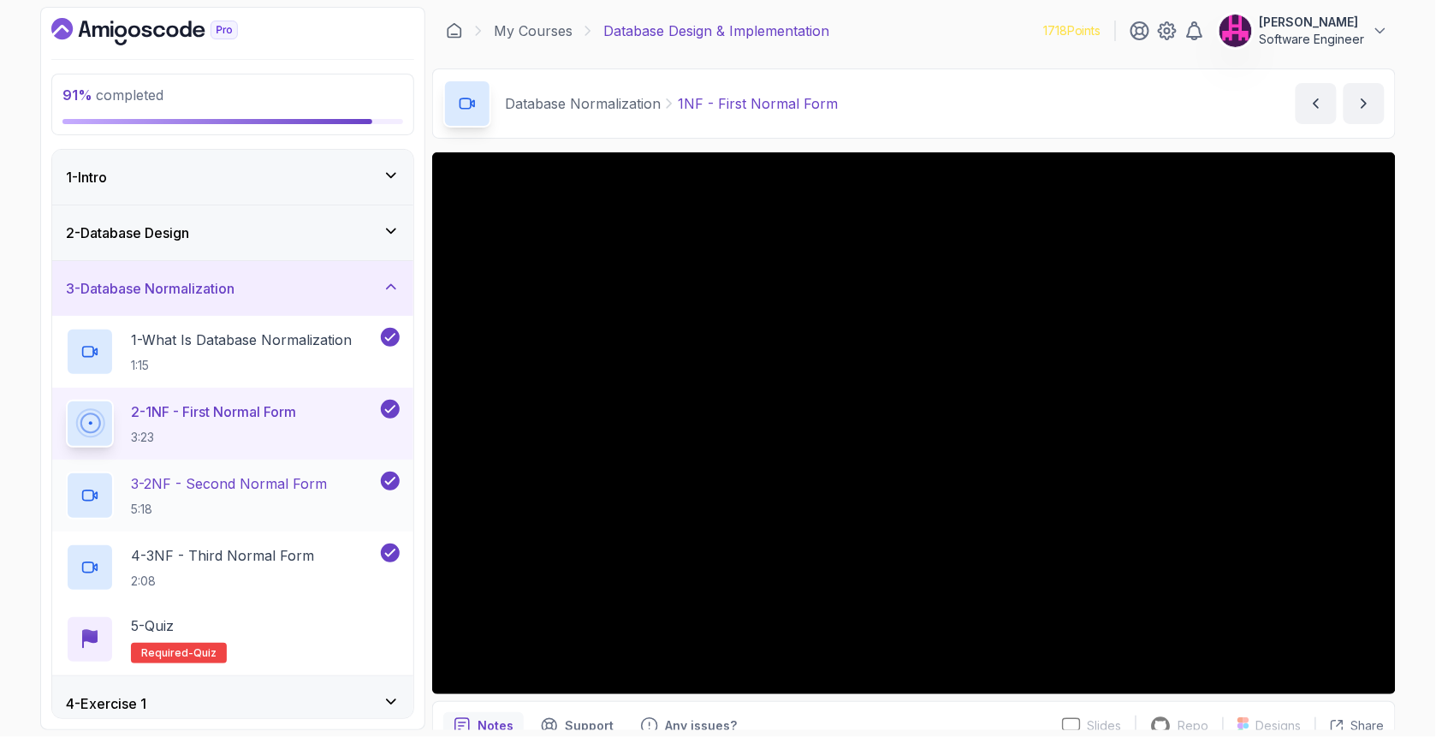
click at [373, 478] on div "3 - 2NF - Second Normal Form 5:18" at bounding box center [221, 495] width 311 height 48
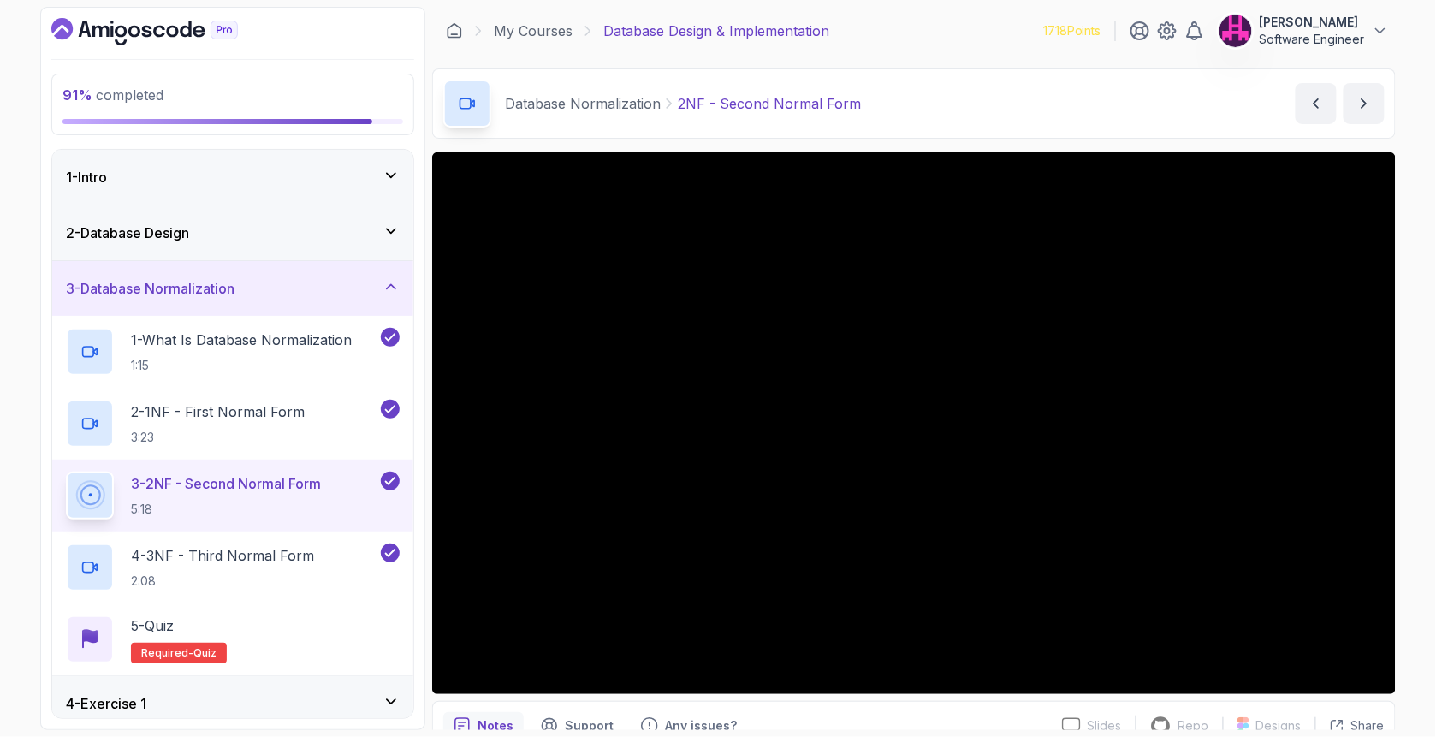
click at [536, 20] on div "My Courses Database Design & Implementation 1718 Points [PERSON_NAME] Software …" at bounding box center [913, 31] width 963 height 48
click at [462, 31] on icon at bounding box center [454, 30] width 17 height 17
